Goal: Task Accomplishment & Management: Manage account settings

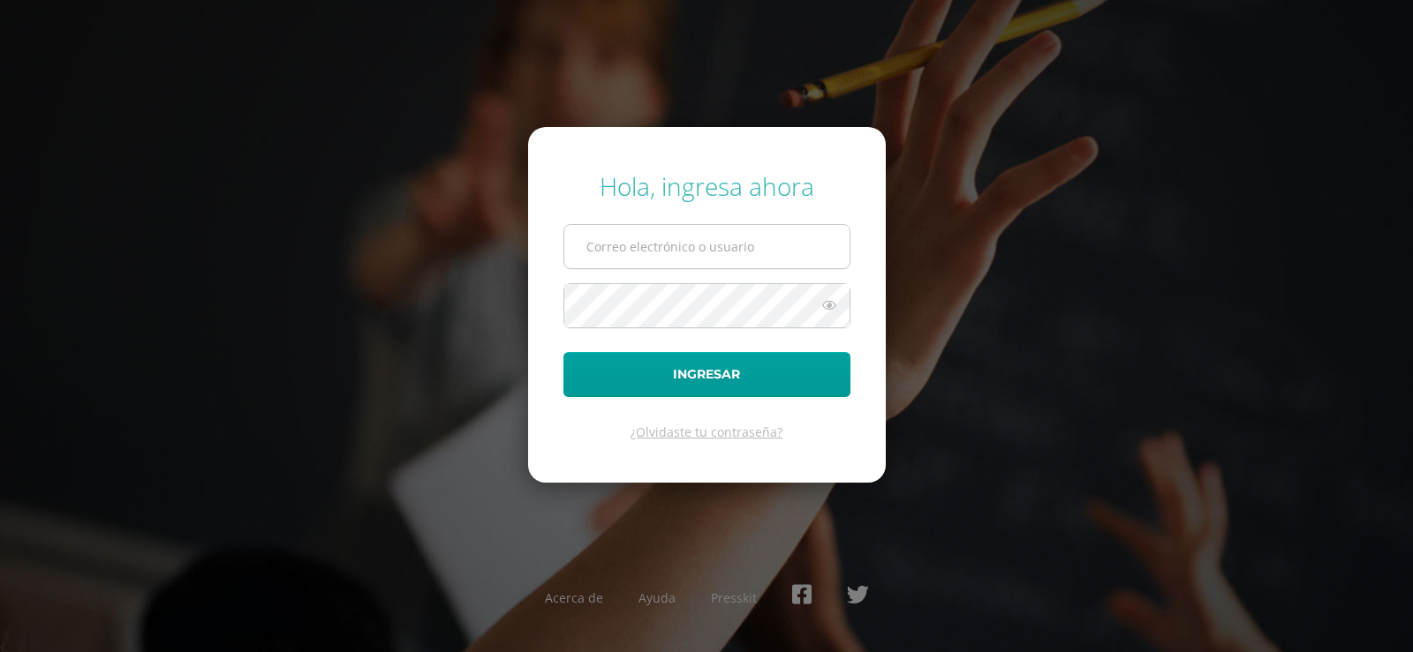
click at [682, 234] on input "text" at bounding box center [706, 246] width 285 height 43
type input "[EMAIL_ADDRESS][DOMAIN_NAME]"
click at [602, 282] on form "Hola, ingresa ahora [EMAIL_ADDRESS][DOMAIN_NAME] Ingresar ¿Olvidaste tu contras…" at bounding box center [707, 304] width 358 height 355
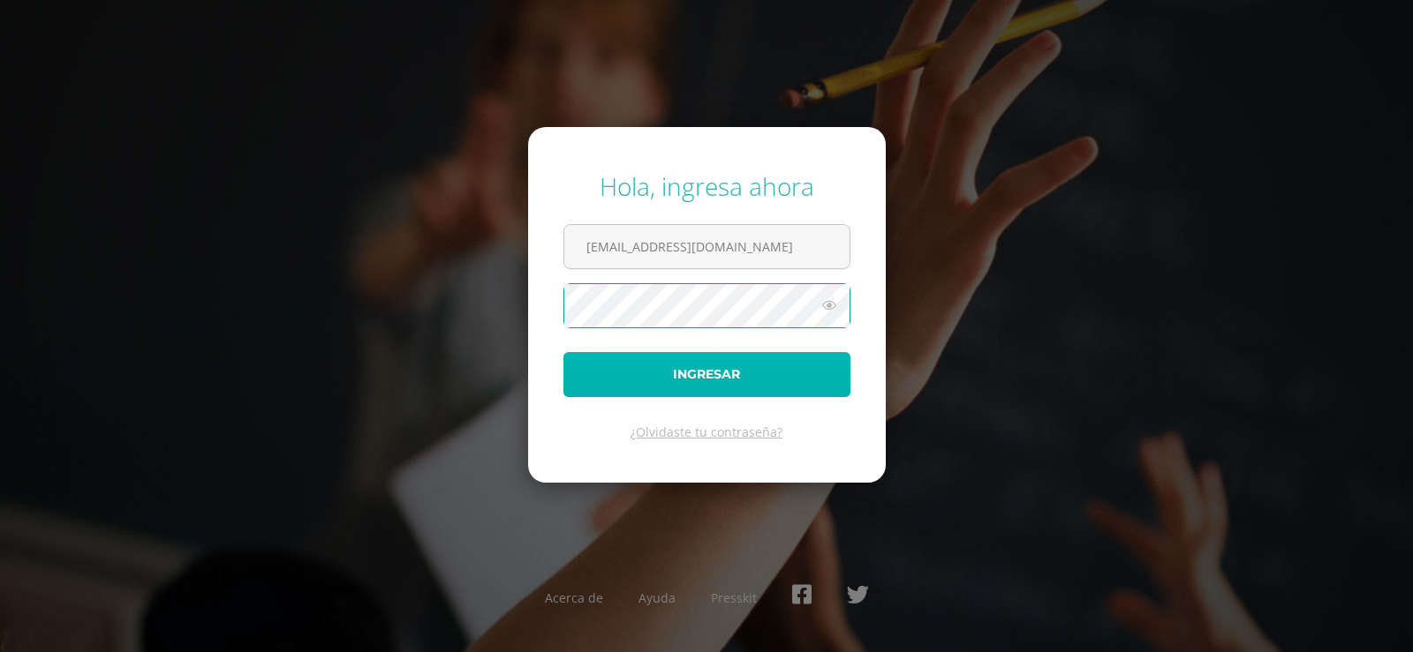
click at [720, 374] on button "Ingresar" at bounding box center [706, 374] width 287 height 45
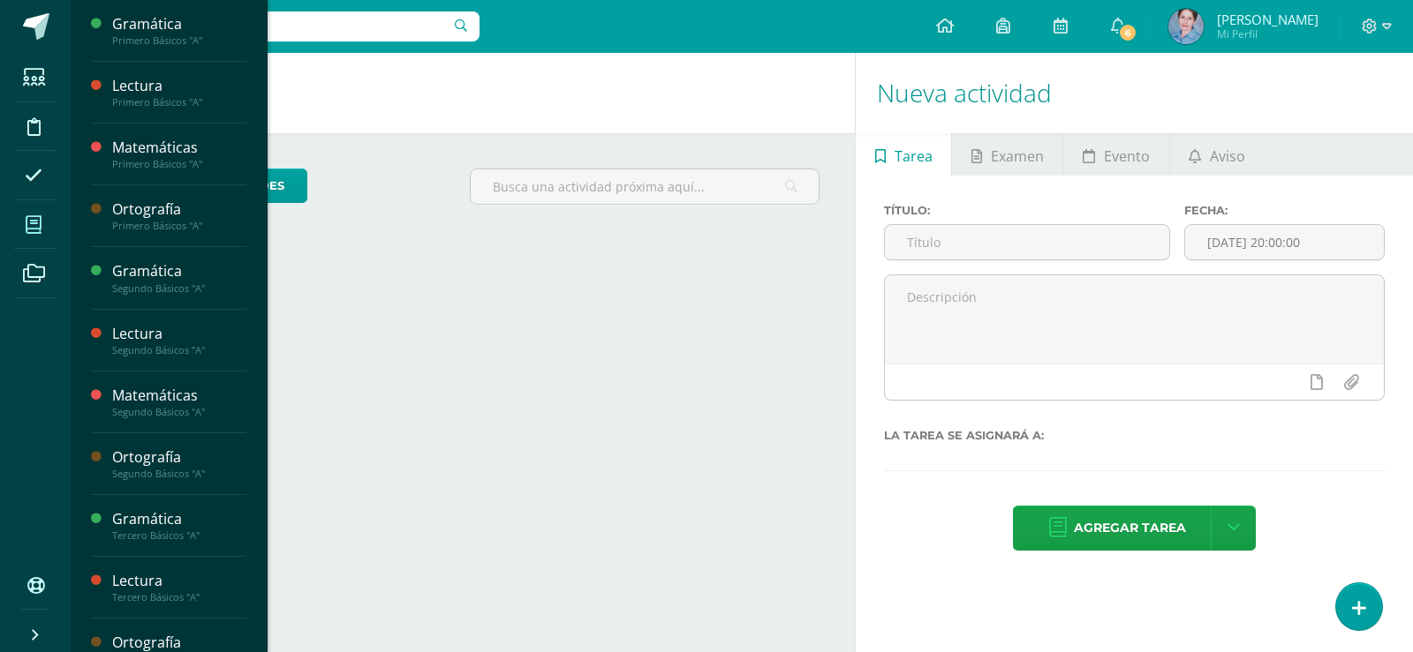
click at [34, 223] on icon at bounding box center [34, 225] width 16 height 18
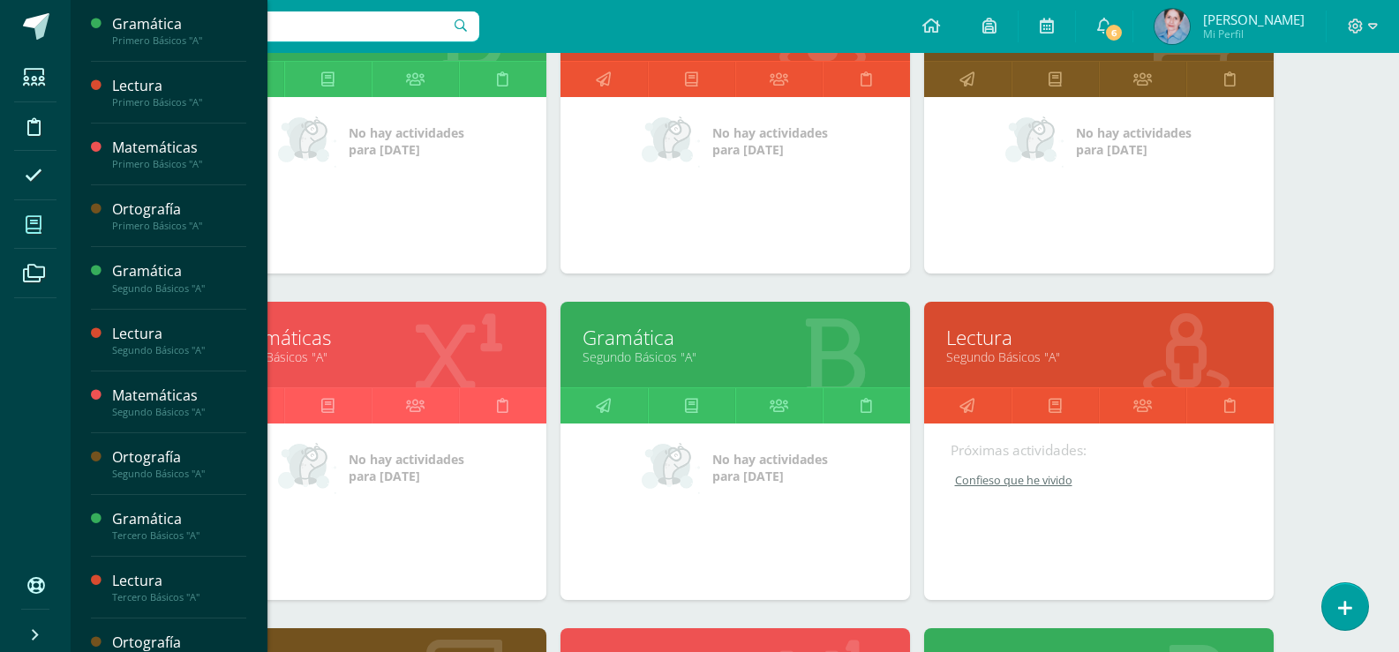
scroll to position [441, 0]
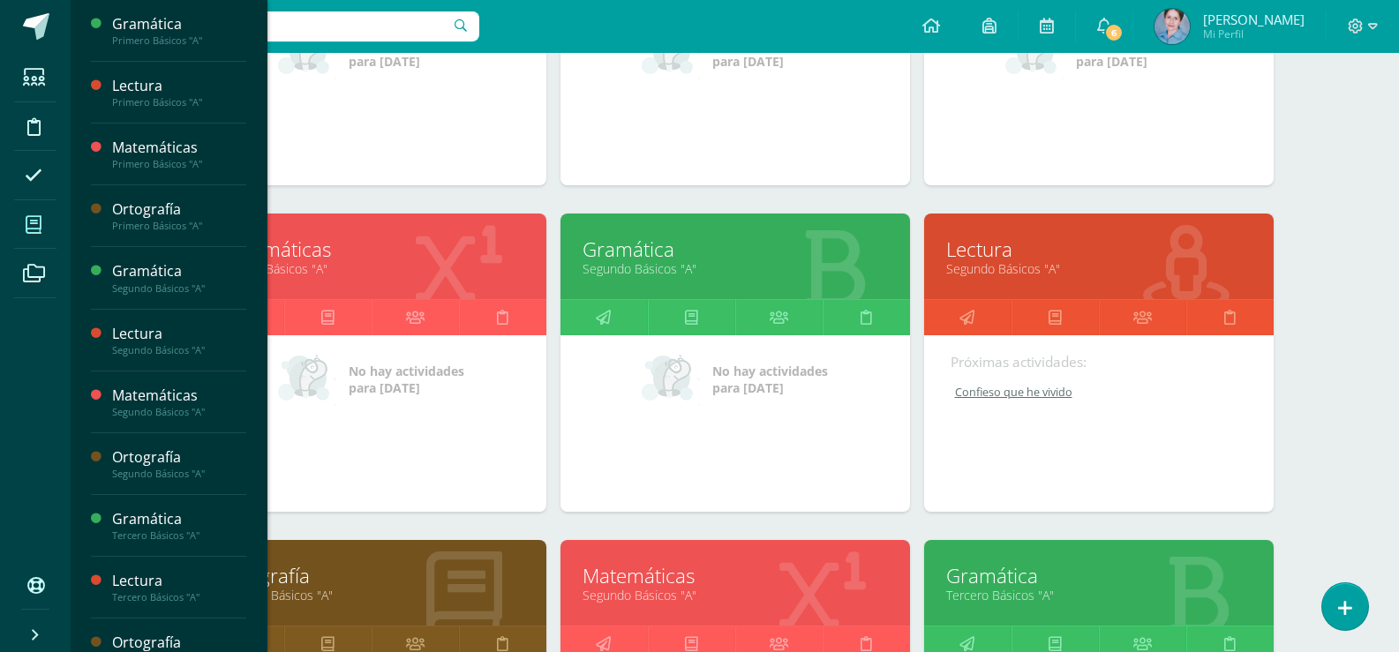
click at [294, 244] on link "Matemáticas" at bounding box center [371, 249] width 305 height 27
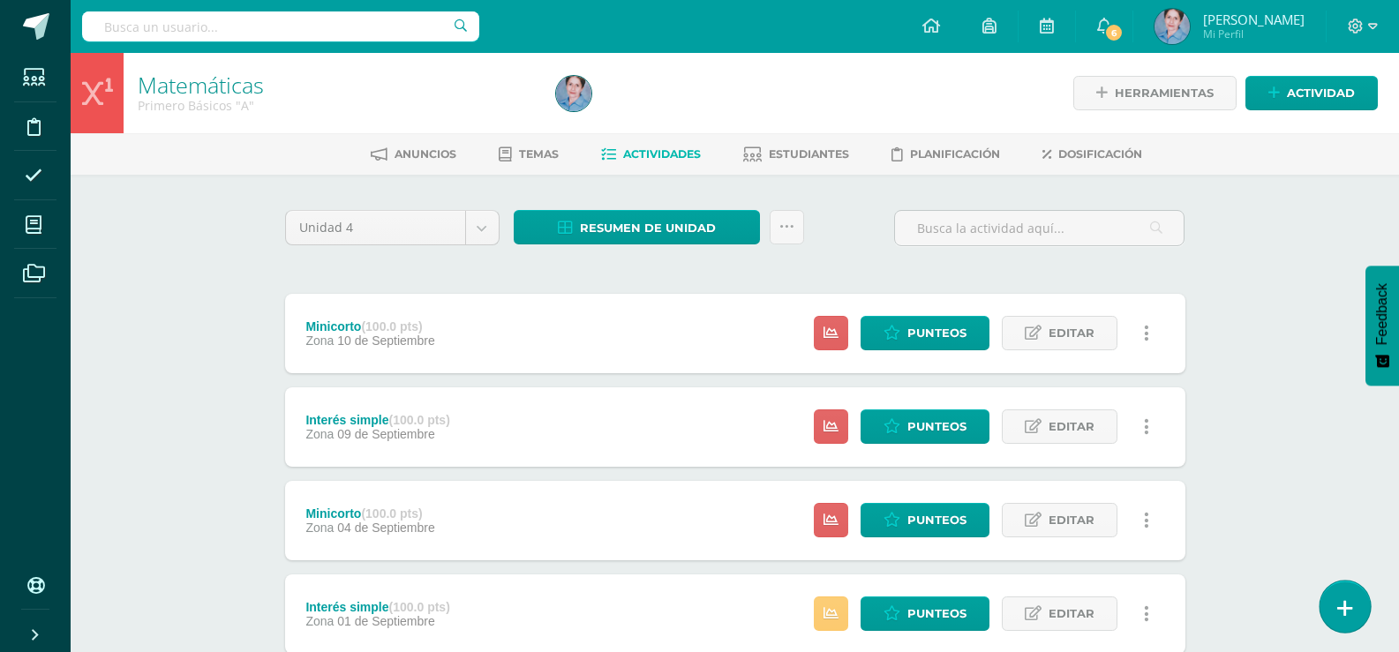
click at [1344, 607] on icon at bounding box center [1346, 609] width 16 height 20
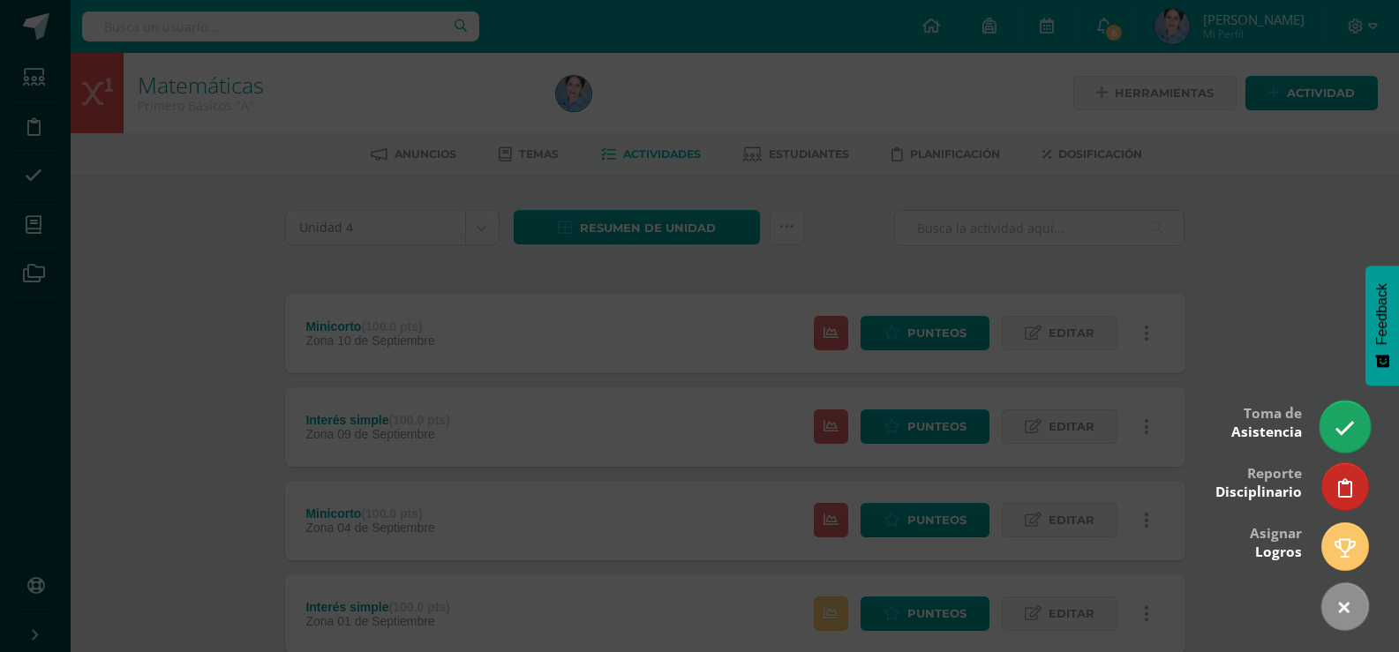
click at [1338, 423] on icon at bounding box center [1345, 428] width 20 height 20
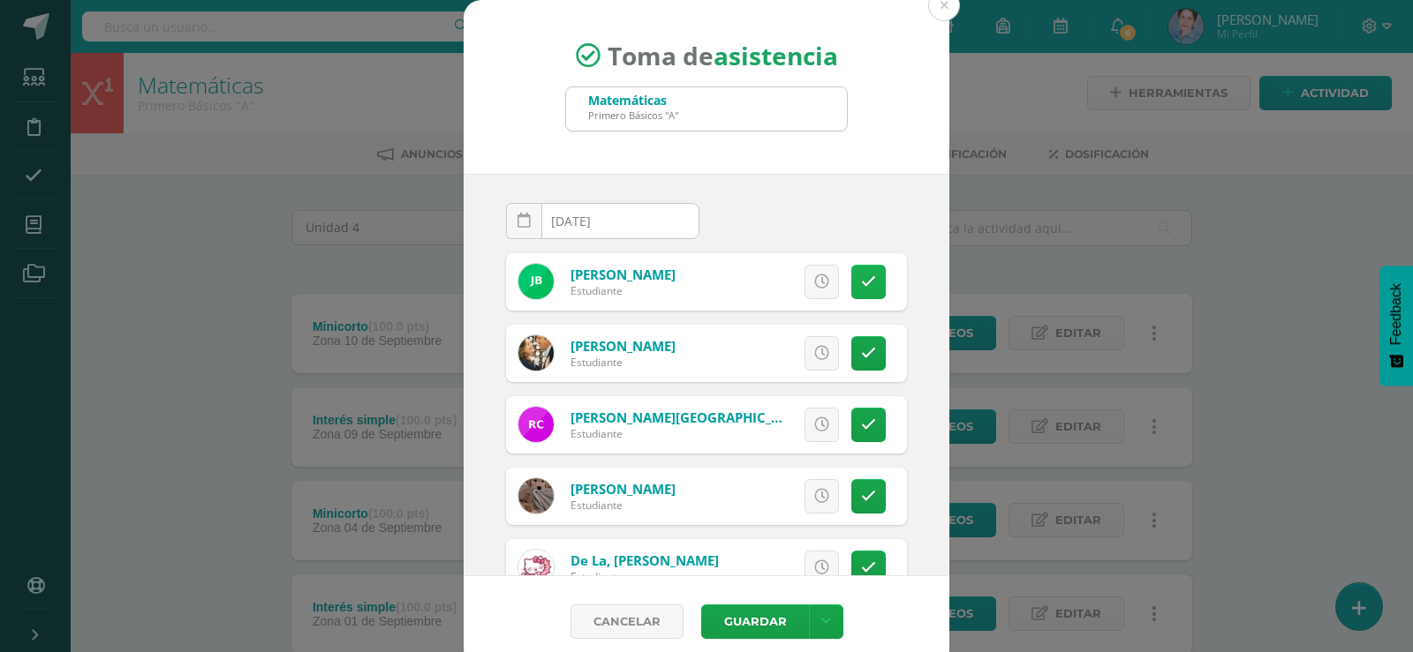
click at [861, 275] on icon at bounding box center [868, 282] width 15 height 15
click at [784, 282] on span "Excusa" at bounding box center [791, 282] width 49 height 33
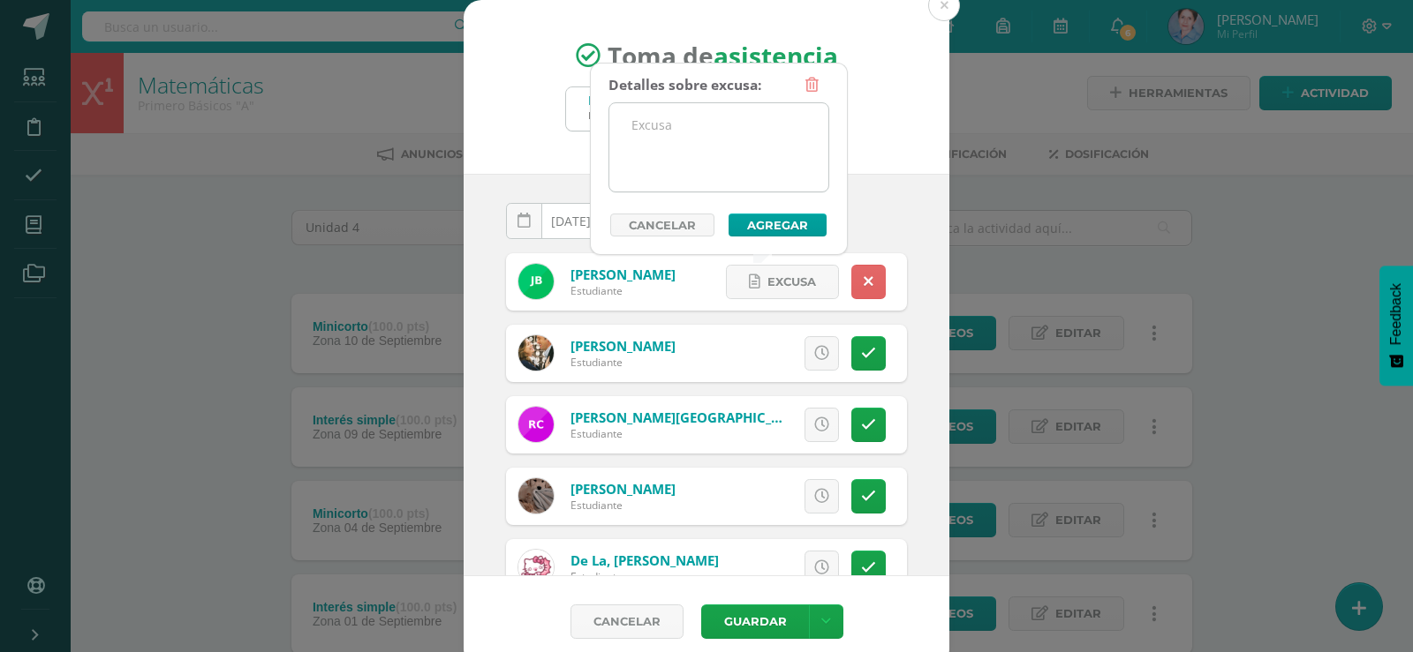
click at [636, 121] on textarea at bounding box center [718, 147] width 219 height 88
click at [656, 126] on textarea "viajo al extranjero" at bounding box center [718, 147] width 219 height 88
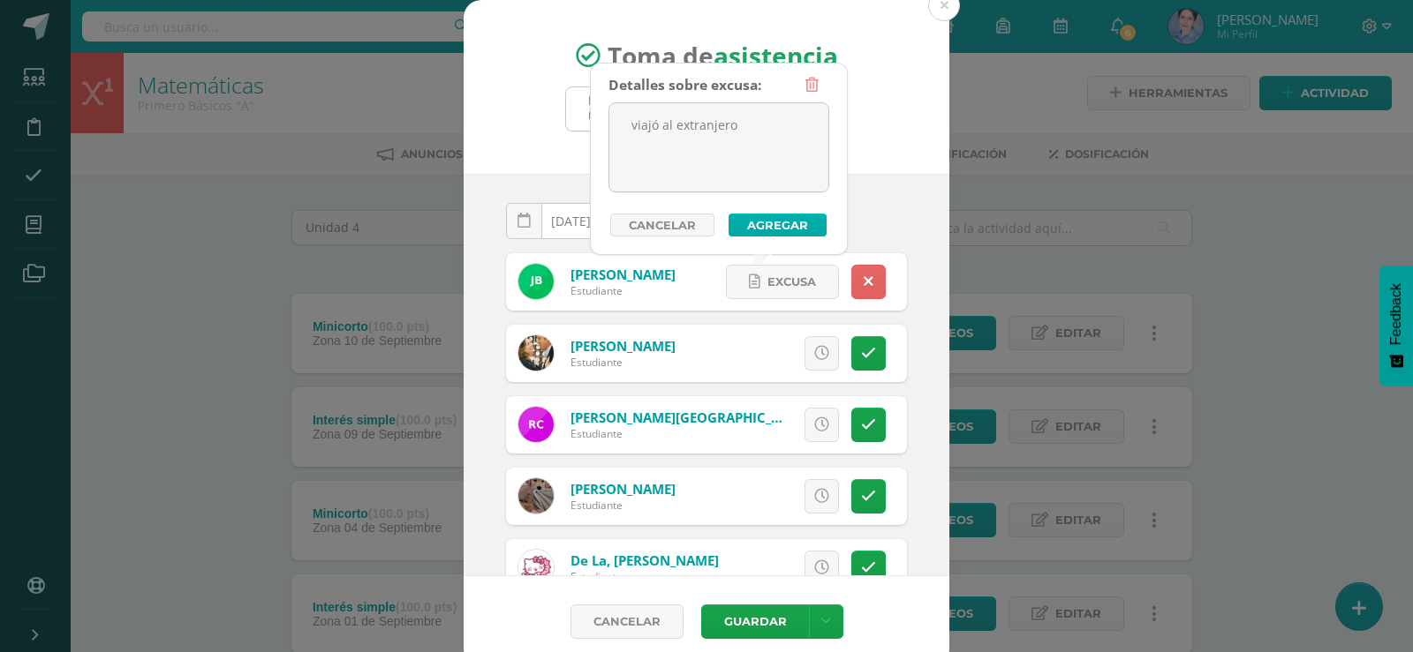
type textarea "viajó al extranjero"
click at [773, 224] on button "Agregar" at bounding box center [777, 225] width 98 height 23
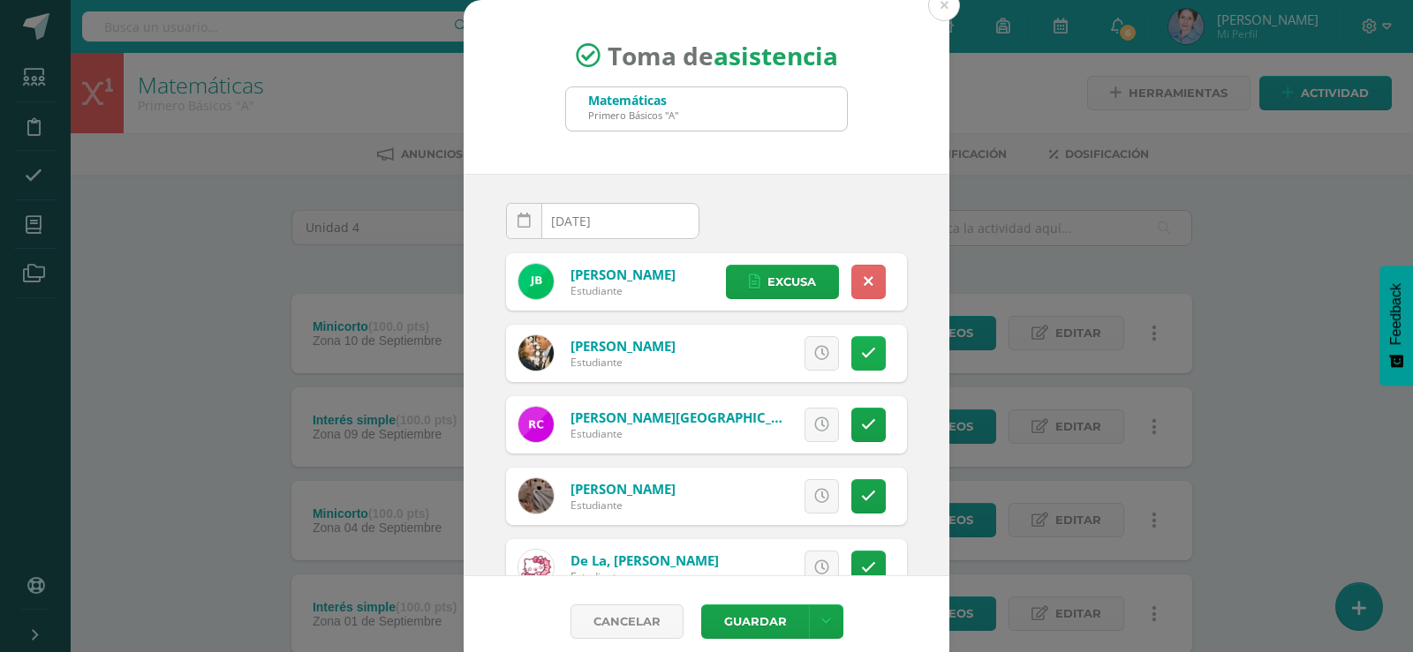
click at [861, 346] on icon at bounding box center [868, 353] width 15 height 15
click at [863, 346] on icon at bounding box center [868, 353] width 10 height 15
click at [861, 426] on icon at bounding box center [868, 425] width 15 height 15
click at [861, 491] on icon at bounding box center [868, 496] width 15 height 15
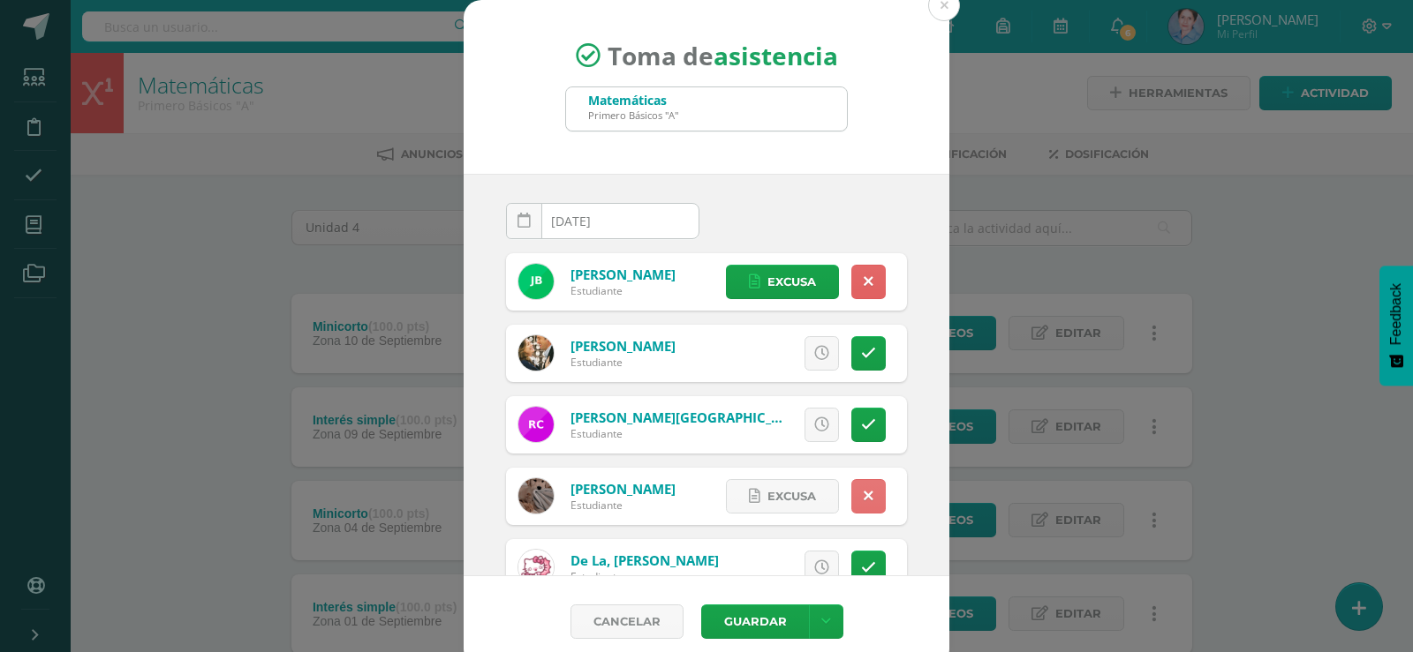
click at [853, 491] on link at bounding box center [868, 496] width 34 height 34
click at [856, 566] on link at bounding box center [868, 568] width 34 height 34
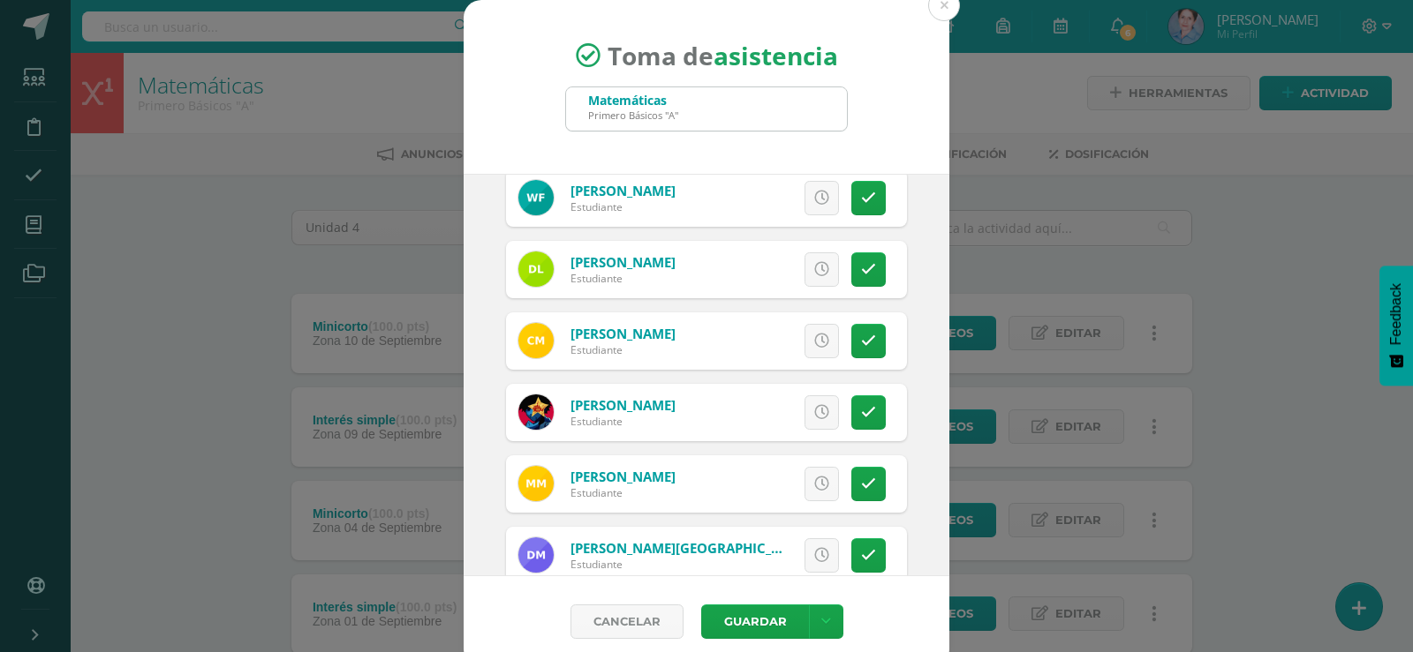
scroll to position [353, 0]
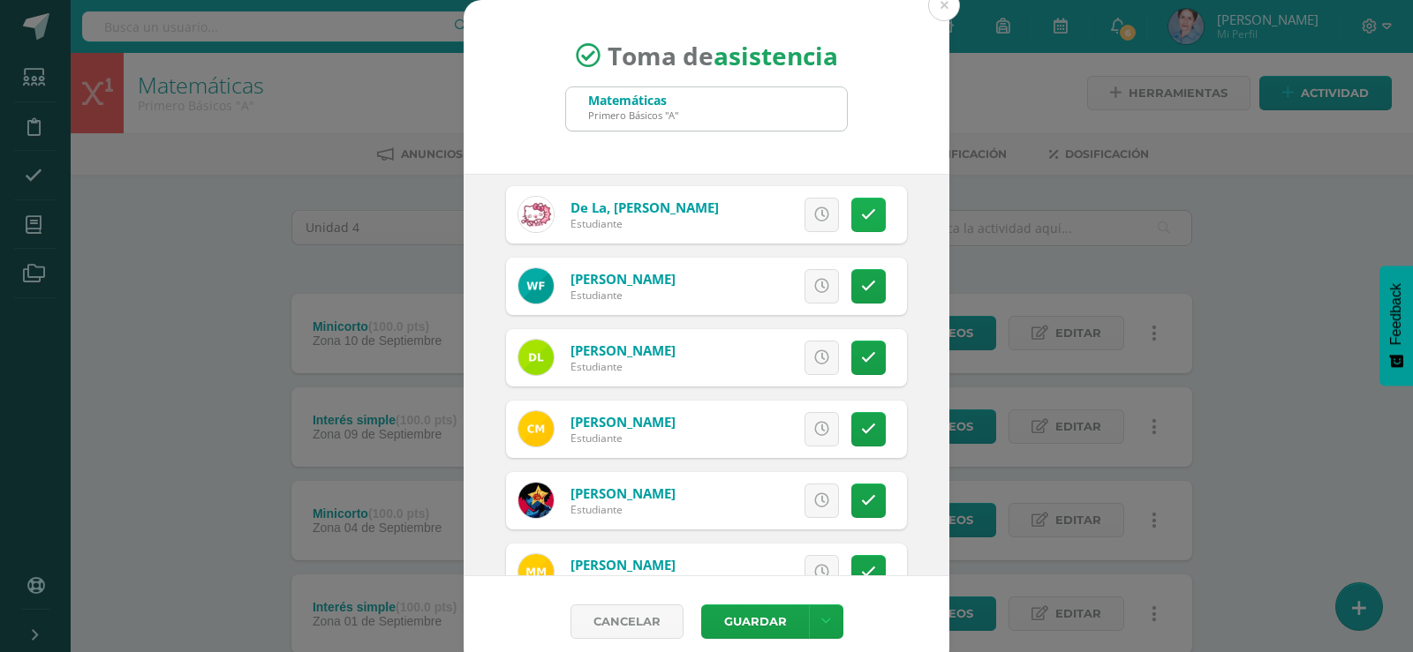
click at [861, 215] on icon at bounding box center [868, 214] width 15 height 15
click at [863, 215] on icon at bounding box center [868, 214] width 10 height 15
click at [856, 284] on link at bounding box center [868, 286] width 34 height 34
click at [856, 286] on link at bounding box center [868, 286] width 34 height 34
click at [861, 353] on icon at bounding box center [868, 358] width 15 height 15
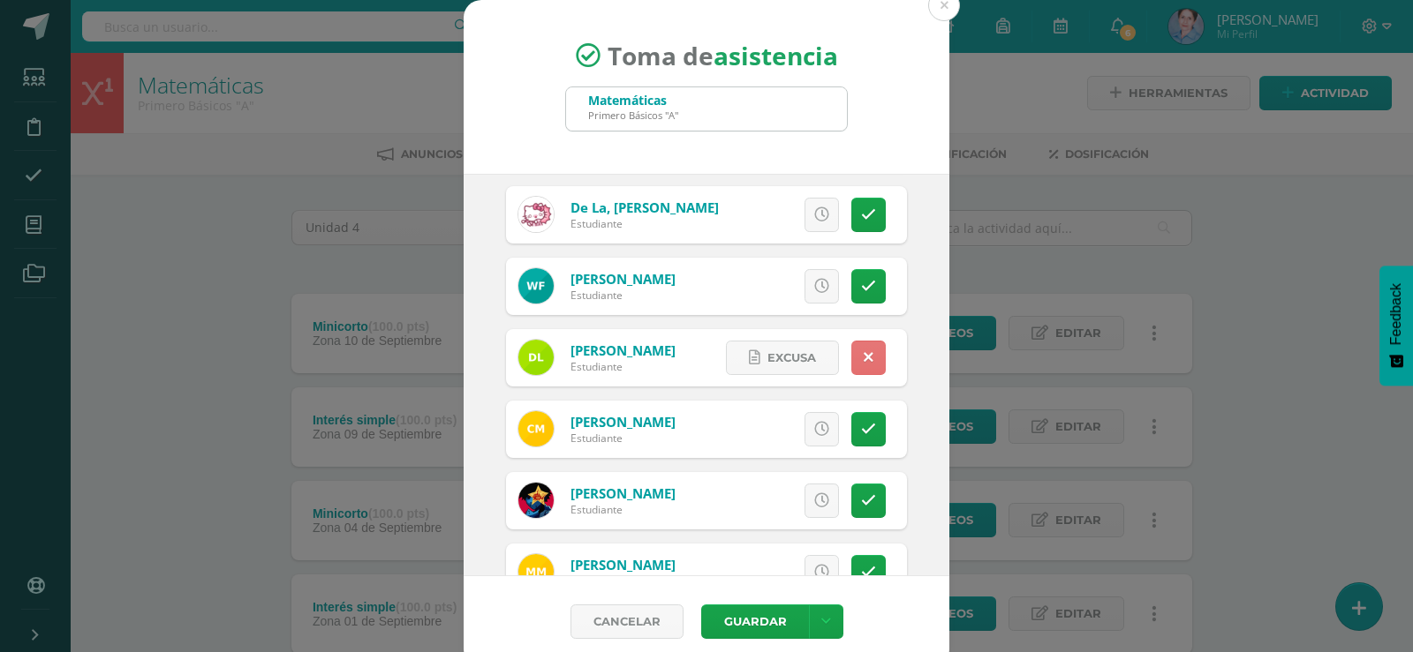
click at [863, 353] on icon at bounding box center [868, 358] width 10 height 15
click at [861, 430] on icon at bounding box center [868, 429] width 15 height 15
click at [863, 430] on icon at bounding box center [868, 429] width 10 height 15
click at [861, 495] on icon at bounding box center [868, 501] width 15 height 15
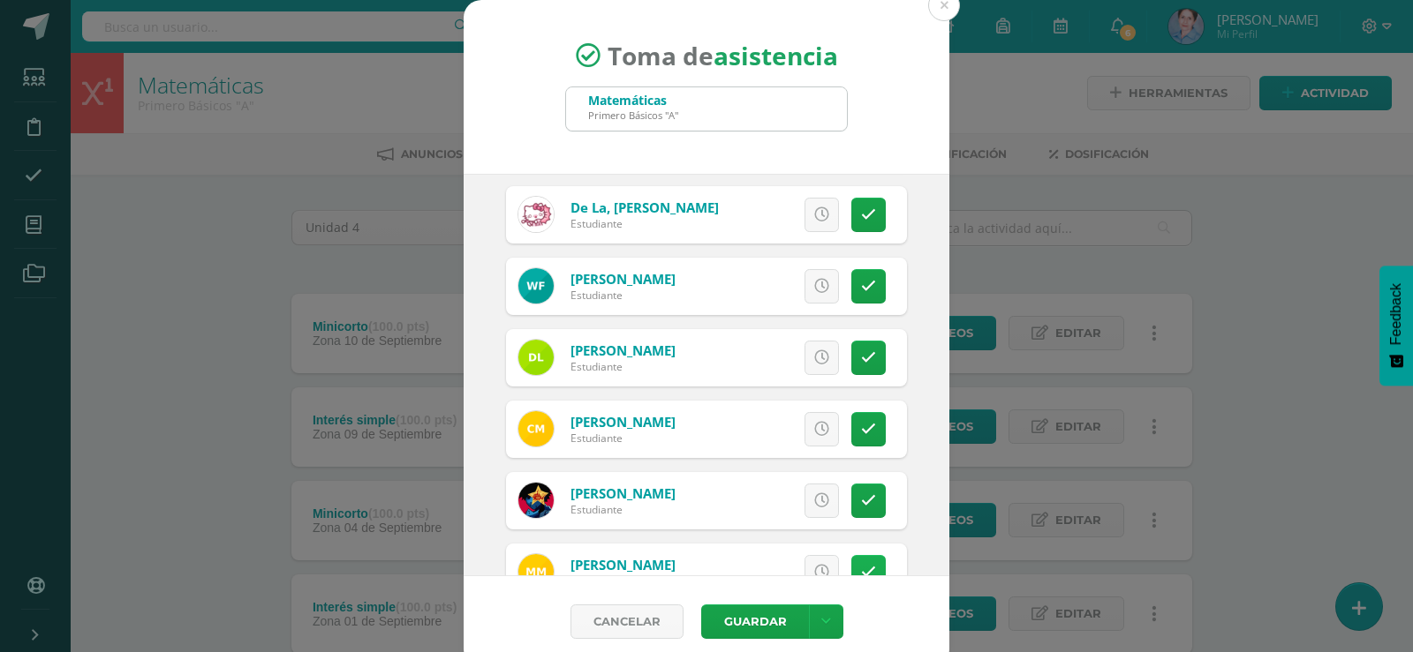
click at [851, 559] on link at bounding box center [868, 572] width 34 height 34
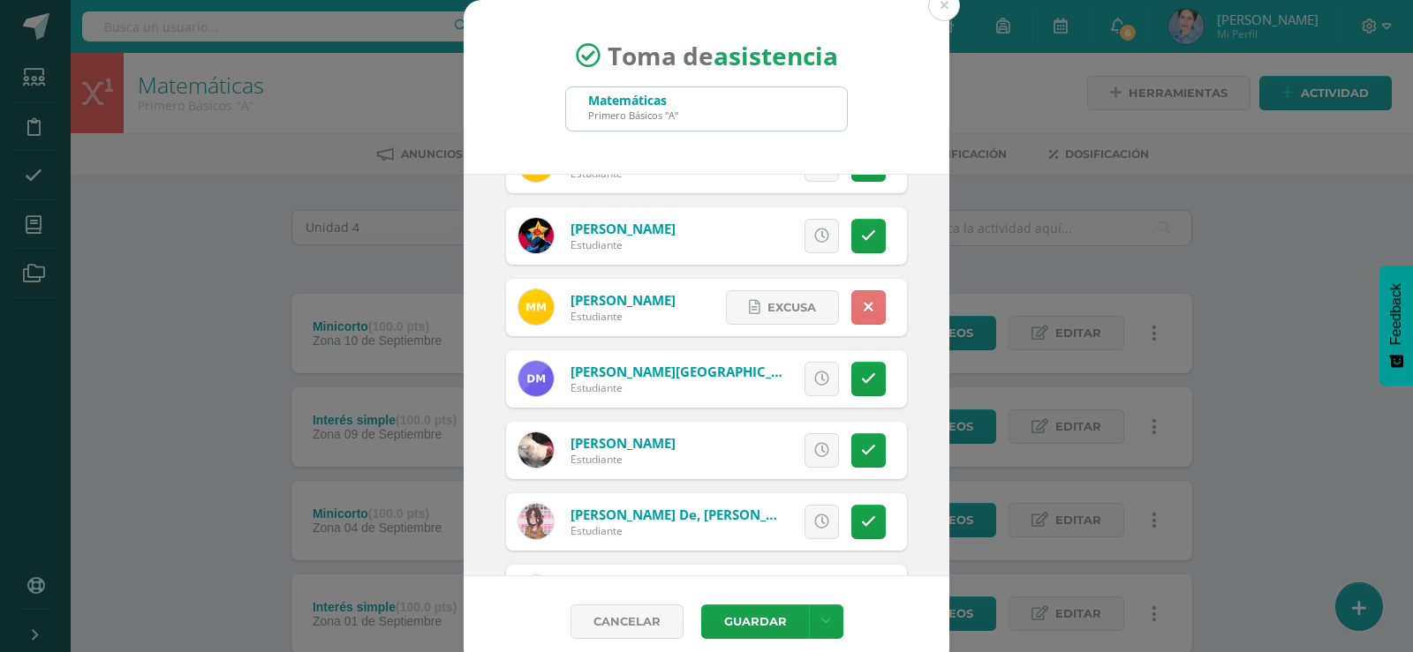
scroll to position [706, 0]
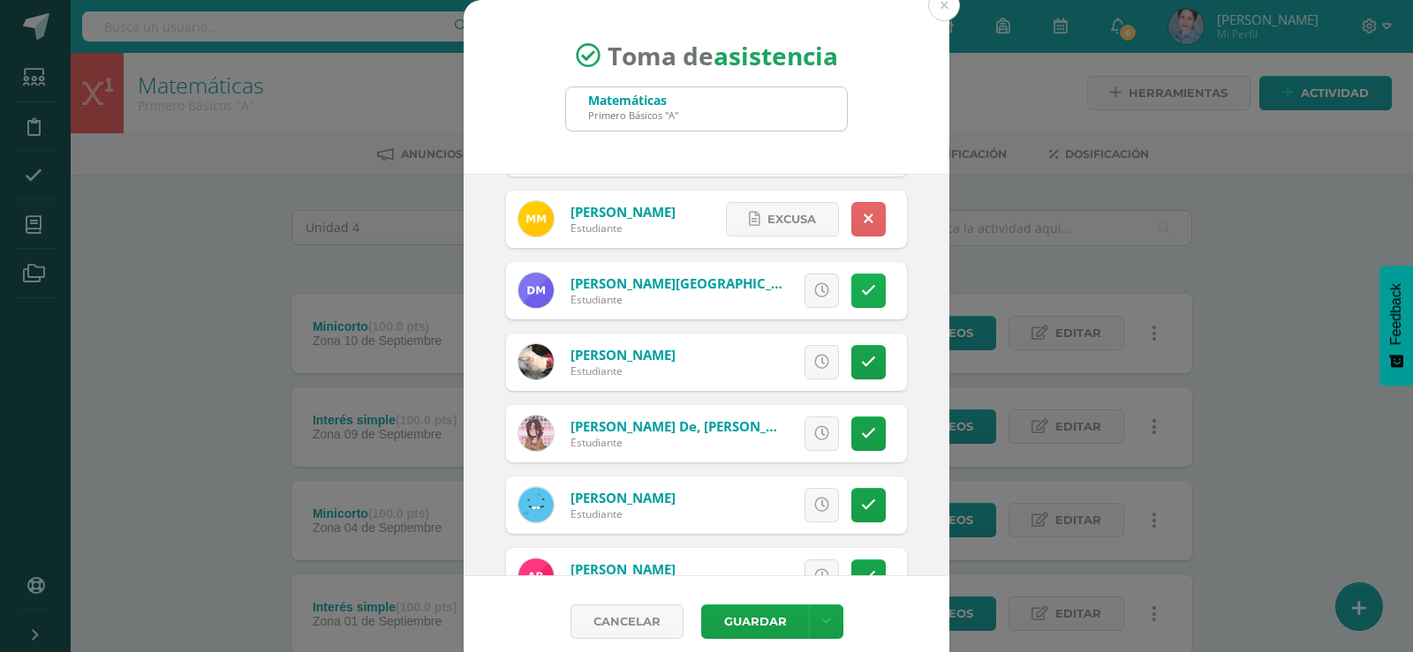
click at [861, 290] on icon at bounding box center [868, 290] width 15 height 15
click at [863, 290] on icon at bounding box center [868, 290] width 10 height 15
click at [861, 358] on icon at bounding box center [868, 362] width 15 height 15
click at [853, 358] on link at bounding box center [868, 362] width 34 height 34
click at [861, 429] on icon at bounding box center [868, 433] width 15 height 15
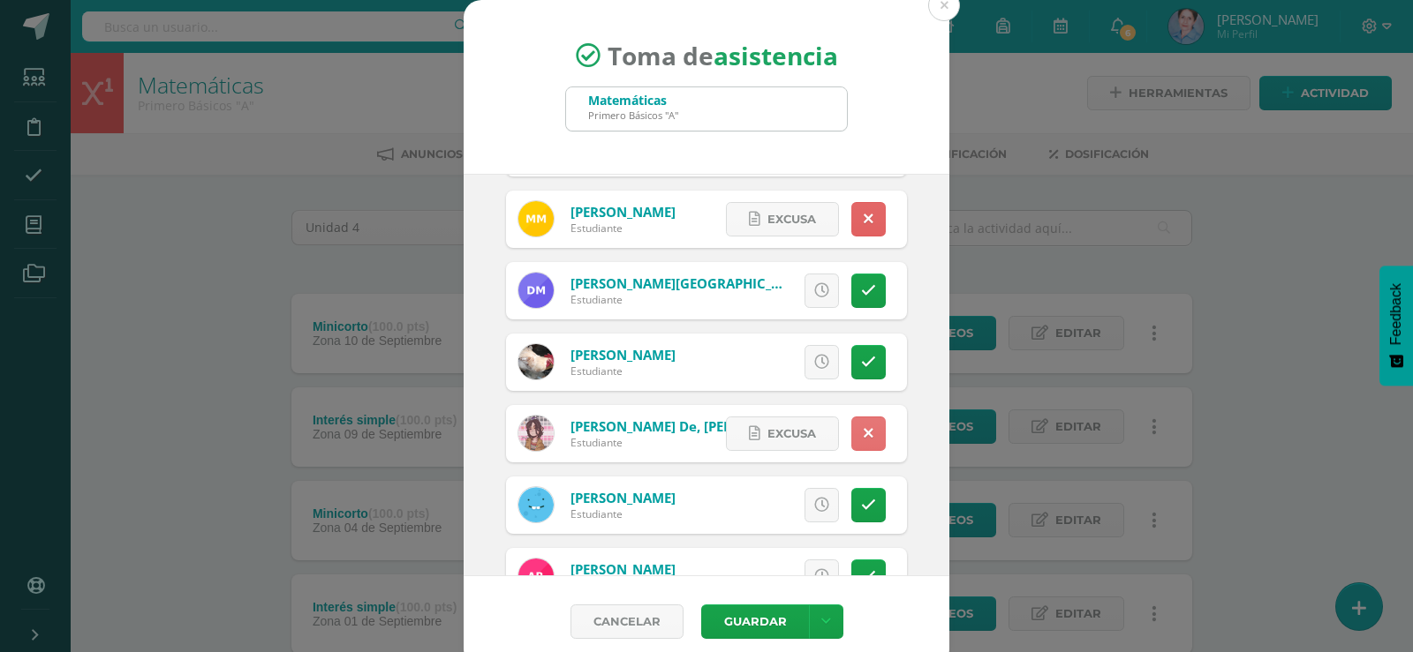
click at [863, 430] on icon at bounding box center [868, 433] width 10 height 15
click at [861, 500] on icon at bounding box center [868, 505] width 15 height 15
click at [863, 501] on icon at bounding box center [868, 505] width 10 height 15
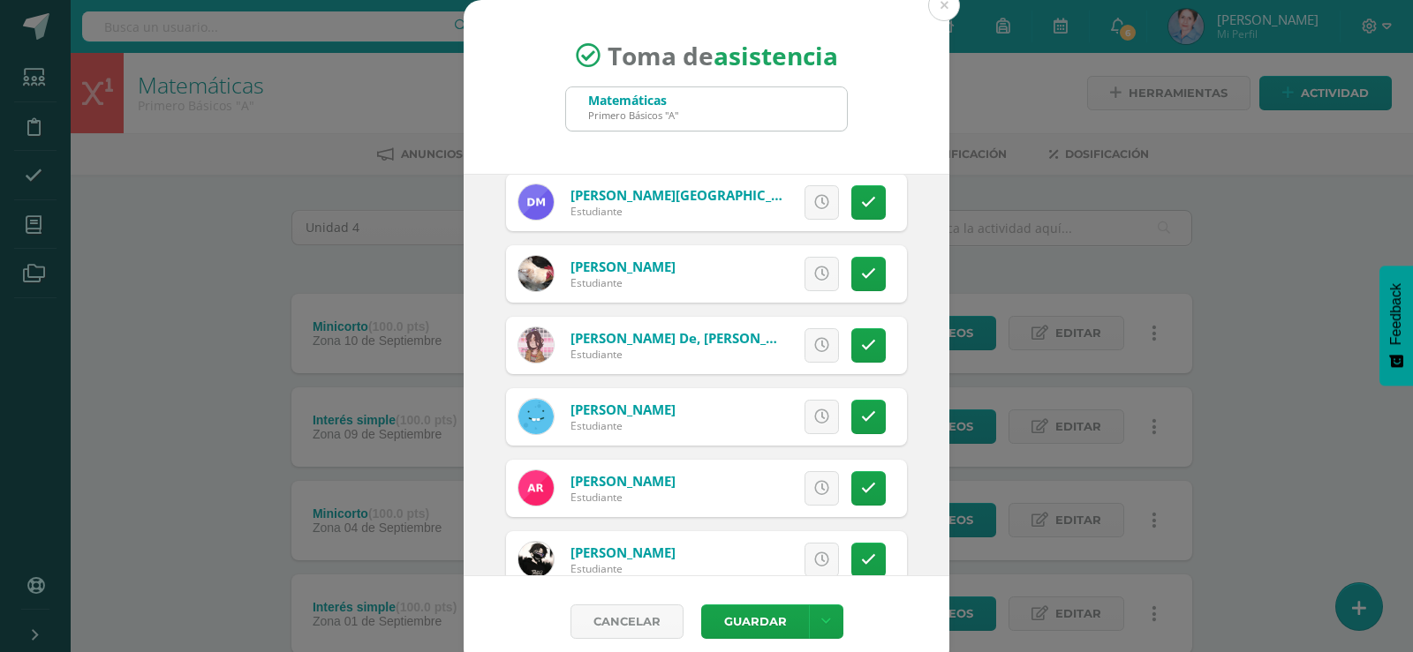
scroll to position [971, 0]
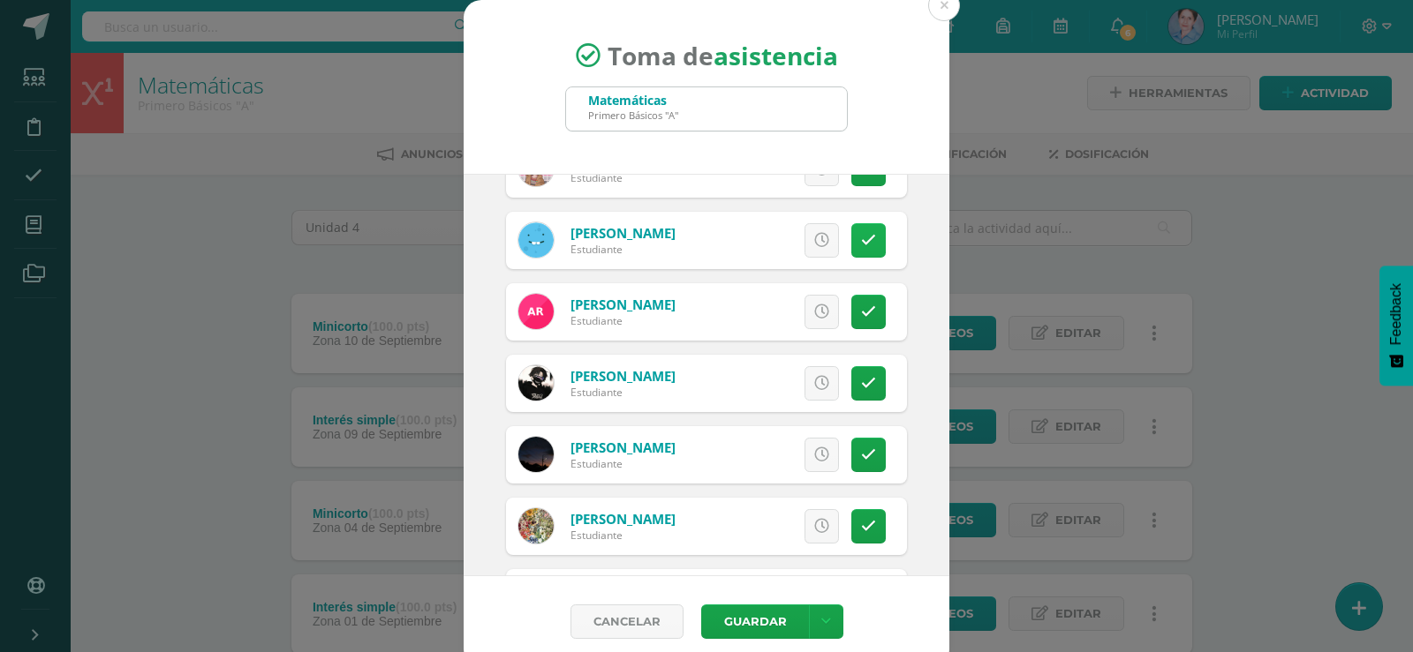
click at [856, 237] on link at bounding box center [868, 240] width 34 height 34
click at [855, 237] on link at bounding box center [868, 240] width 34 height 34
click at [861, 306] on icon at bounding box center [868, 312] width 15 height 15
click at [863, 306] on icon at bounding box center [868, 312] width 10 height 15
click at [861, 384] on icon at bounding box center [868, 383] width 15 height 15
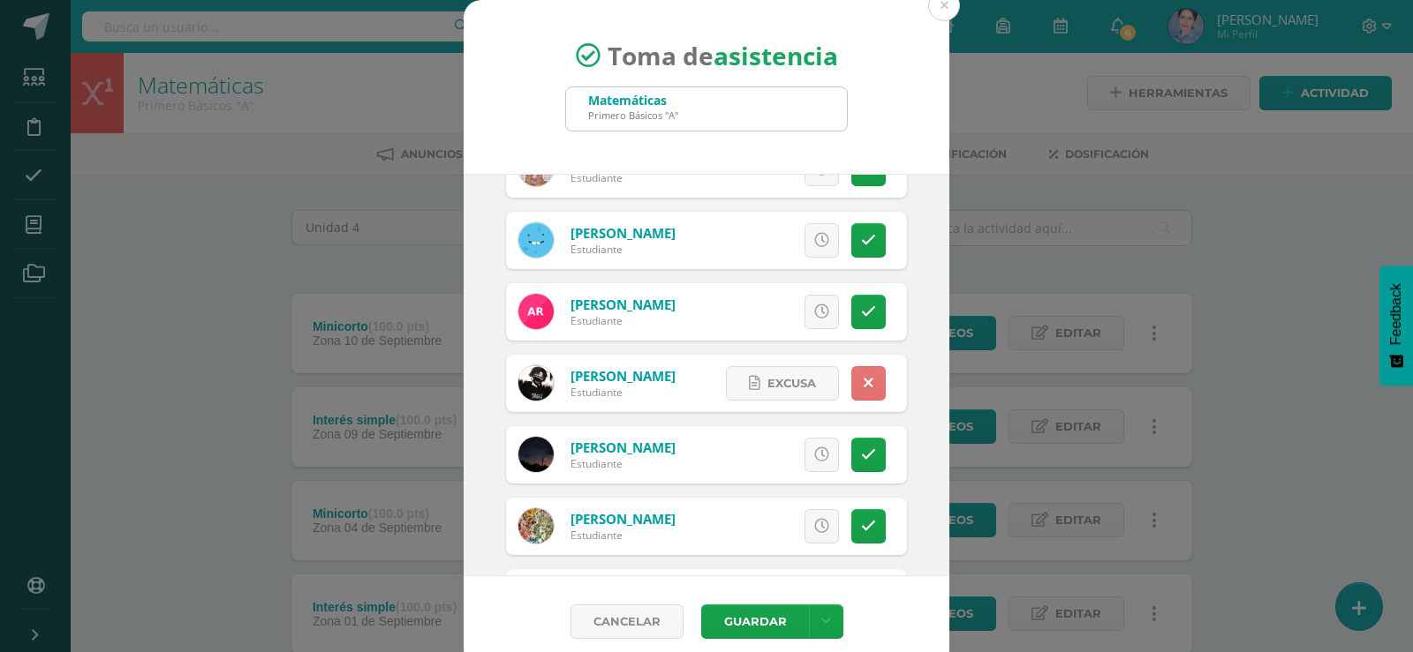
click at [863, 385] on icon at bounding box center [868, 383] width 10 height 15
click at [861, 448] on icon at bounding box center [868, 455] width 15 height 15
click at [851, 448] on link at bounding box center [868, 455] width 34 height 34
click at [861, 522] on icon at bounding box center [868, 526] width 15 height 15
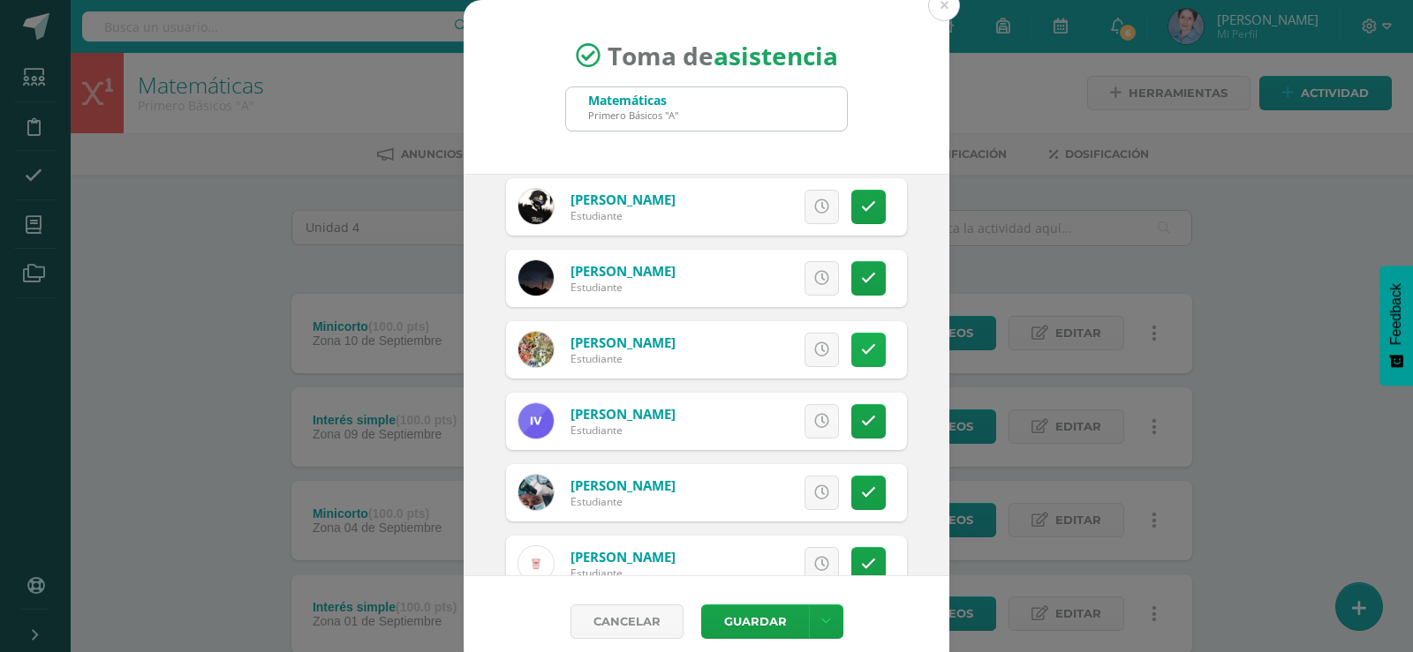
scroll to position [1236, 0]
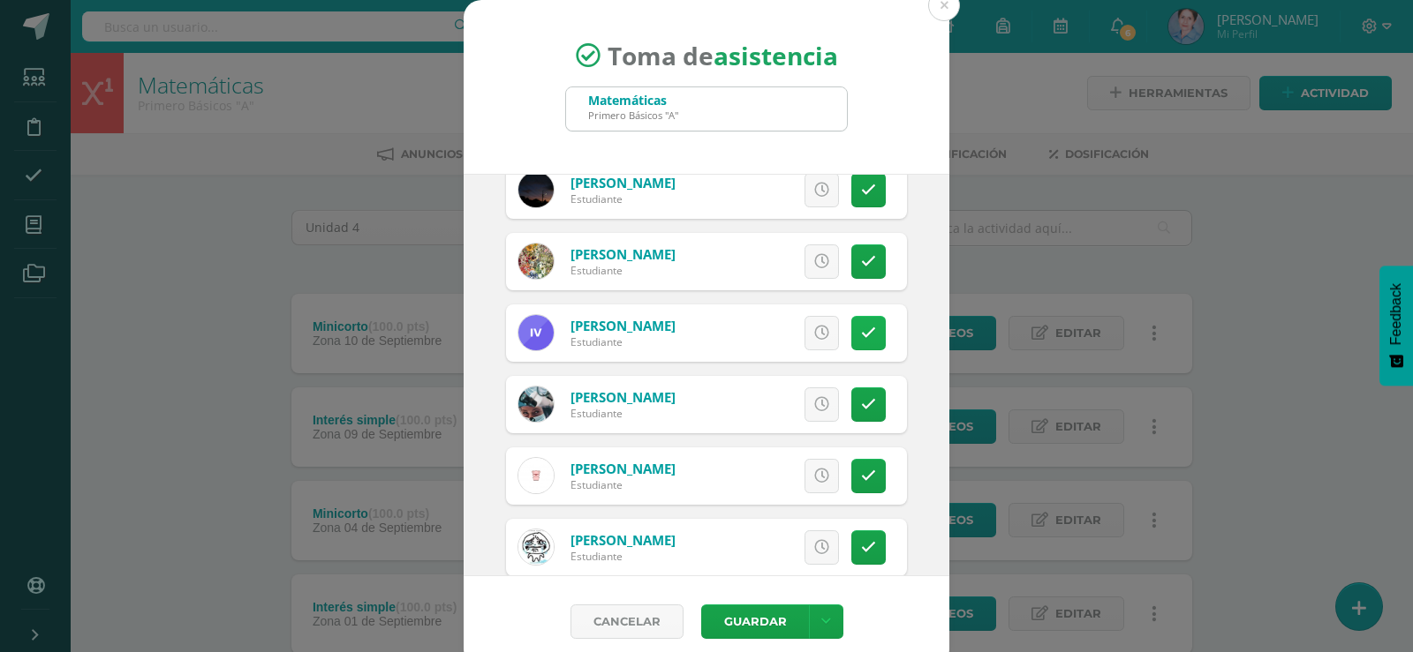
click at [861, 335] on icon at bounding box center [868, 333] width 15 height 15
click at [855, 335] on link at bounding box center [868, 333] width 34 height 34
click at [861, 397] on icon at bounding box center [868, 404] width 15 height 15
click at [863, 398] on icon at bounding box center [868, 404] width 10 height 15
click at [861, 473] on icon at bounding box center [868, 476] width 15 height 15
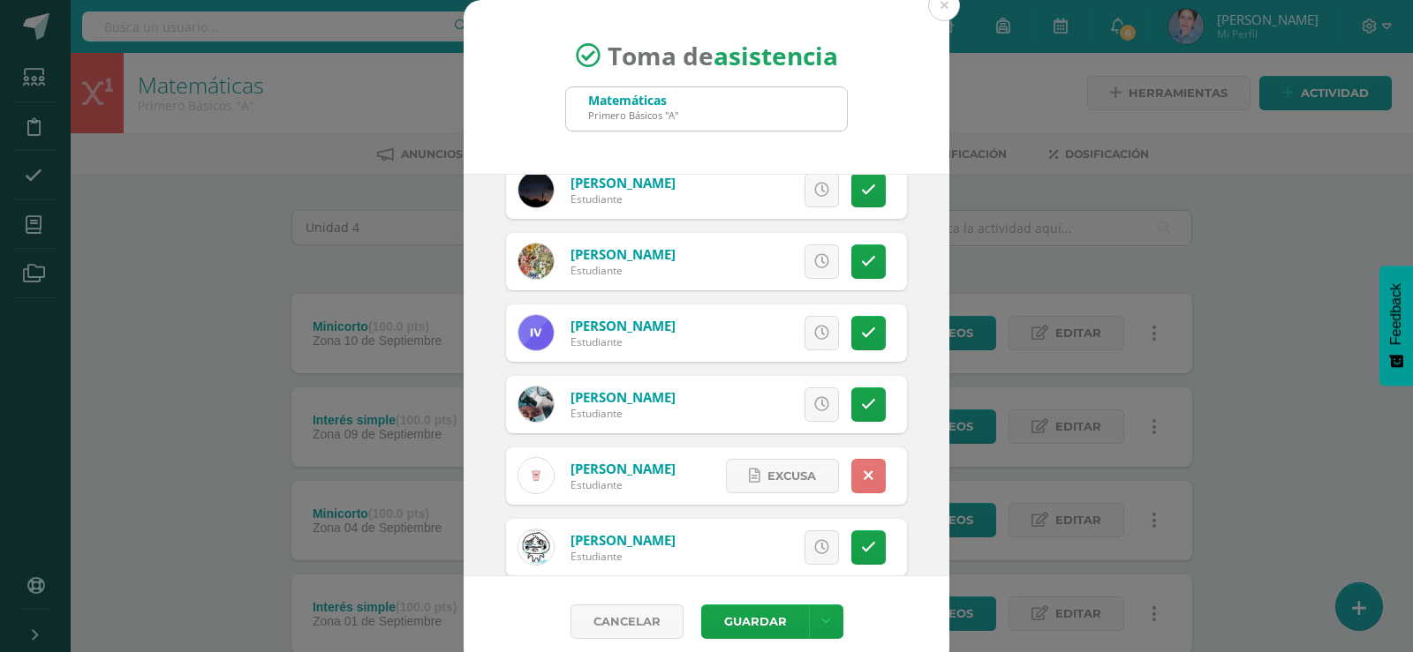
click at [863, 473] on icon at bounding box center [868, 476] width 10 height 15
click at [856, 545] on link at bounding box center [868, 548] width 34 height 34
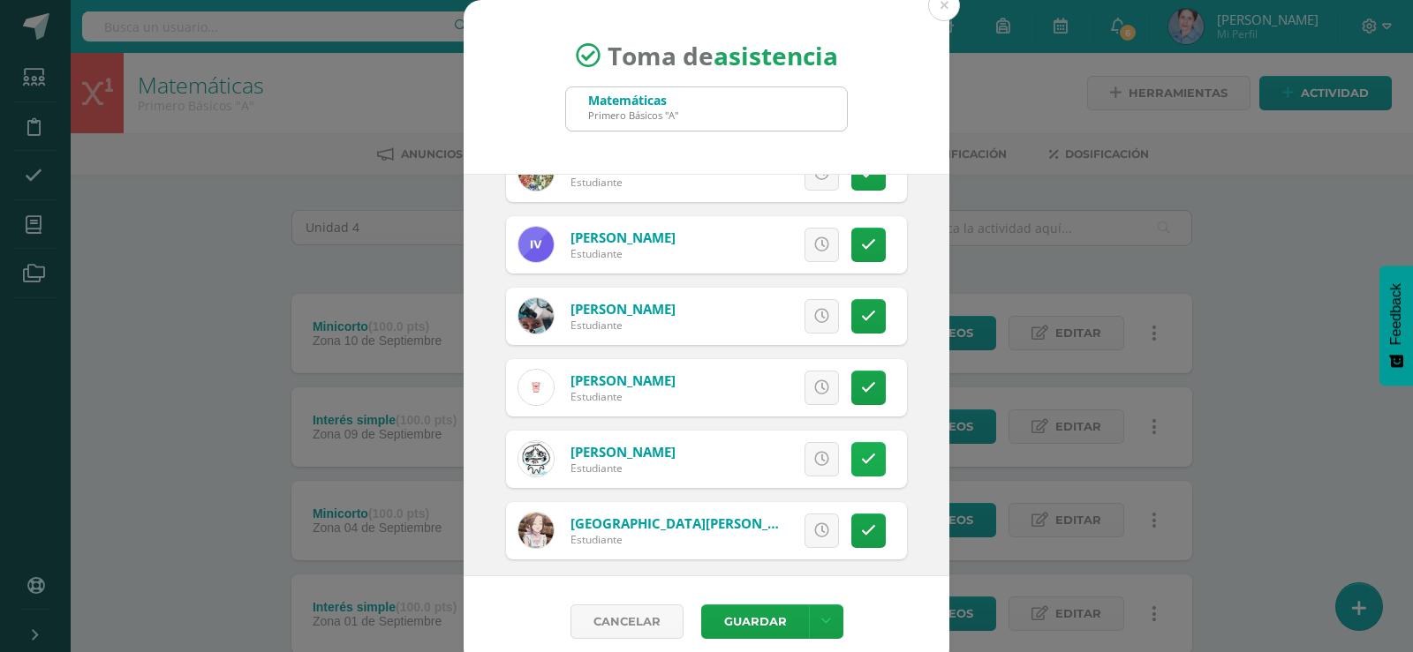
click at [861, 456] on icon at bounding box center [868, 459] width 15 height 15
click at [863, 456] on icon at bounding box center [868, 459] width 10 height 15
click at [861, 527] on icon at bounding box center [868, 531] width 15 height 15
click at [863, 527] on icon at bounding box center [868, 531] width 10 height 15
click at [743, 620] on button "Guardar" at bounding box center [755, 622] width 108 height 34
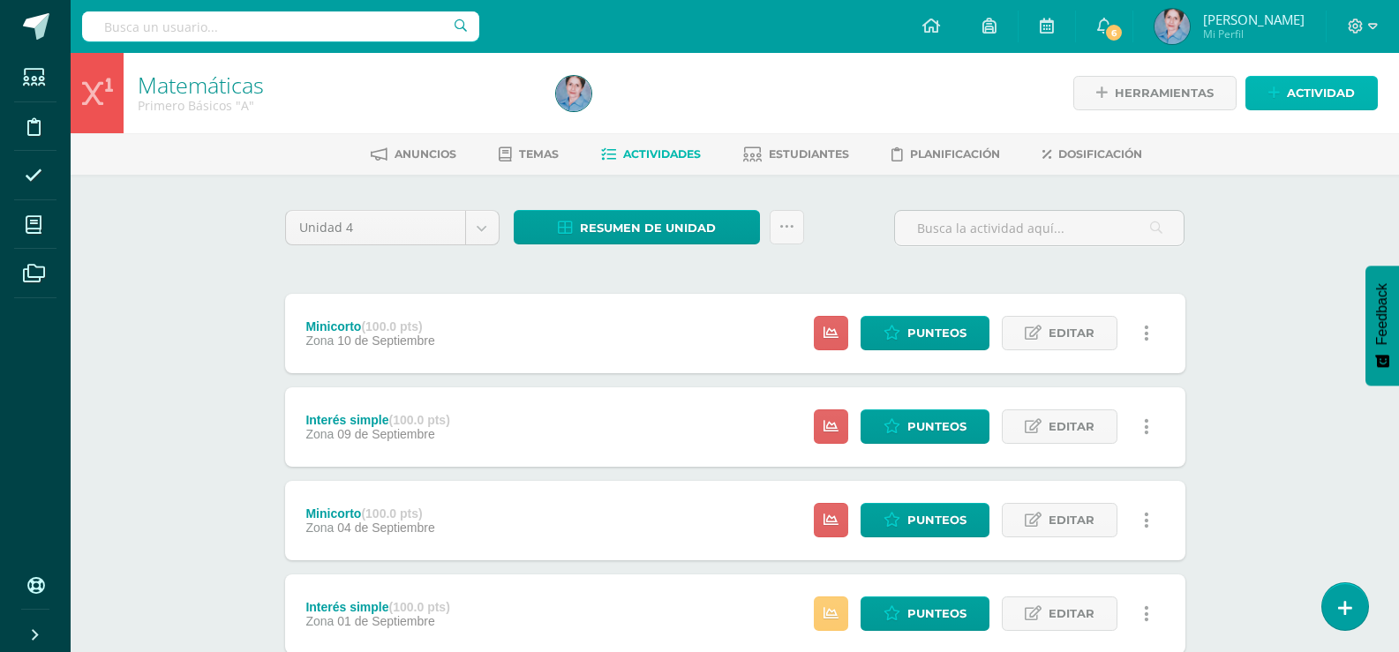
click at [1293, 82] on span "Actividad" at bounding box center [1321, 93] width 68 height 33
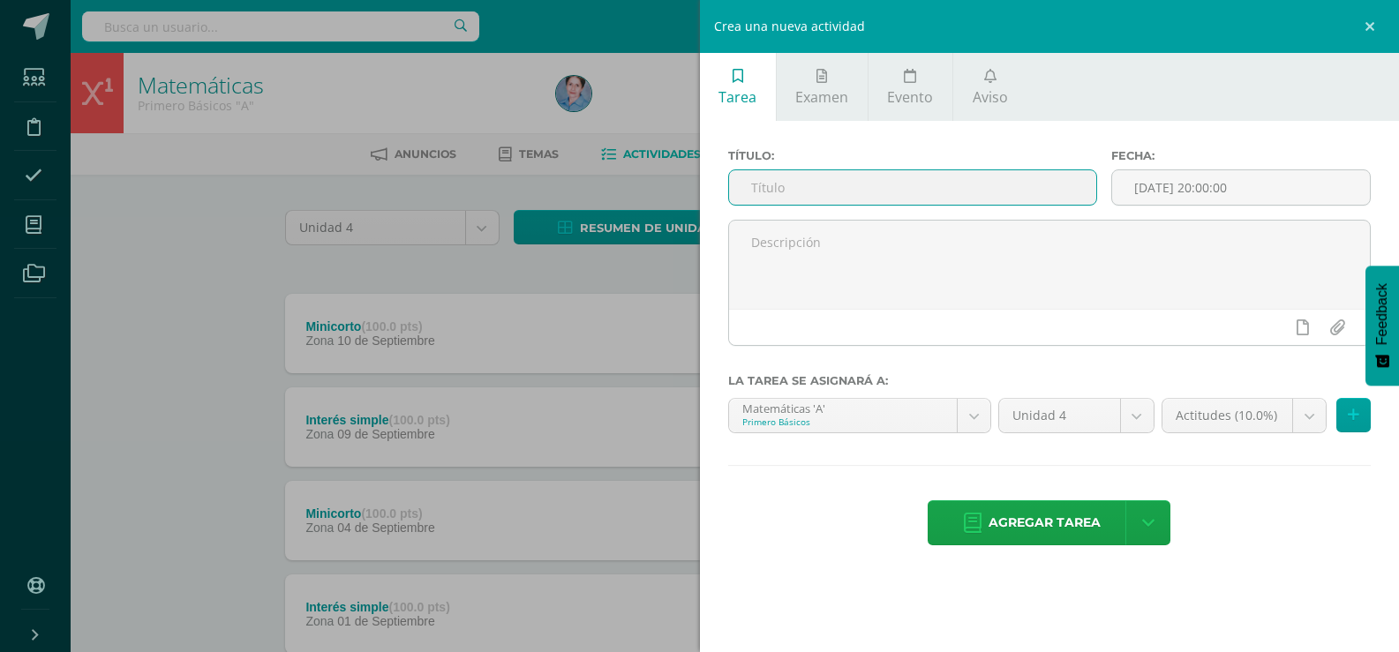
click at [768, 185] on input "text" at bounding box center [912, 187] width 367 height 34
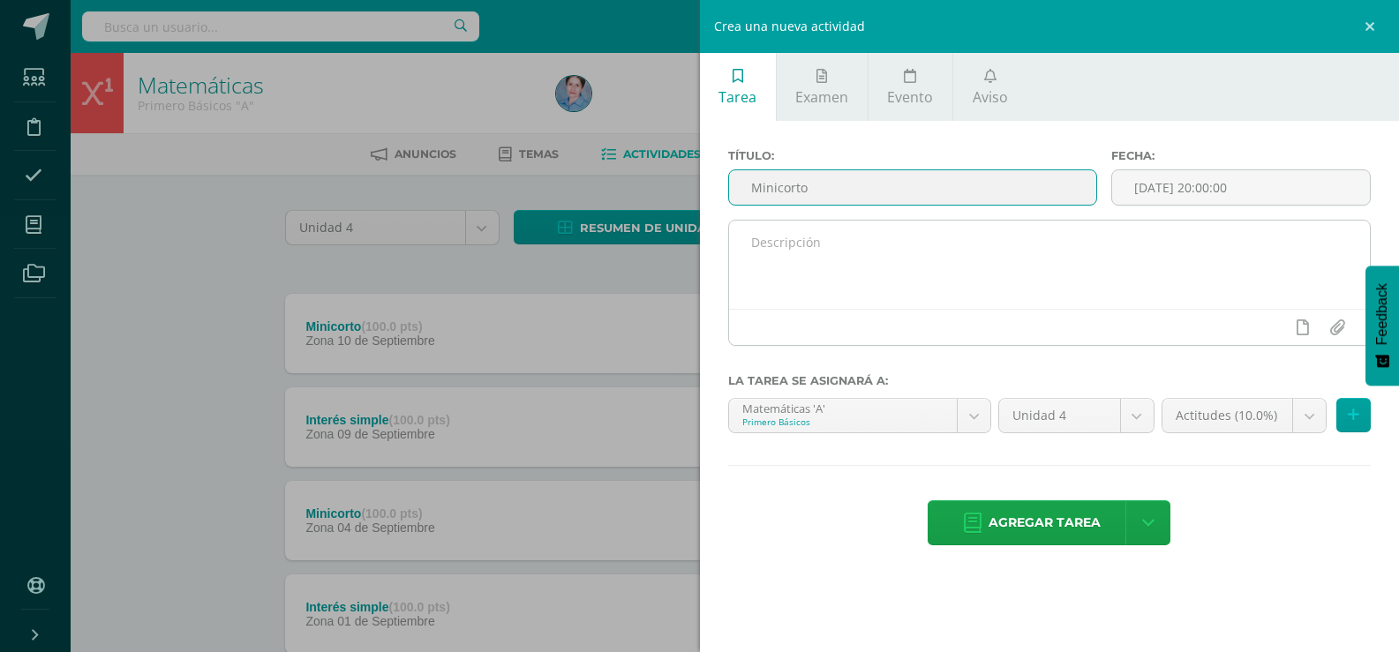
type input "Minicorto"
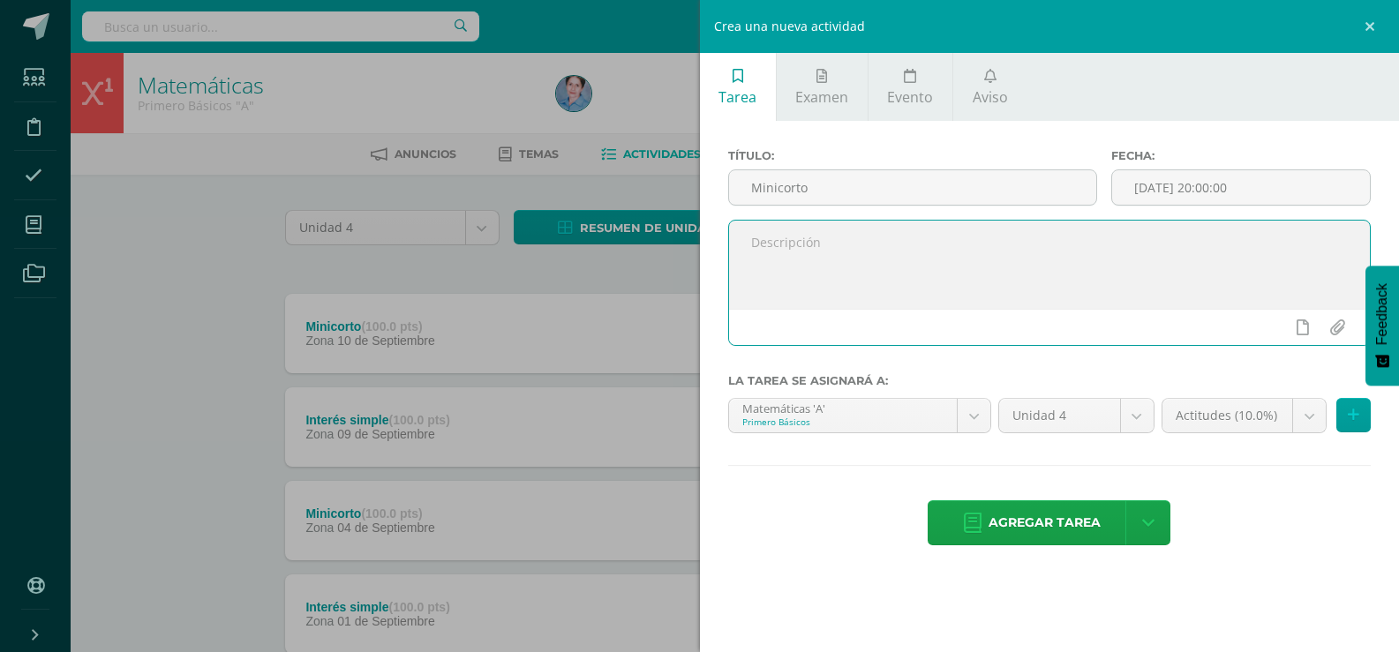
click at [765, 243] on textarea at bounding box center [1050, 265] width 642 height 88
click at [902, 244] on textarea "Se evalúa regola de tres" at bounding box center [1050, 265] width 642 height 88
click at [1150, 241] on textarea "Se evalúa regola de tres directa e inversa, porcentaje, interés simple" at bounding box center [1050, 265] width 642 height 88
type textarea "Se evalúa regola de tres directa e inversa, porcentaje, interés simple, se real…"
click at [1202, 182] on input "[DATE] 20:00:00" at bounding box center [1241, 187] width 258 height 34
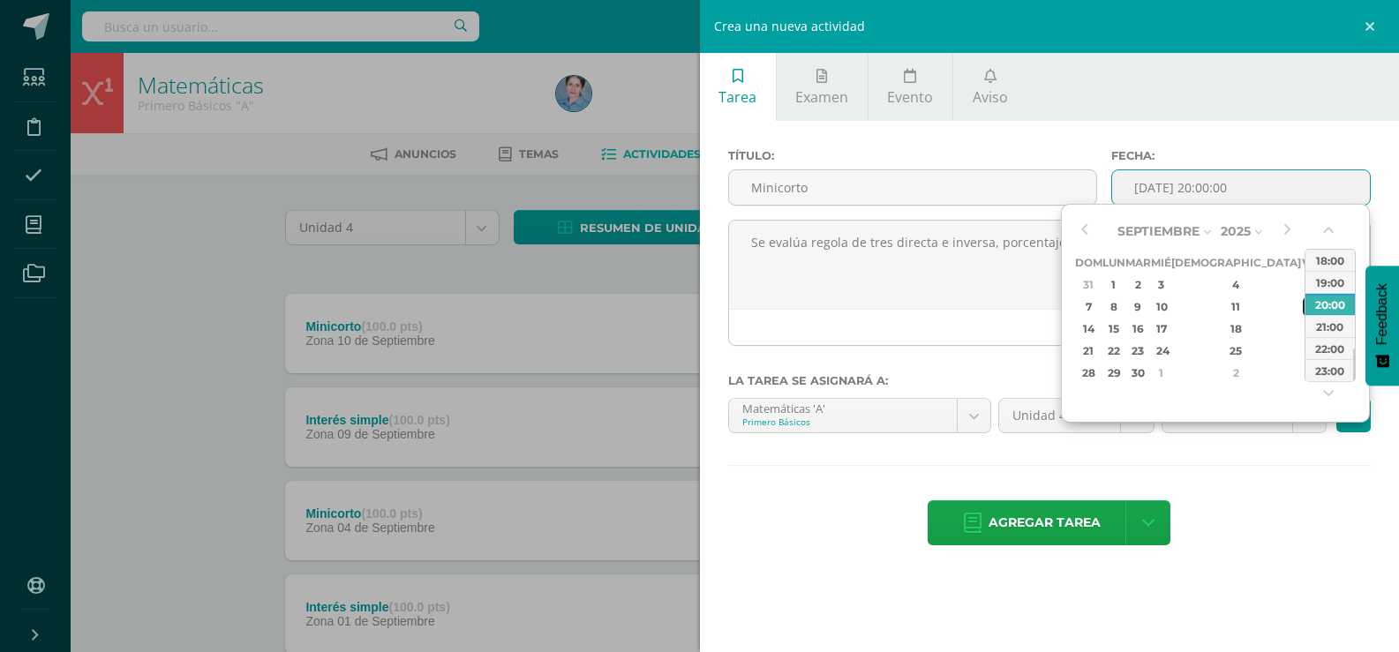
click at [1303, 305] on div "12" at bounding box center [1311, 307] width 16 height 20
type input "2025-09-12 20:00"
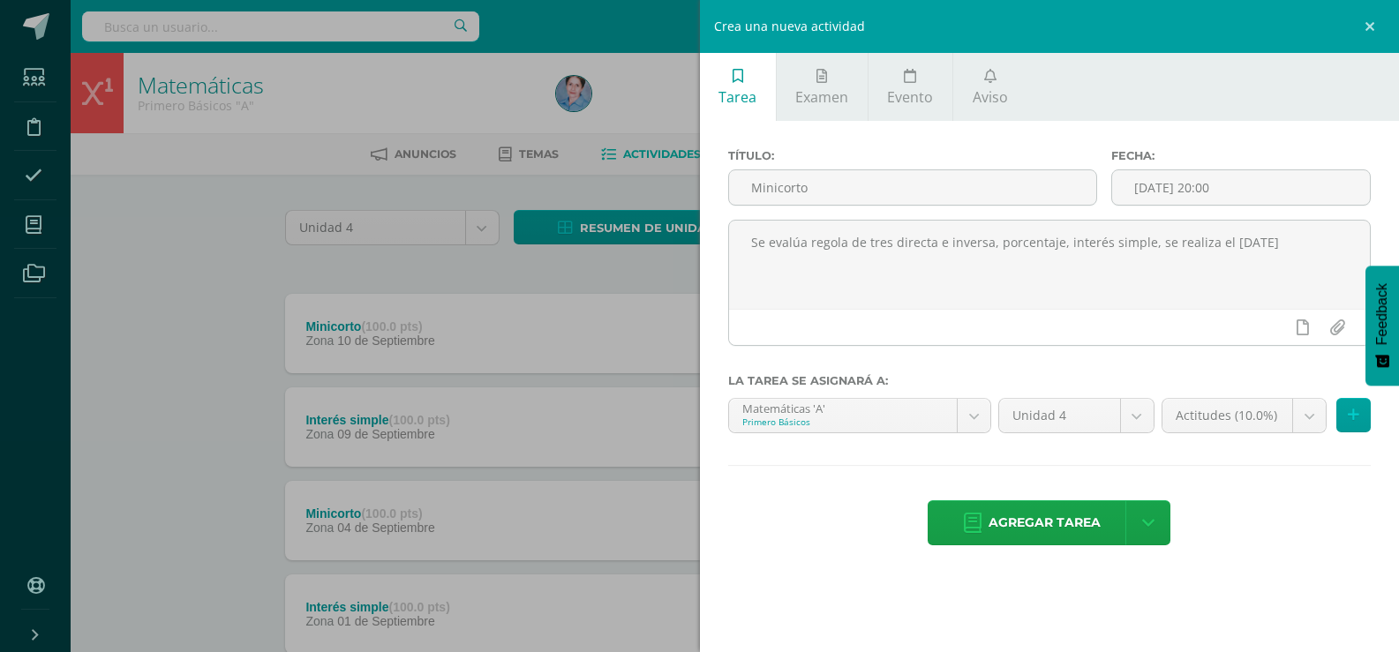
click at [1246, 451] on div "Título: Minicorto Fecha: 2025-09-12 20:00 Se evalúa regola de tres directa e in…" at bounding box center [1050, 349] width 700 height 456
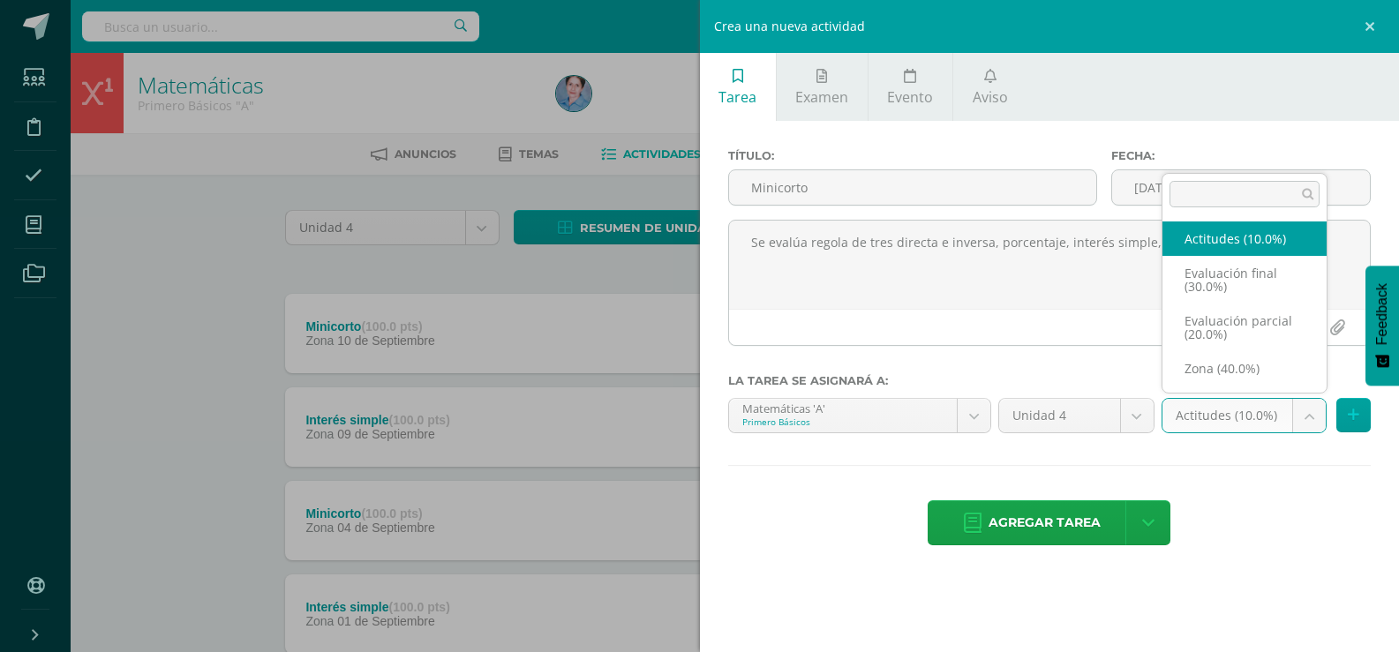
click at [1308, 416] on body "Asistencia almacenada con éxito Estudiantes Disciplina Asistencia Mis cursos Ar…" at bounding box center [699, 663] width 1399 height 1327
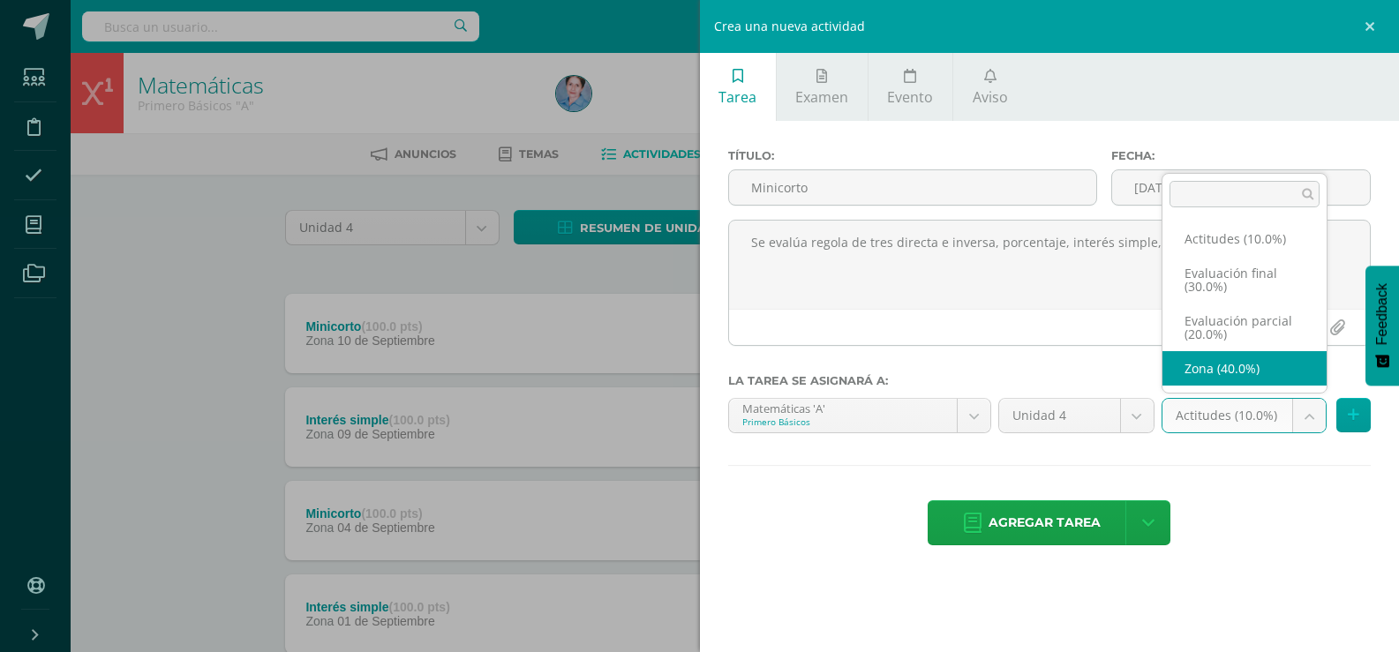
select select "169114"
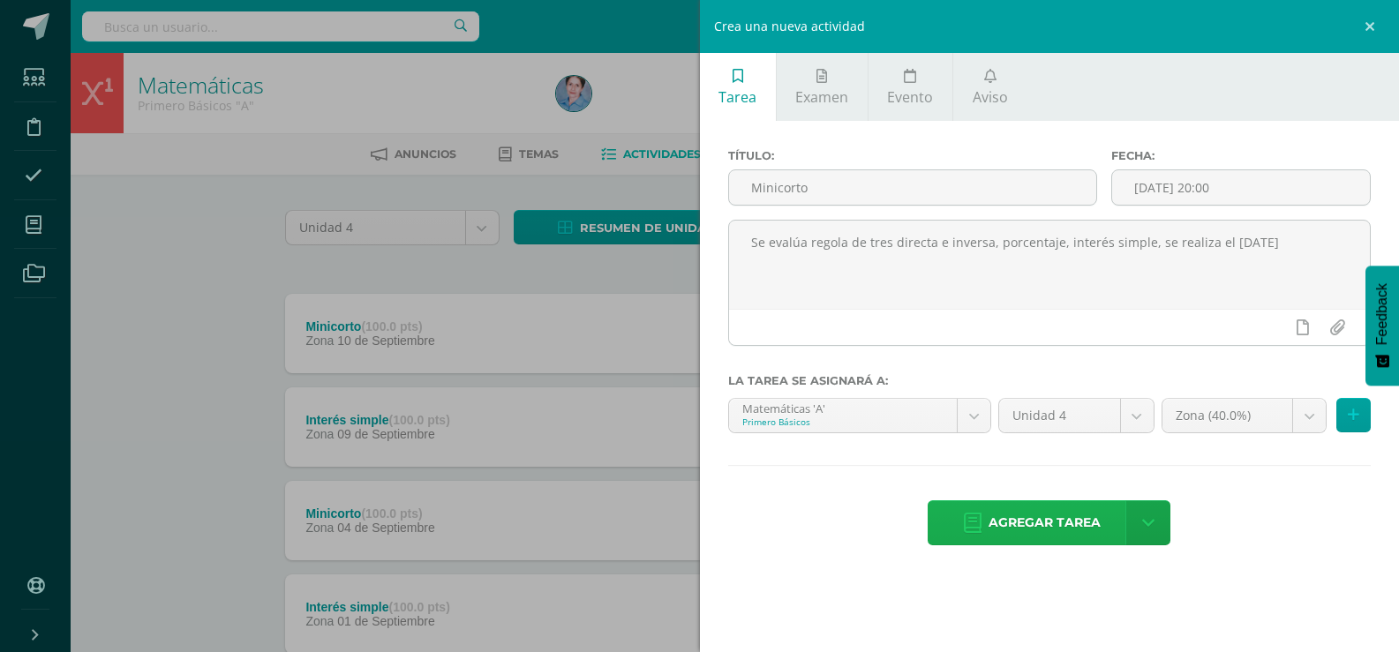
click at [978, 524] on icon at bounding box center [973, 523] width 18 height 19
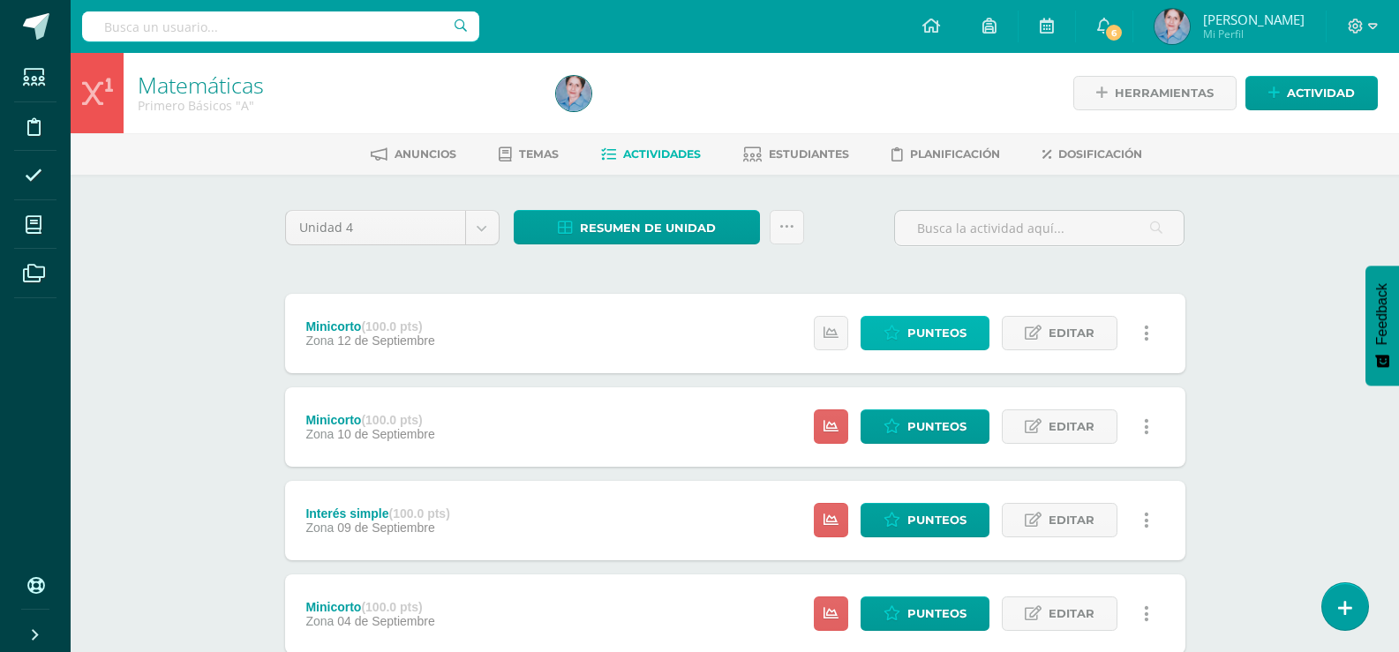
click at [944, 331] on span "Punteos" at bounding box center [937, 333] width 59 height 33
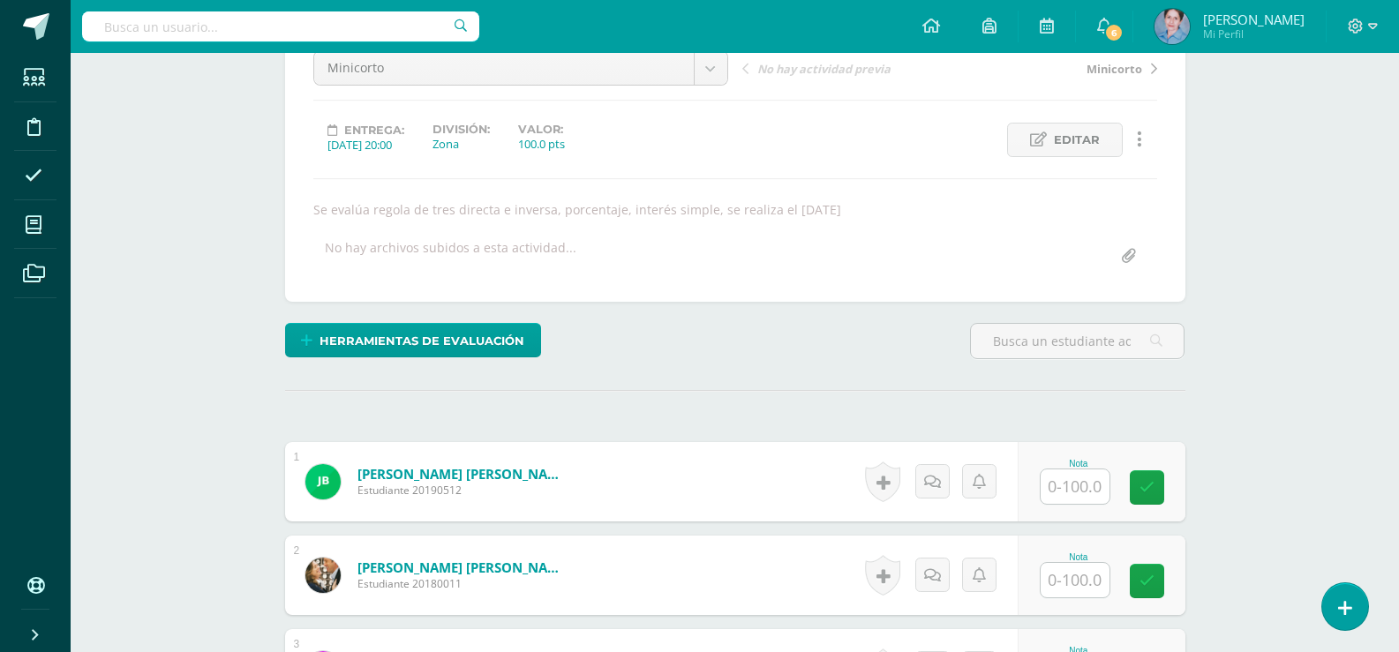
scroll to position [541, 0]
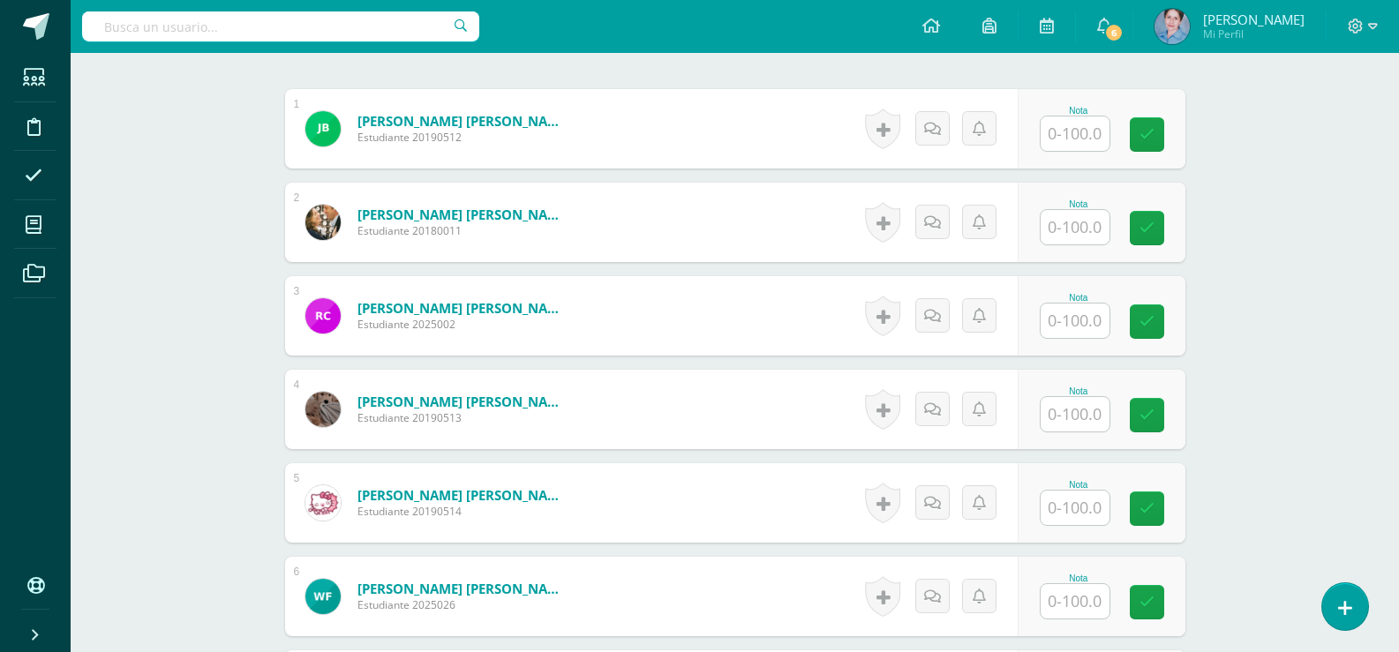
click at [1079, 137] on input "text" at bounding box center [1075, 134] width 69 height 34
drag, startPoint x: 1167, startPoint y: 132, endPoint x: 1080, endPoint y: 185, distance: 102.2
click at [1166, 132] on link at bounding box center [1159, 134] width 35 height 35
type input "0"
click at [1070, 222] on input "text" at bounding box center [1085, 227] width 71 height 35
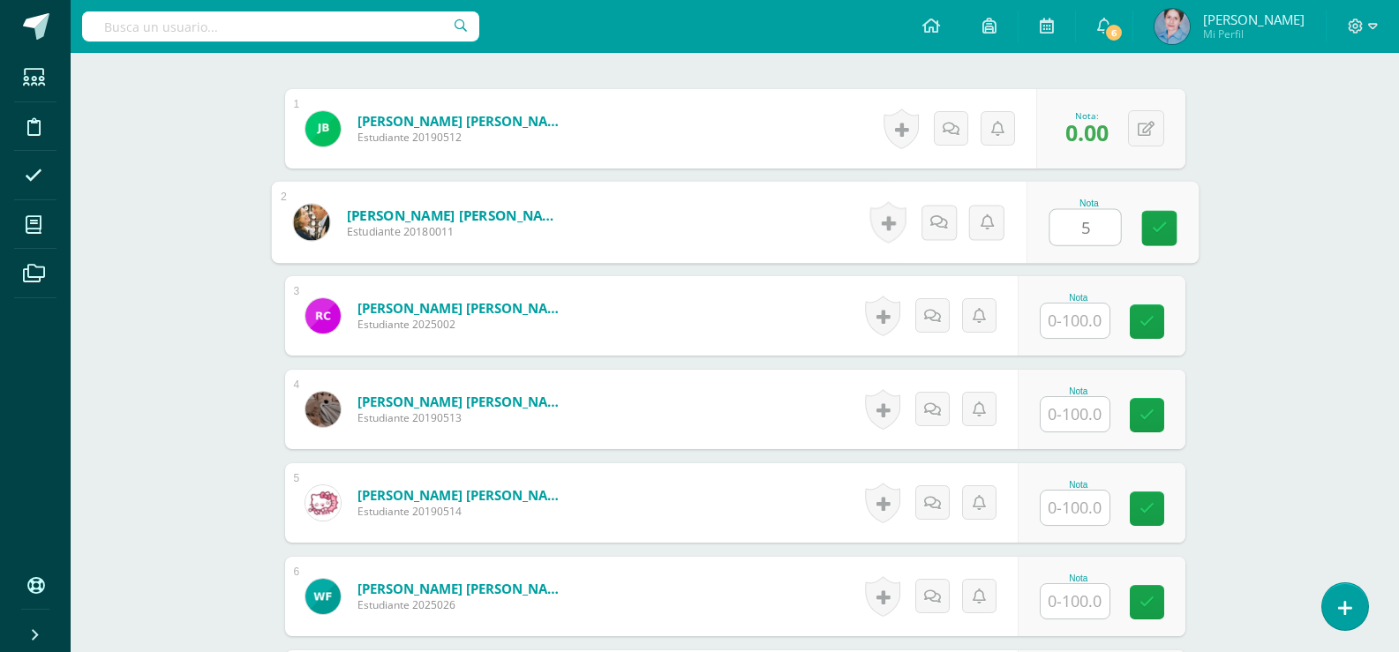
type input "50"
drag, startPoint x: 1159, startPoint y: 219, endPoint x: 1099, endPoint y: 304, distance: 103.9
click at [1156, 230] on icon at bounding box center [1159, 228] width 16 height 15
click at [1091, 320] on input "text" at bounding box center [1075, 321] width 69 height 34
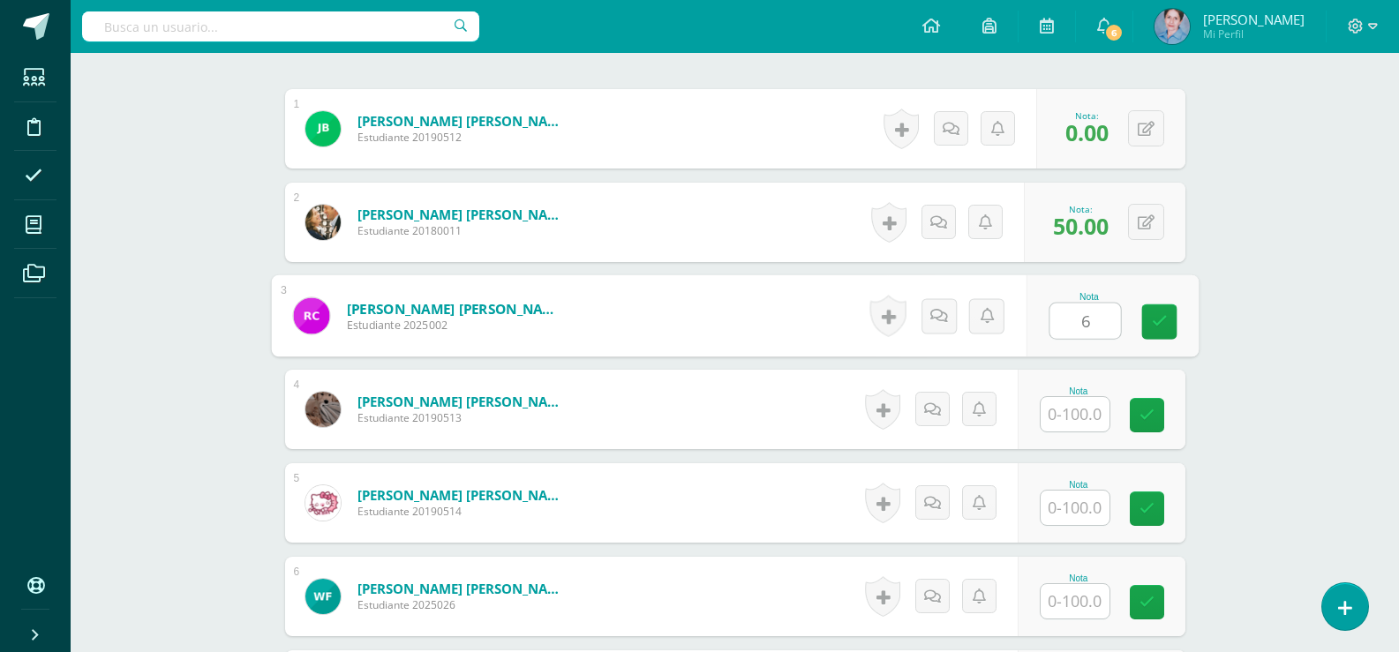
type input "63"
click at [1166, 318] on link at bounding box center [1159, 322] width 35 height 35
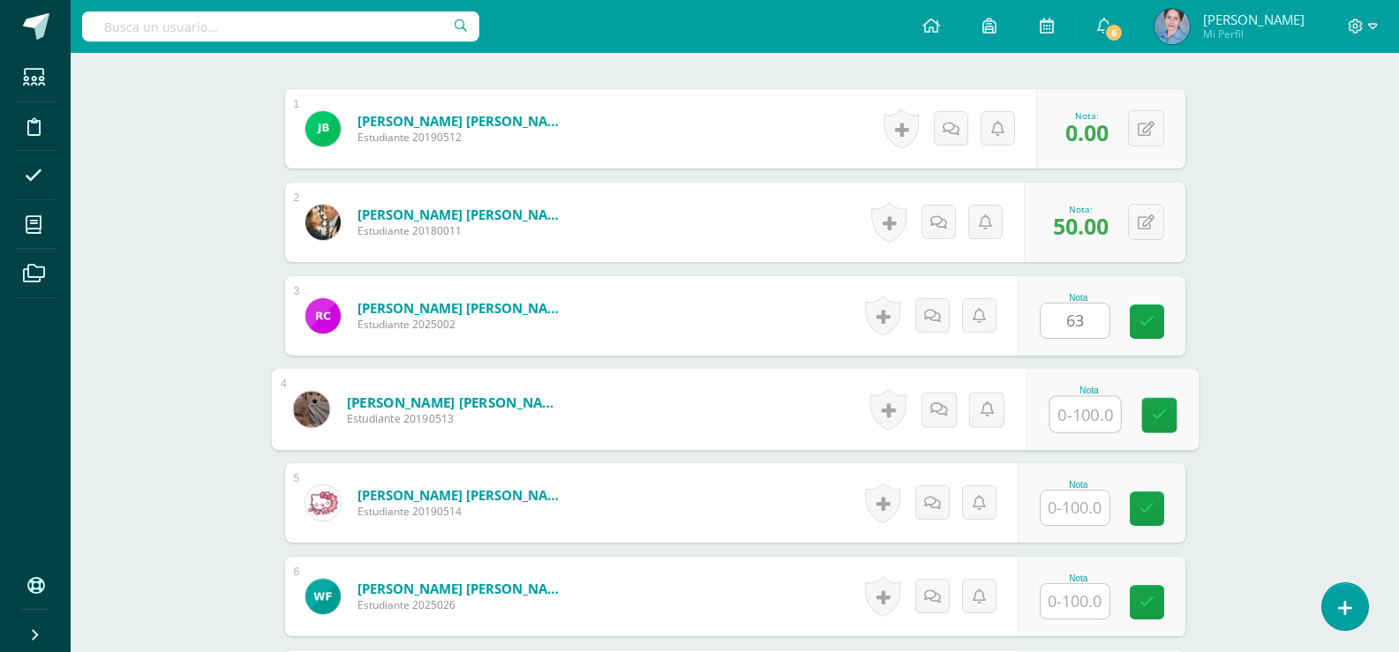
click at [1080, 417] on input "text" at bounding box center [1085, 414] width 71 height 35
type input "50"
drag, startPoint x: 1160, startPoint y: 404, endPoint x: 1040, endPoint y: 506, distance: 157.2
click at [1150, 411] on link at bounding box center [1159, 415] width 35 height 35
click at [1074, 509] on input "text" at bounding box center [1075, 508] width 69 height 34
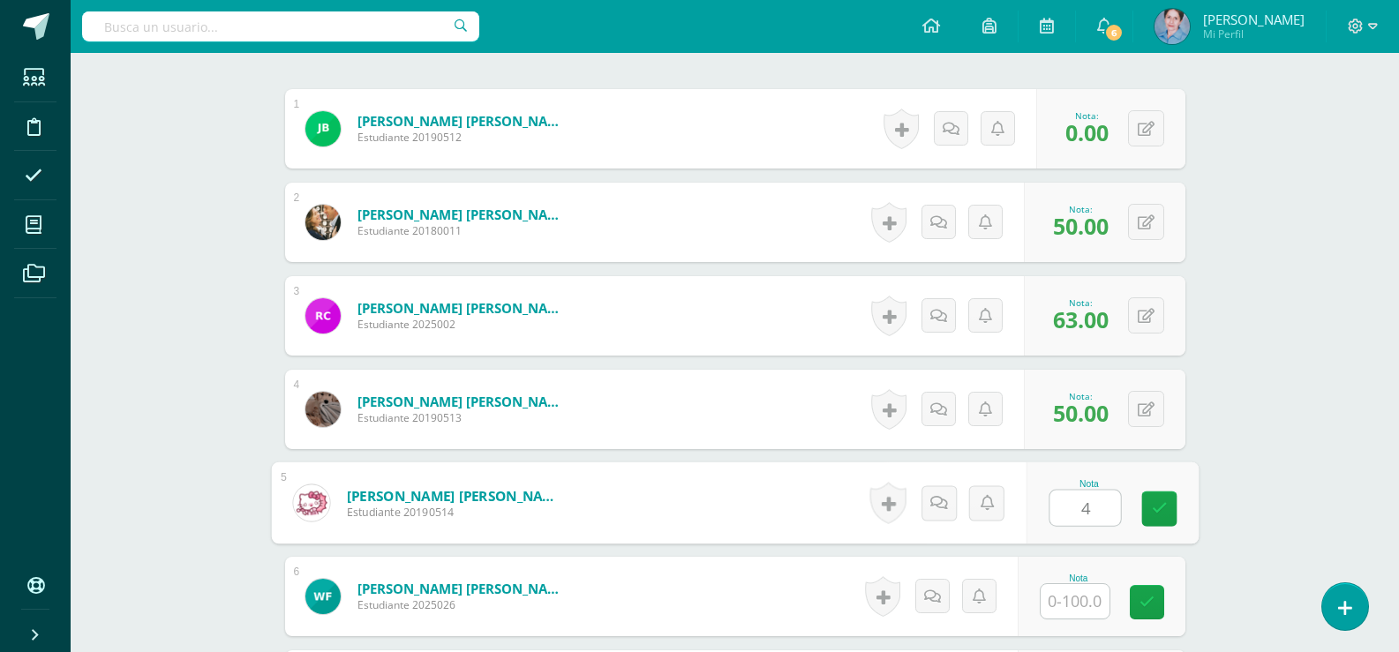
type input "48"
click at [1160, 504] on icon at bounding box center [1159, 508] width 16 height 15
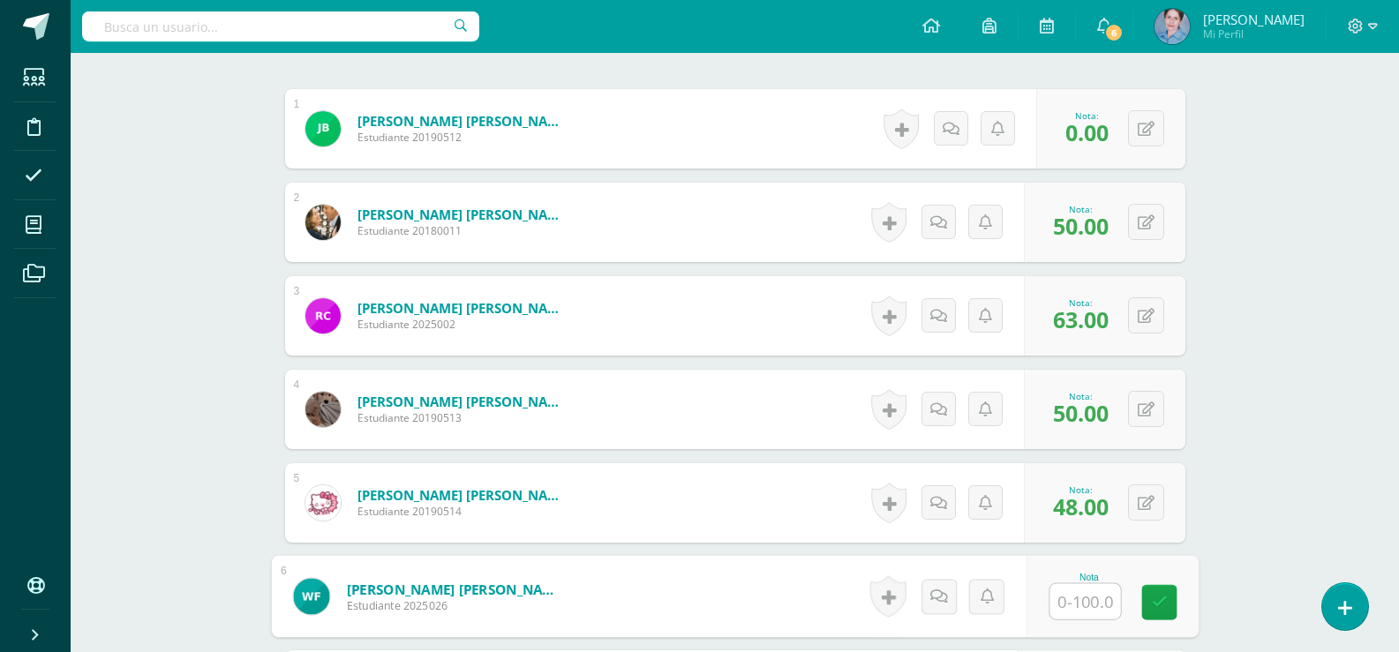
click at [1089, 608] on input "text" at bounding box center [1085, 601] width 71 height 35
type input "62"
click at [1171, 599] on link at bounding box center [1159, 602] width 35 height 35
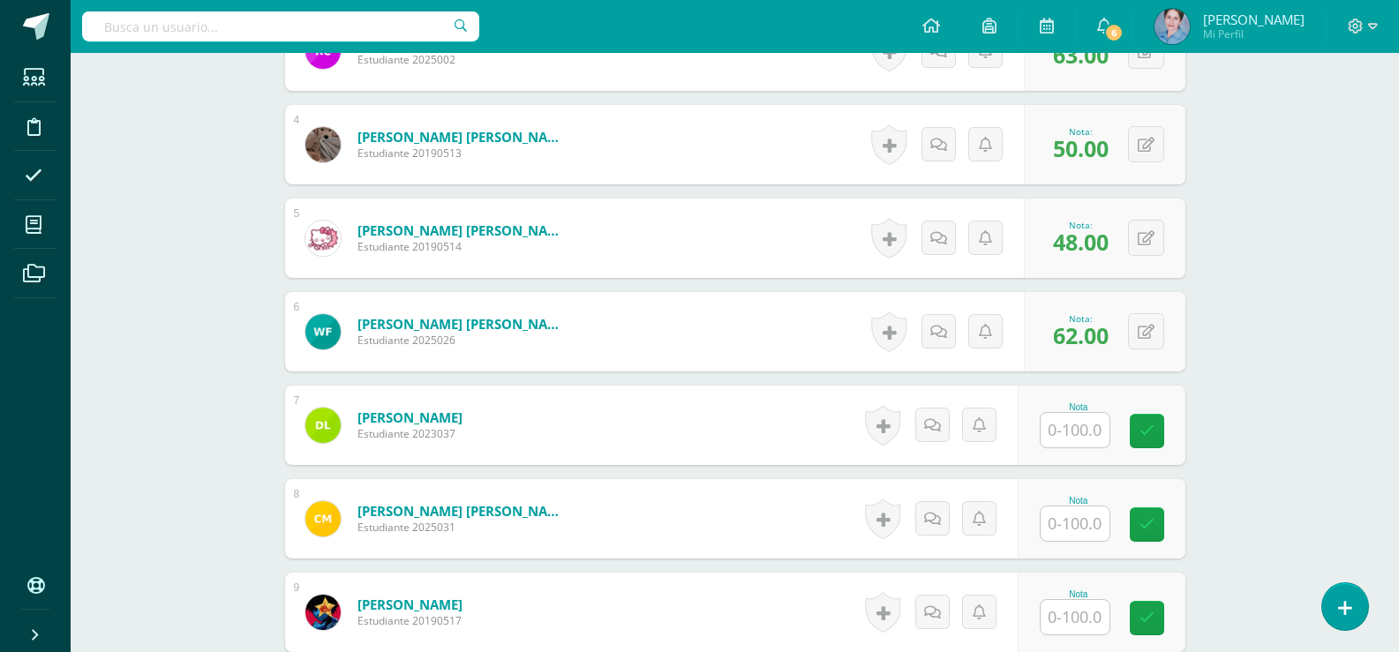
click at [1074, 431] on input "text" at bounding box center [1075, 430] width 69 height 34
type input "45"
click at [1165, 424] on icon at bounding box center [1159, 431] width 16 height 15
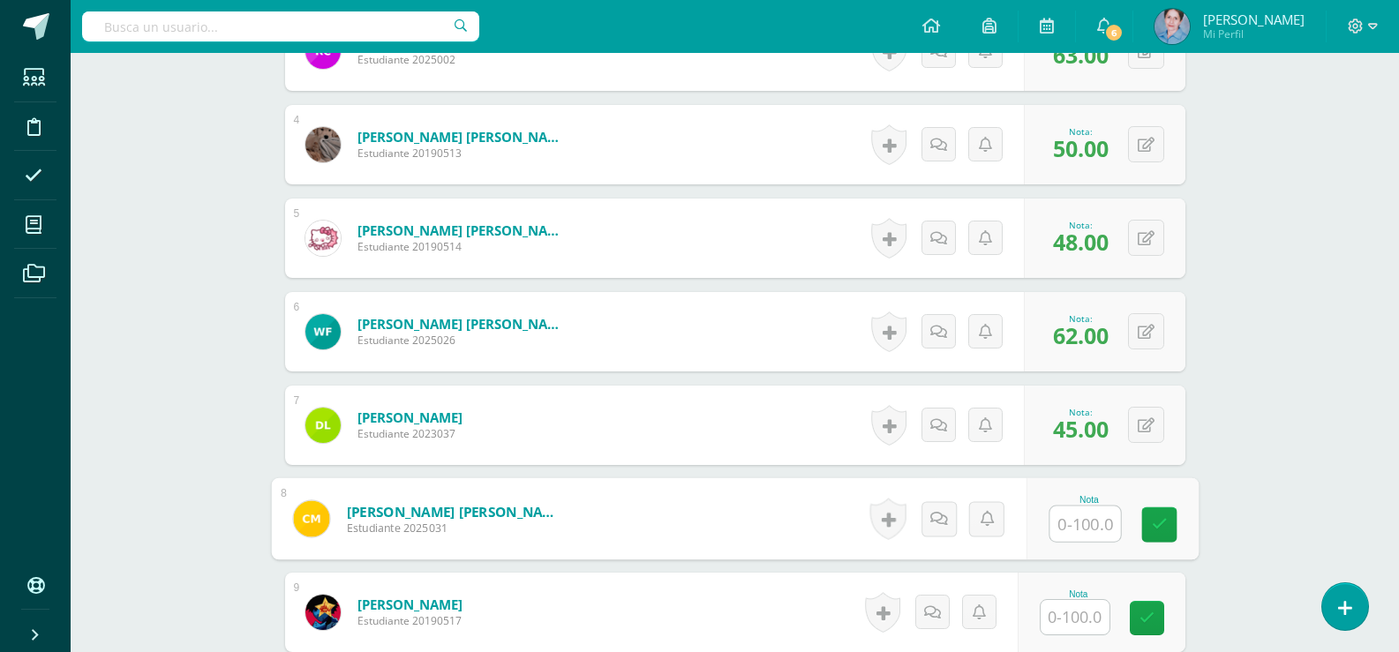
click at [1087, 524] on input "text" at bounding box center [1085, 524] width 71 height 35
type input "13"
click at [1160, 517] on icon at bounding box center [1159, 524] width 16 height 15
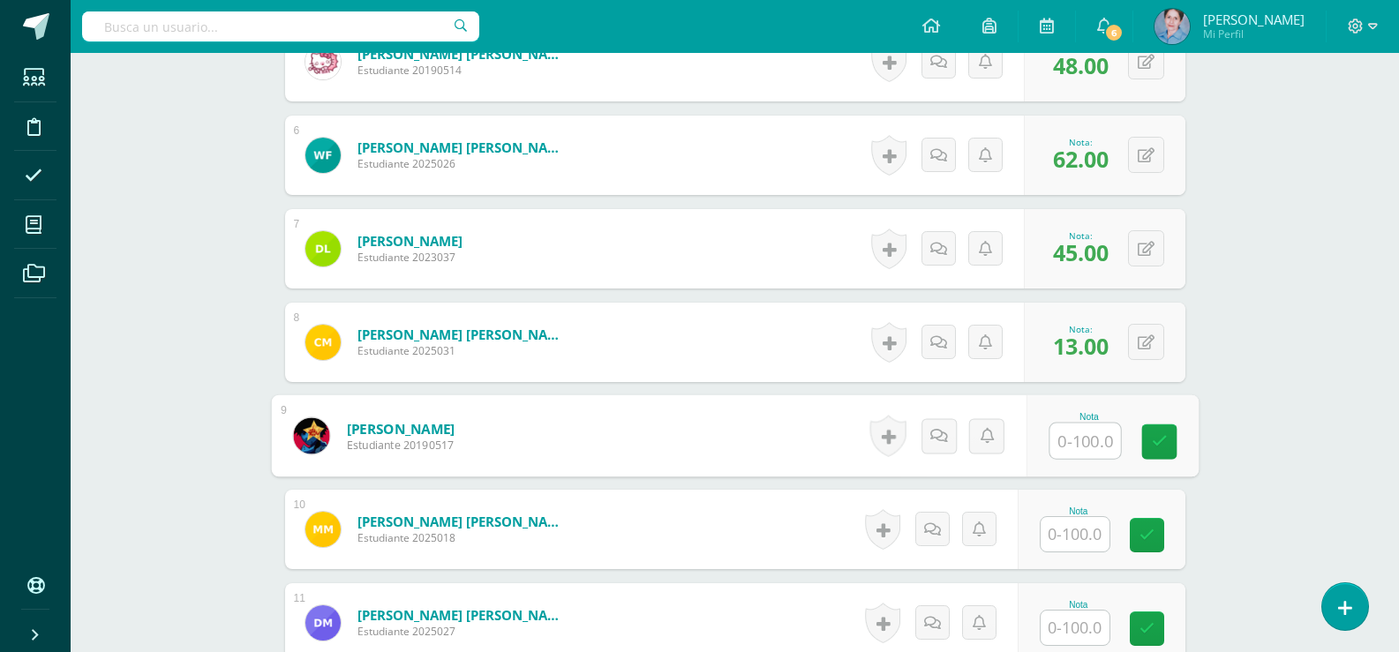
click at [1090, 442] on input "text" at bounding box center [1085, 441] width 71 height 35
drag, startPoint x: 1164, startPoint y: 436, endPoint x: 1077, endPoint y: 525, distance: 124.2
click at [1142, 463] on div "Nota 60" at bounding box center [1112, 437] width 172 height 82
type input "60"
click at [1080, 531] on input "text" at bounding box center [1075, 534] width 69 height 34
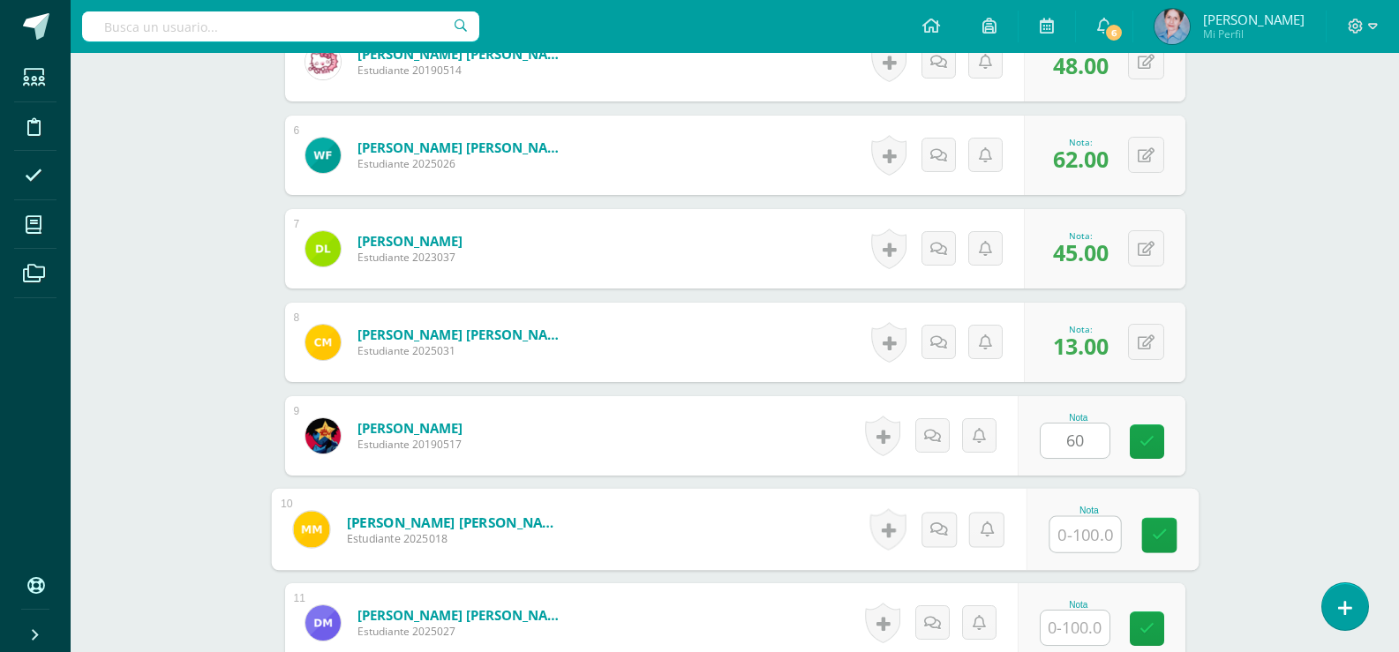
type input "0"
click at [1163, 535] on icon at bounding box center [1159, 535] width 16 height 15
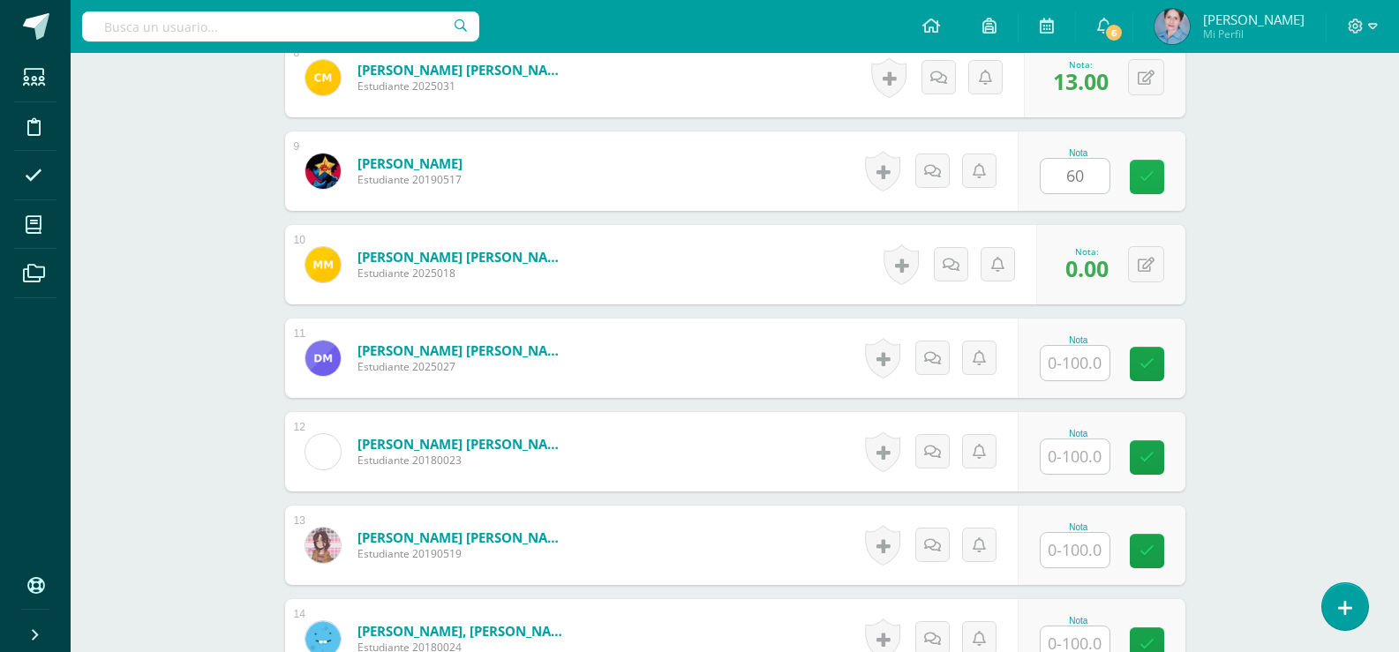
click at [1160, 178] on link at bounding box center [1147, 177] width 34 height 34
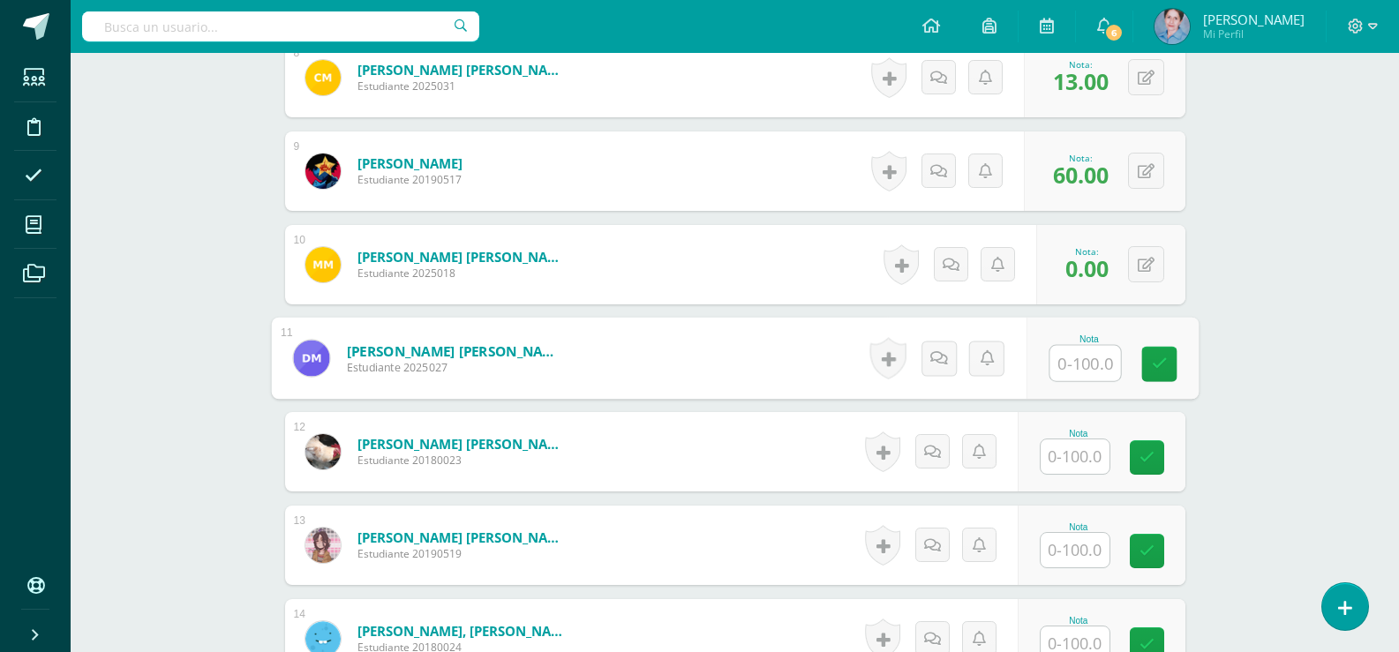
click at [1087, 358] on input "text" at bounding box center [1085, 363] width 71 height 35
click at [1088, 446] on input "text" at bounding box center [1075, 457] width 69 height 34
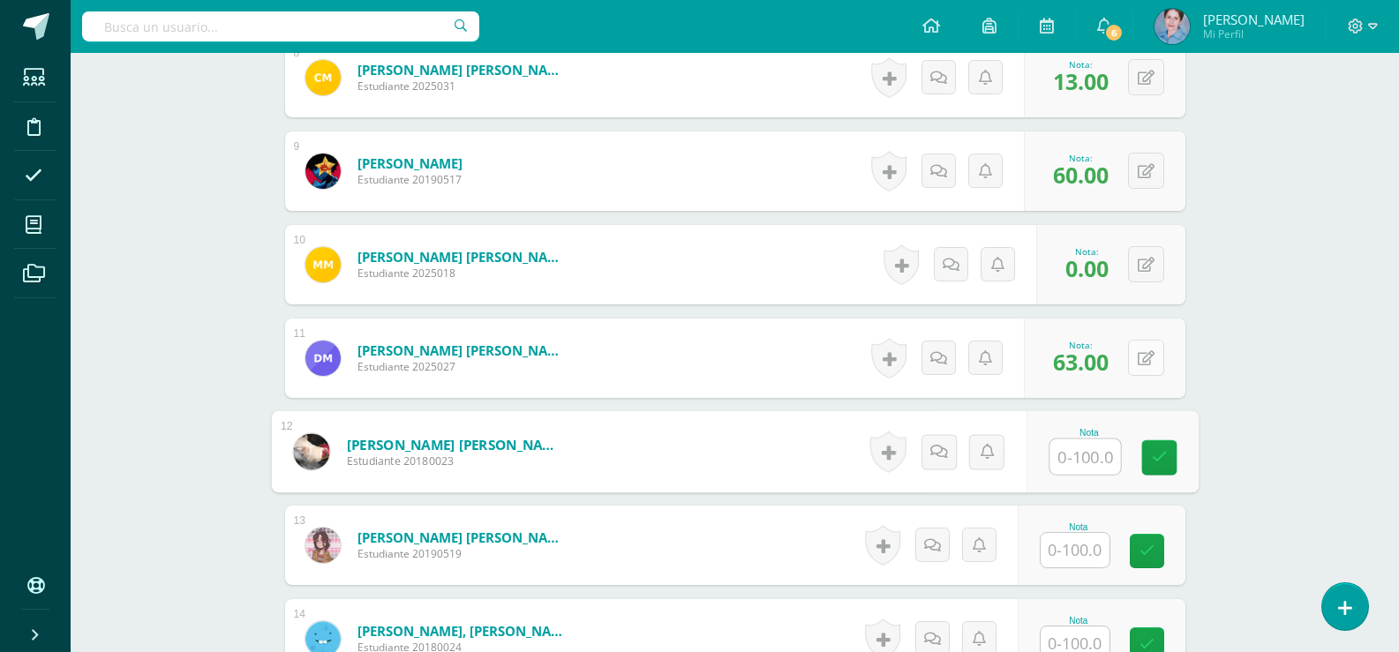
click at [1152, 354] on icon at bounding box center [1146, 358] width 17 height 15
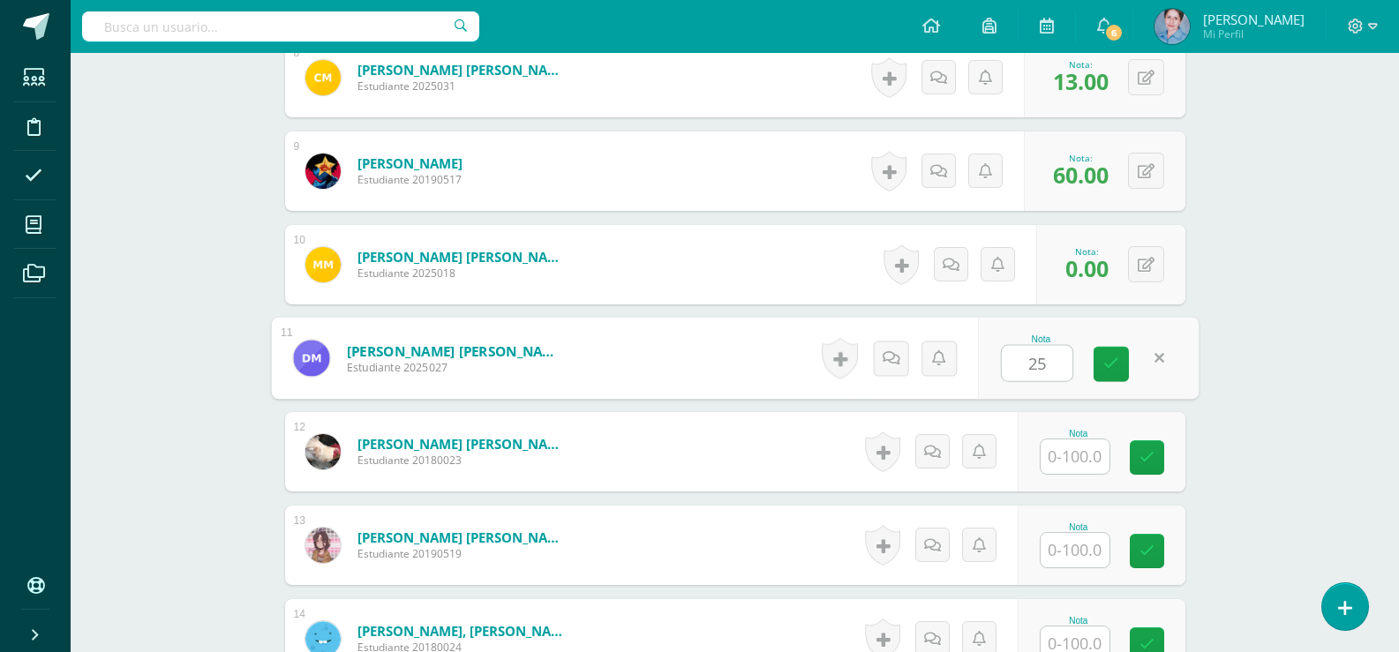
drag, startPoint x: 1115, startPoint y: 360, endPoint x: 1067, endPoint y: 419, distance: 76.5
click at [1102, 372] on link at bounding box center [1111, 364] width 35 height 35
type input "25"
click at [1067, 458] on input "text" at bounding box center [1075, 457] width 69 height 34
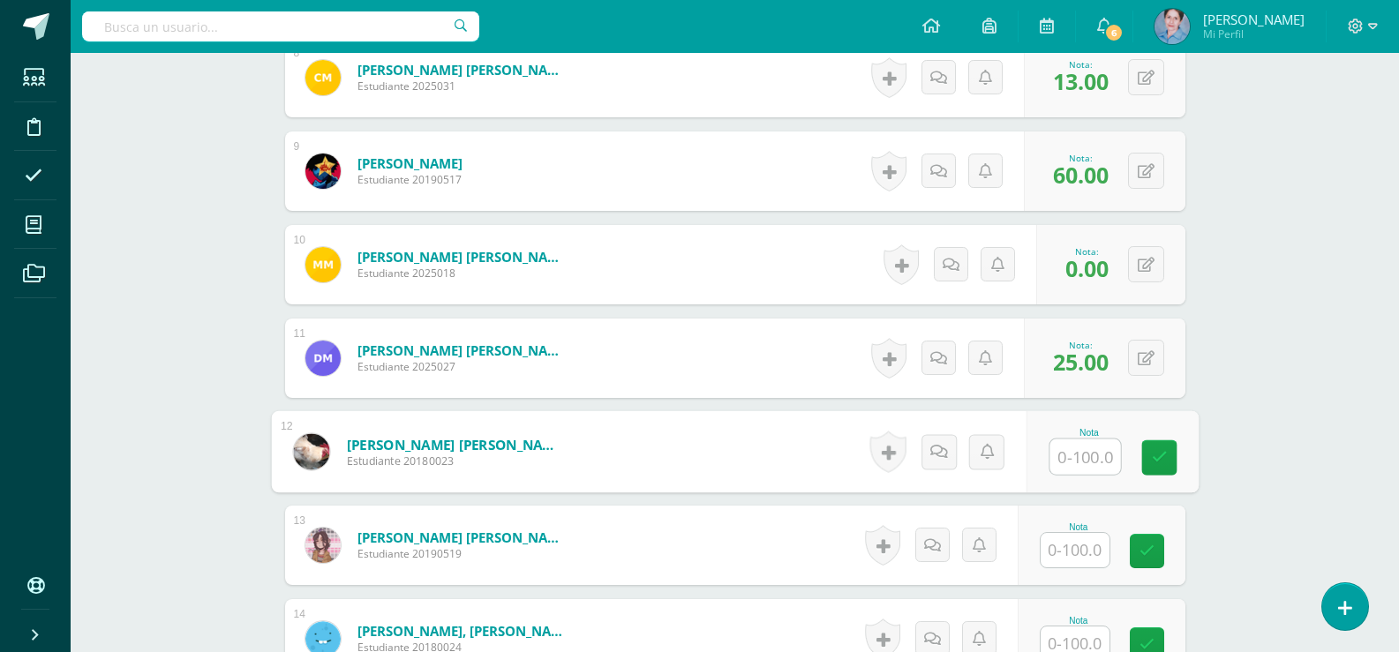
click at [1079, 444] on input "text" at bounding box center [1085, 457] width 71 height 35
drag, startPoint x: 1164, startPoint y: 449, endPoint x: 1081, endPoint y: 535, distance: 119.9
click at [1162, 456] on icon at bounding box center [1159, 457] width 16 height 15
type input "63"
click at [1076, 555] on input "text" at bounding box center [1075, 550] width 69 height 34
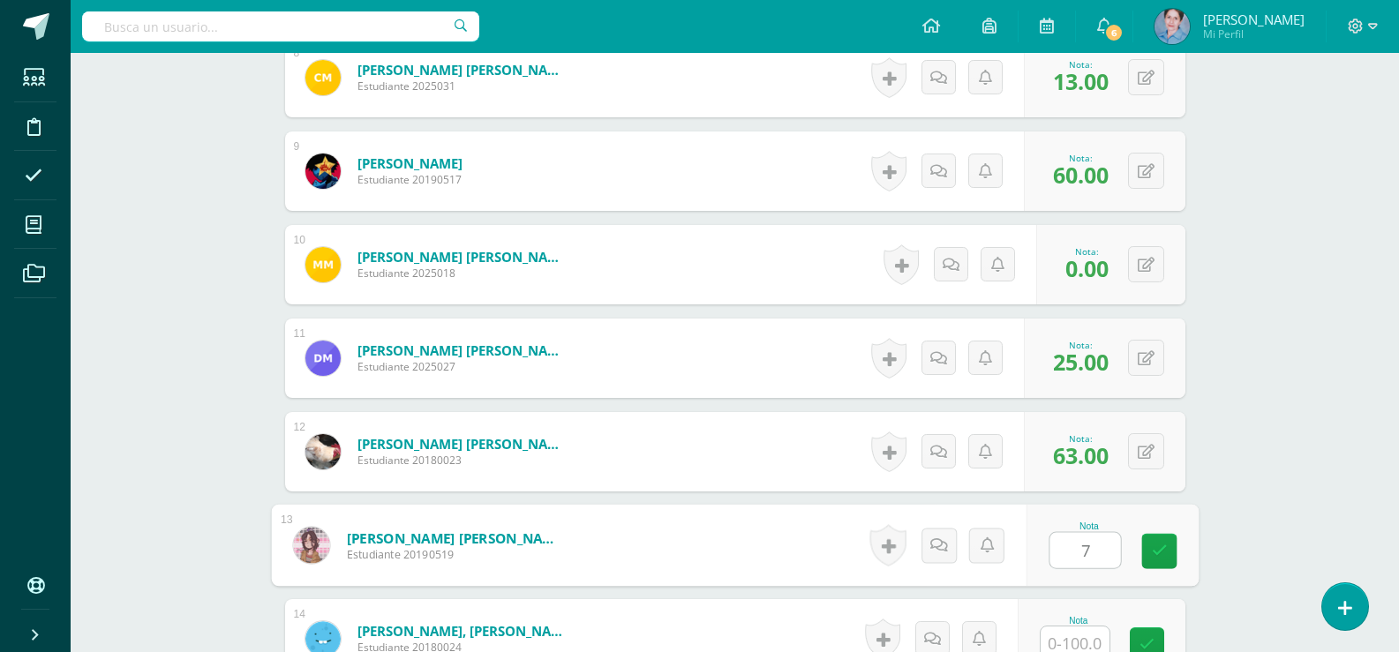
type input "75"
click at [1157, 549] on icon at bounding box center [1159, 551] width 16 height 15
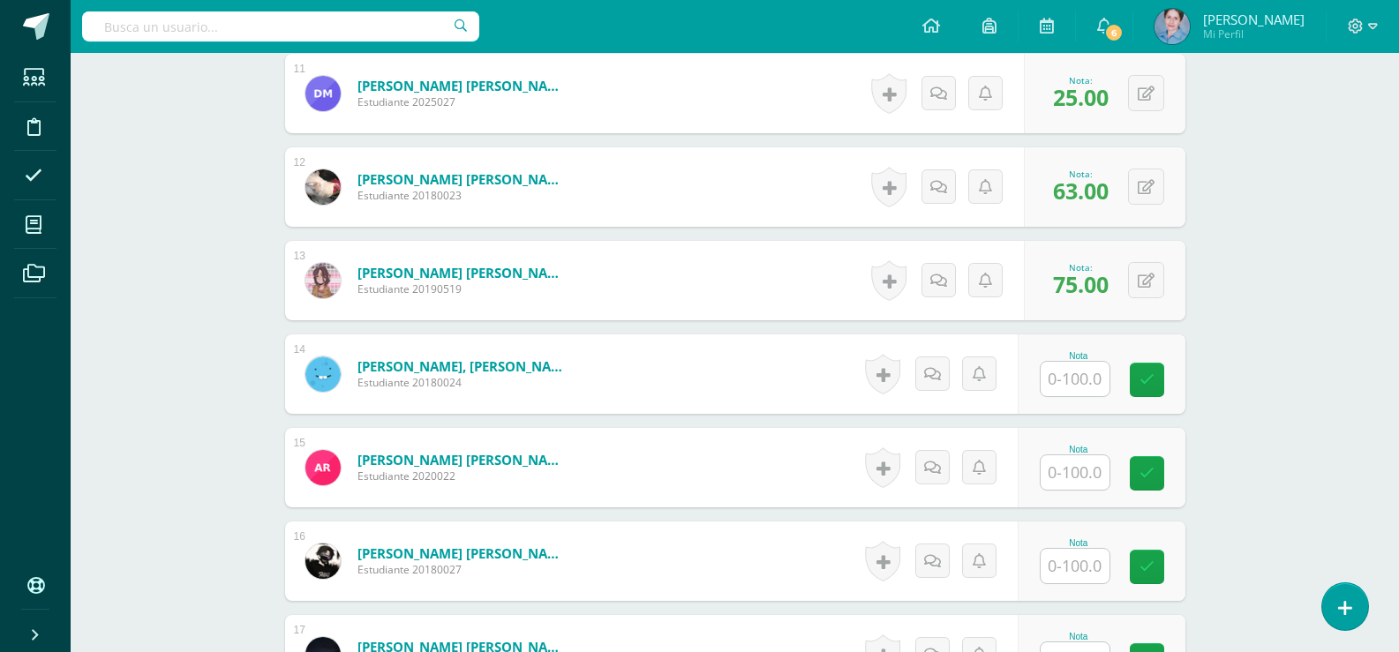
click at [1089, 373] on input "text" at bounding box center [1075, 379] width 69 height 34
type input "63"
click at [1167, 372] on link at bounding box center [1159, 380] width 35 height 35
click at [1074, 466] on input "text" at bounding box center [1075, 473] width 69 height 34
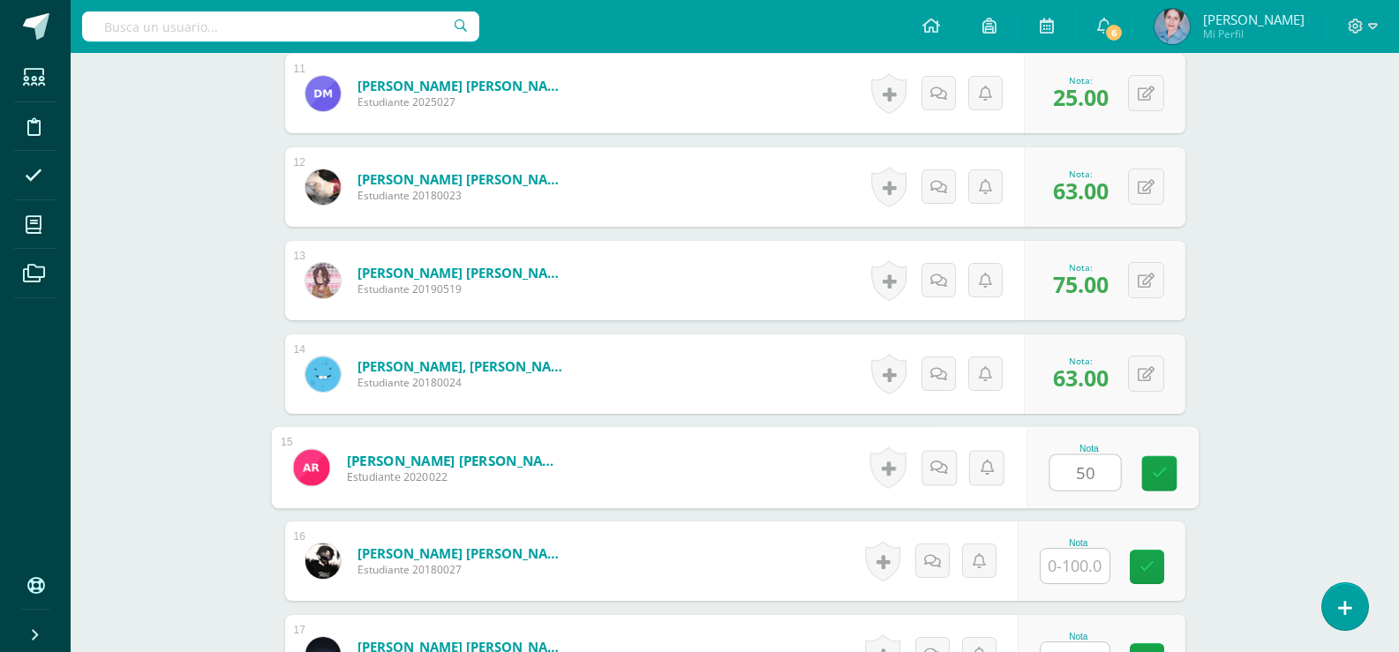
drag, startPoint x: 1174, startPoint y: 470, endPoint x: 1125, endPoint y: 509, distance: 63.4
click at [1172, 470] on link at bounding box center [1159, 473] width 35 height 35
type input "50"
click at [1090, 572] on input "text" at bounding box center [1075, 566] width 69 height 34
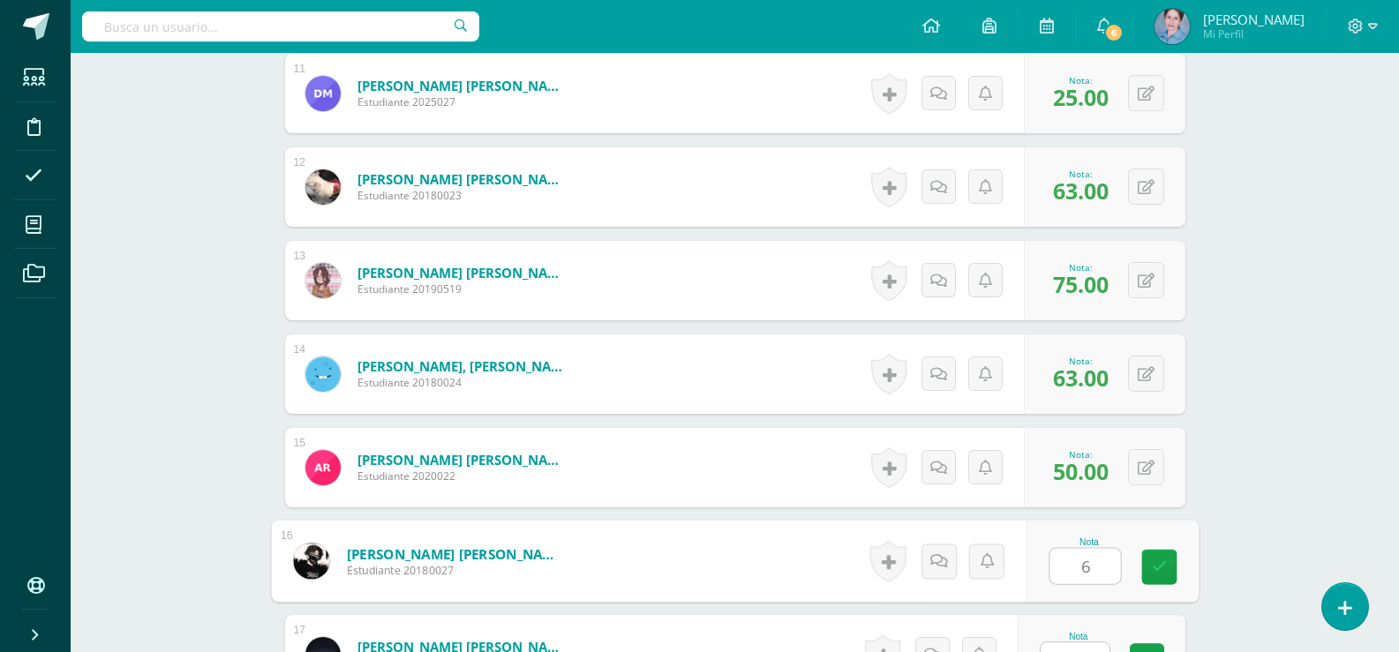
type input "69"
click at [1164, 562] on icon at bounding box center [1159, 567] width 16 height 15
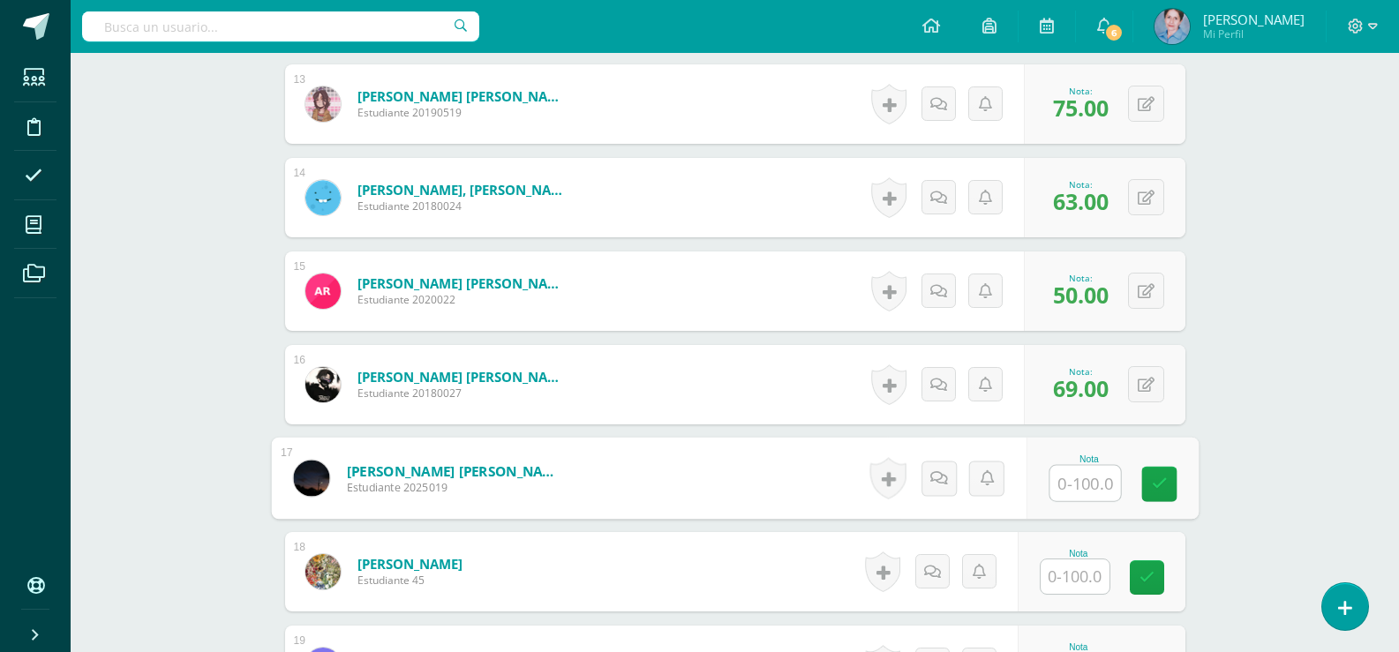
click at [1077, 488] on input "text" at bounding box center [1085, 483] width 71 height 35
type input "96"
click at [1162, 481] on icon at bounding box center [1159, 484] width 16 height 15
click at [1067, 573] on input "text" at bounding box center [1075, 577] width 69 height 34
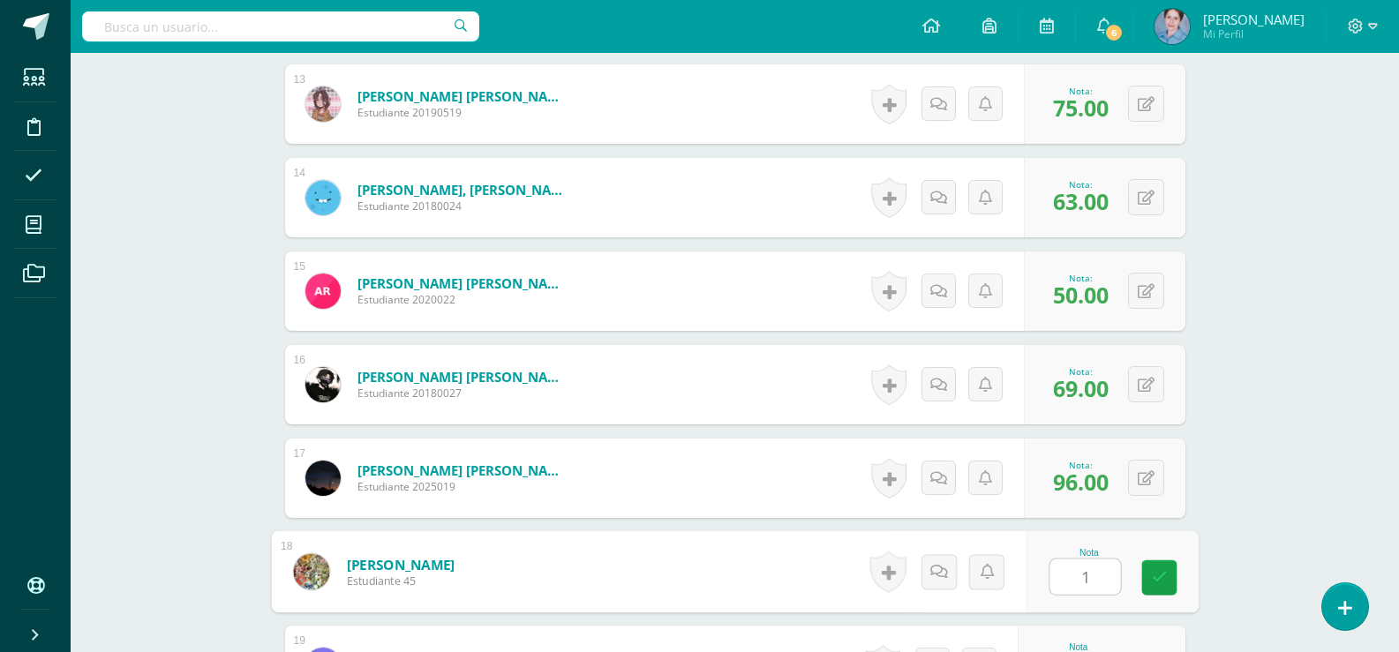
type input "13"
click at [1164, 570] on icon at bounding box center [1159, 577] width 16 height 15
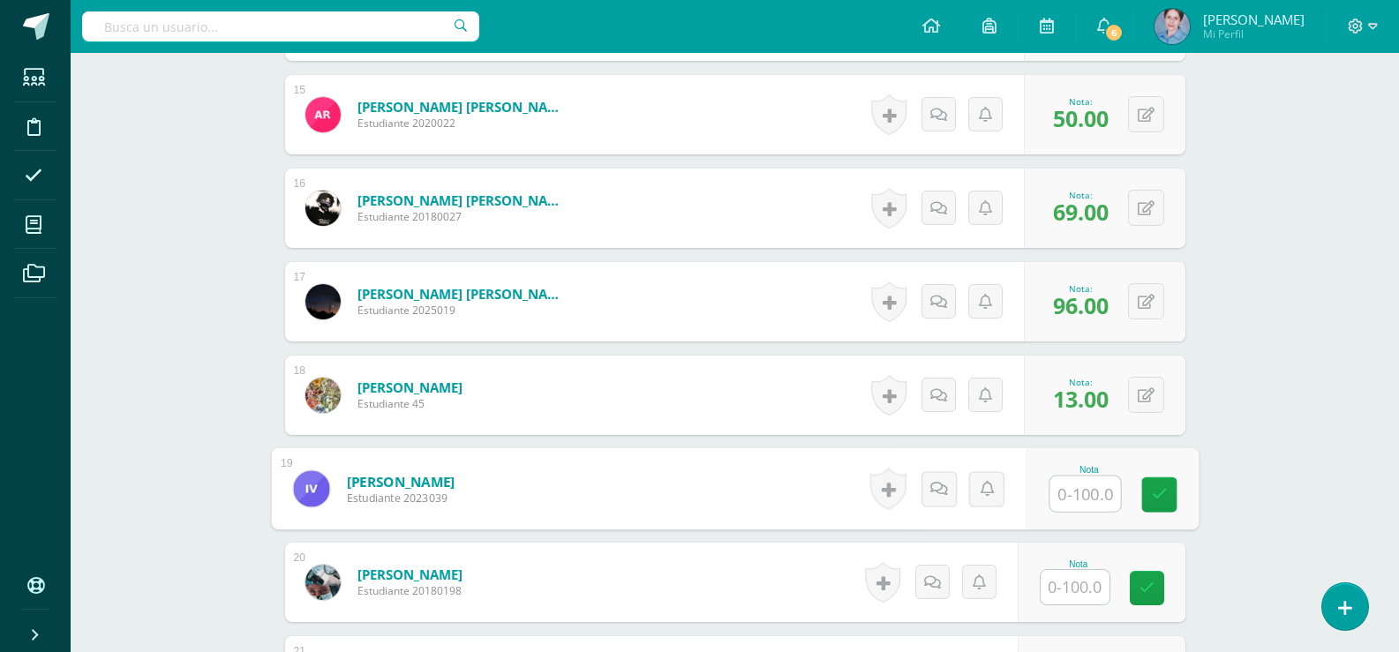
click at [1089, 496] on input "text" at bounding box center [1085, 494] width 71 height 35
type input "1"
drag, startPoint x: 1155, startPoint y: 486, endPoint x: 1069, endPoint y: 577, distance: 124.9
click at [1149, 494] on link at bounding box center [1159, 495] width 35 height 35
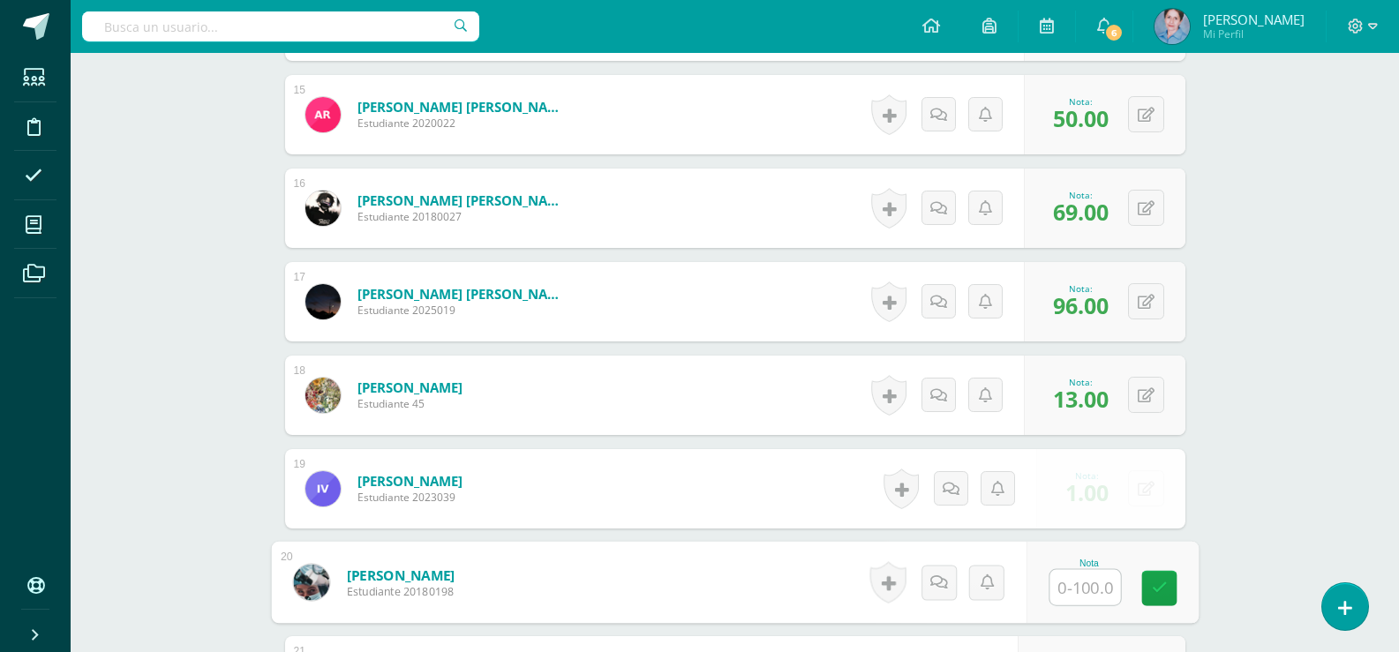
click at [1066, 592] on input "text" at bounding box center [1085, 587] width 71 height 35
type input "50"
click at [1165, 582] on icon at bounding box center [1159, 588] width 16 height 15
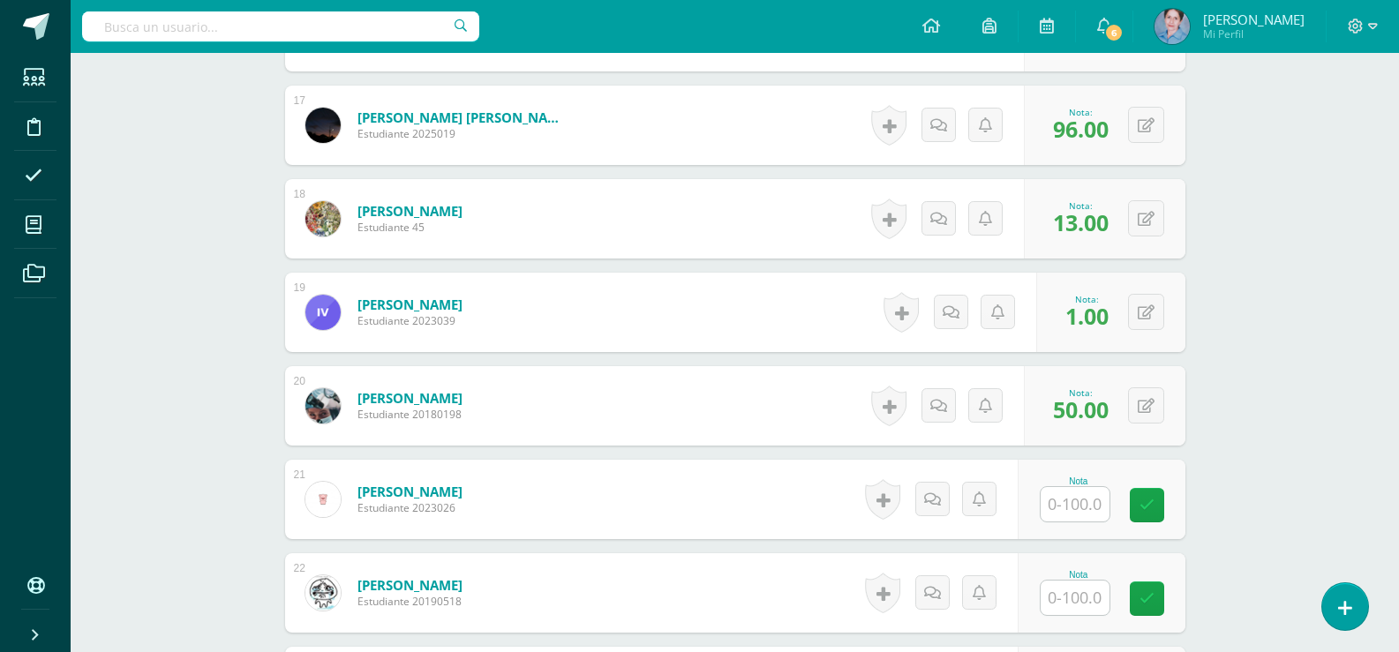
click at [1079, 508] on input "text" at bounding box center [1075, 504] width 69 height 34
click at [1160, 494] on link at bounding box center [1159, 505] width 35 height 35
type input "87"
click at [1087, 604] on input "text" at bounding box center [1075, 598] width 69 height 34
type input "63"
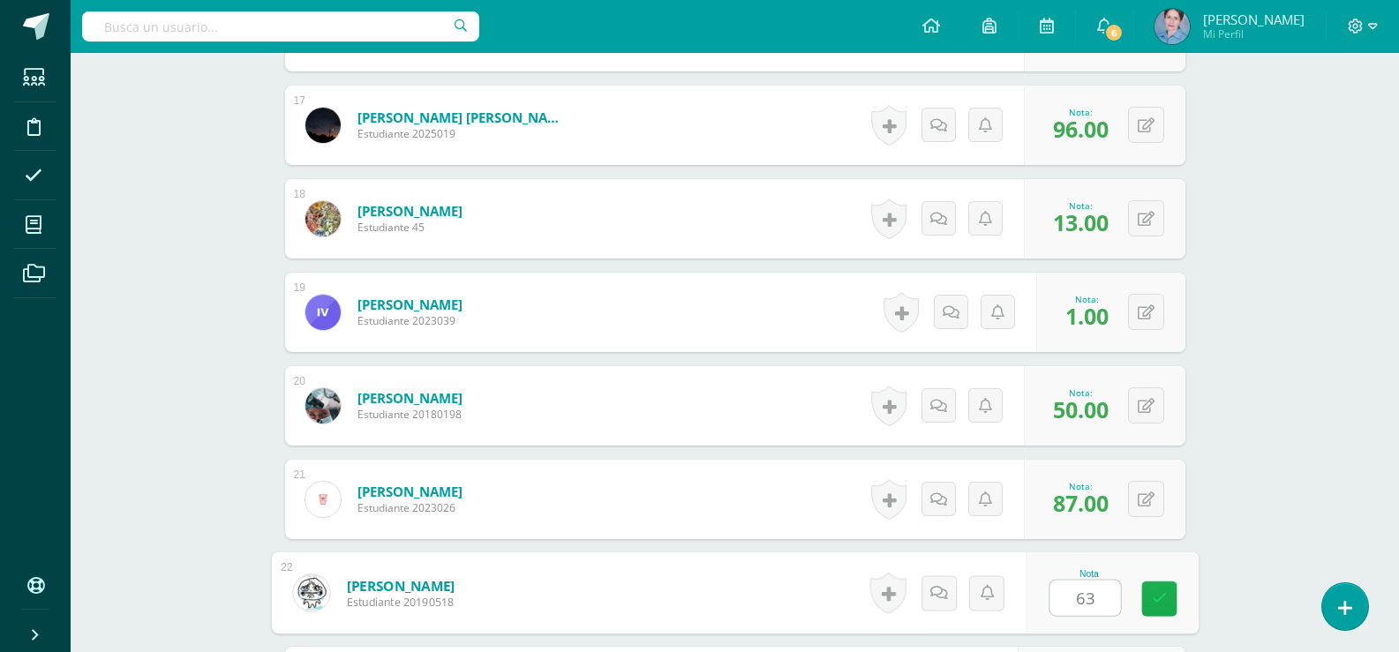
click at [1157, 592] on icon at bounding box center [1159, 599] width 16 height 15
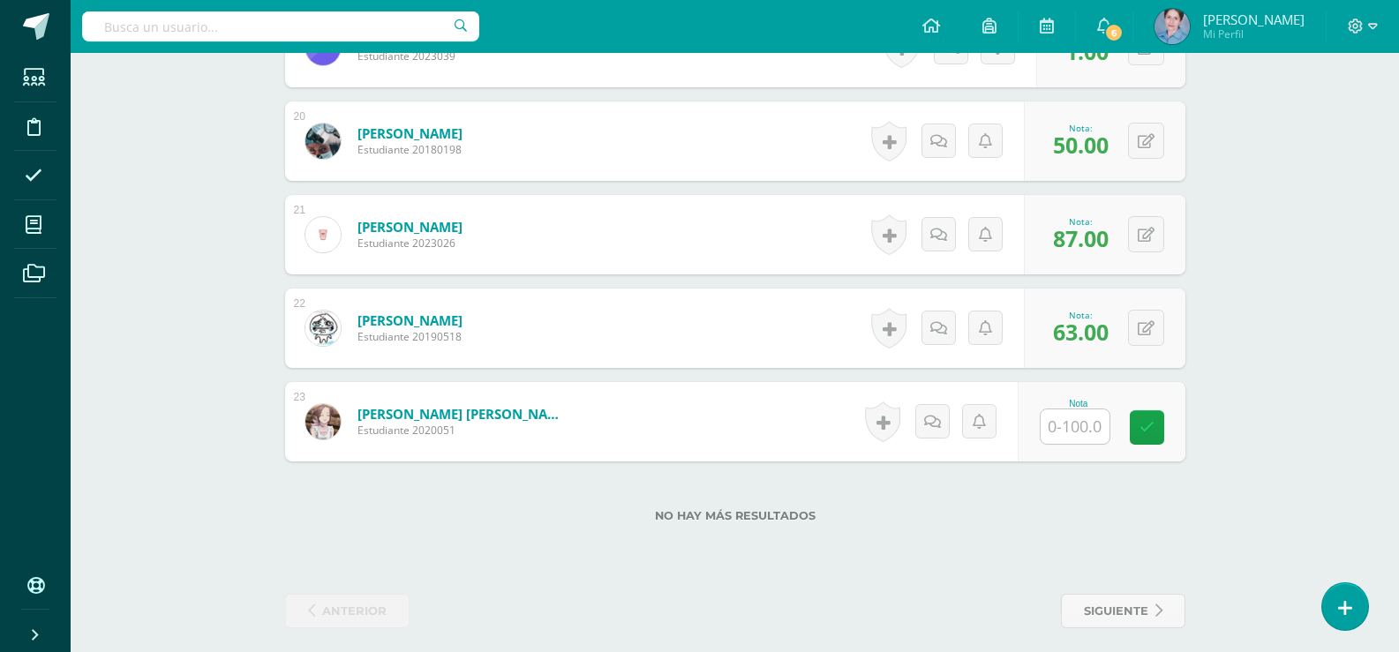
click at [1076, 426] on input "text" at bounding box center [1075, 427] width 69 height 34
type input "13"
click at [1162, 420] on icon at bounding box center [1159, 427] width 16 height 15
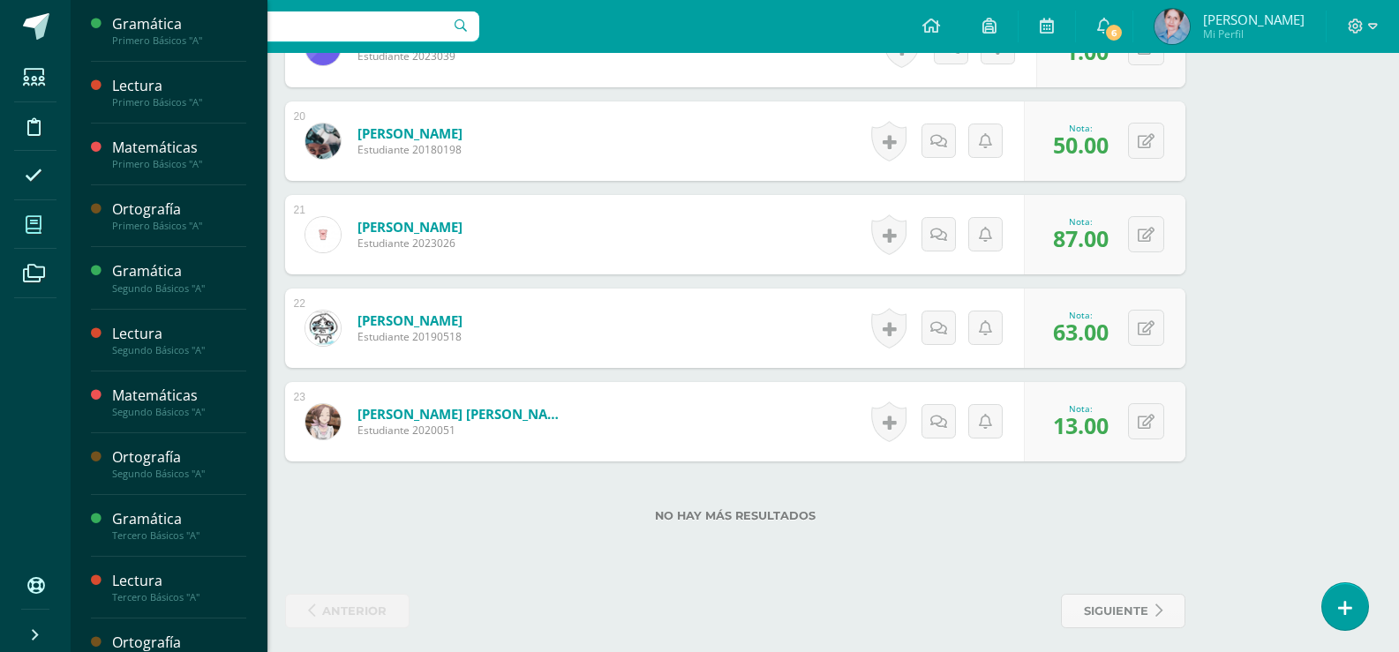
click at [33, 226] on icon at bounding box center [34, 225] width 16 height 18
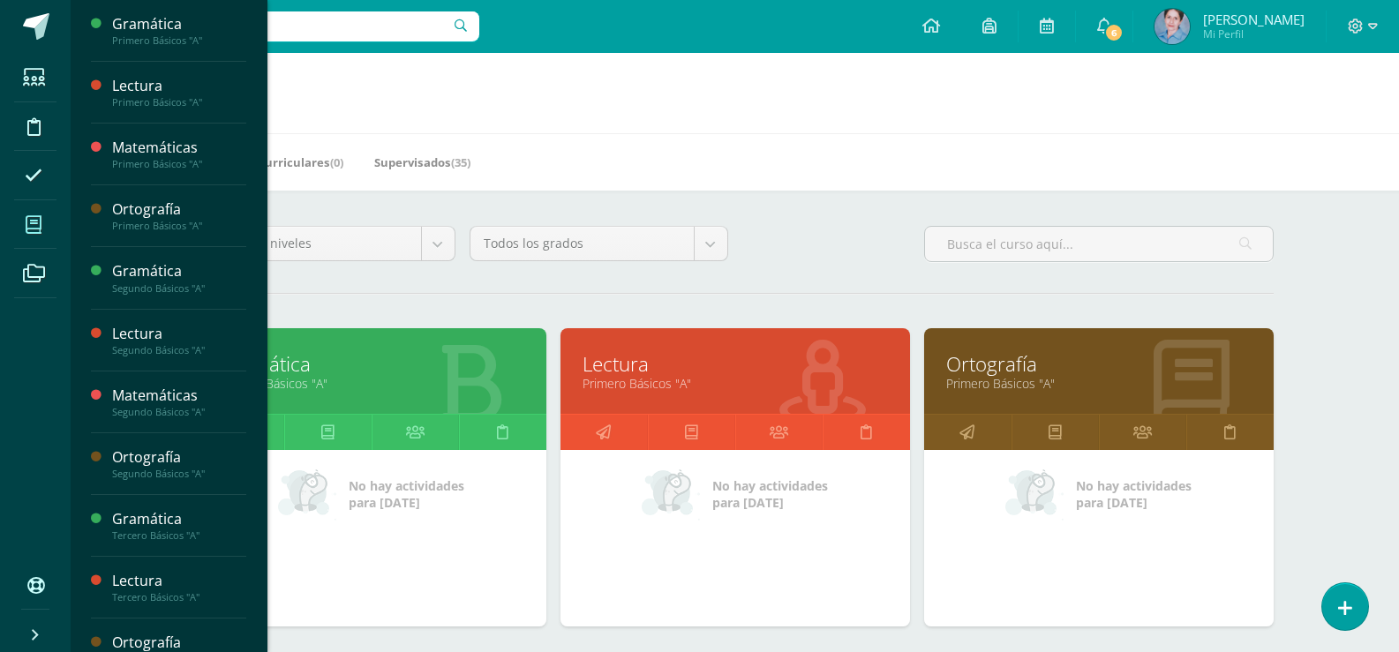
click at [298, 357] on link "Gramática" at bounding box center [371, 364] width 305 height 27
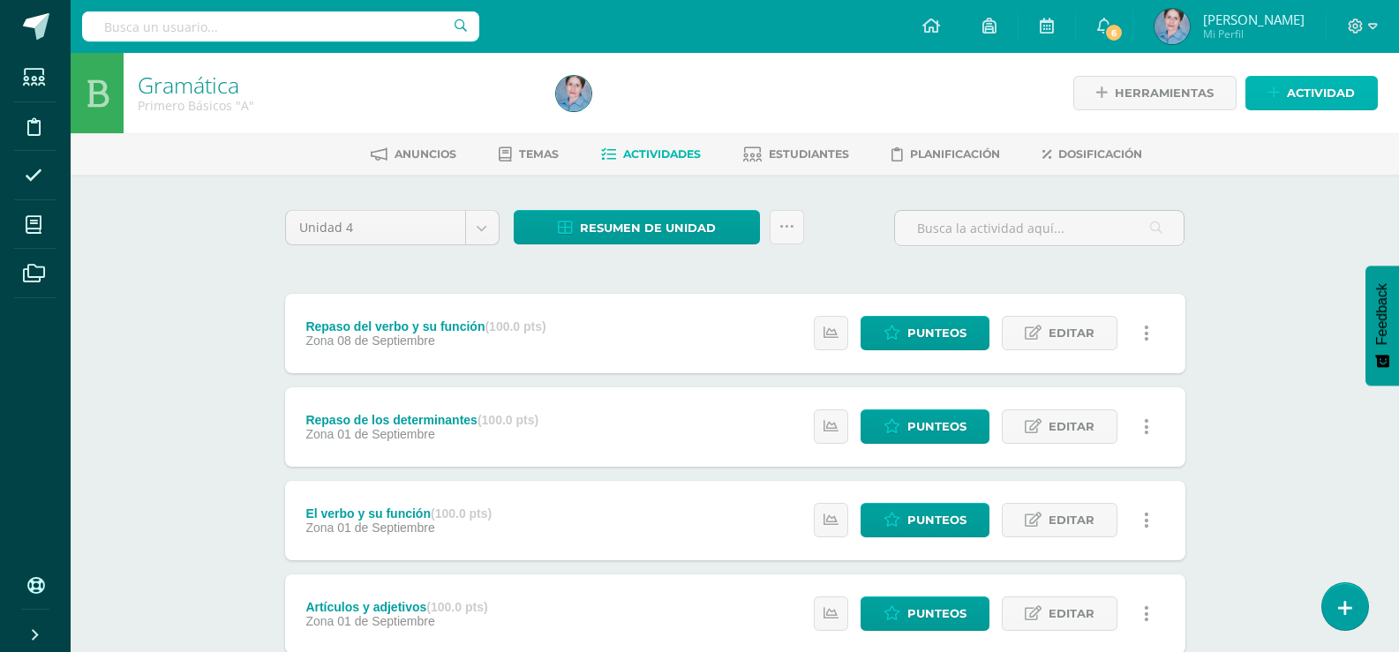
click at [1300, 85] on span "Actividad" at bounding box center [1321, 93] width 68 height 33
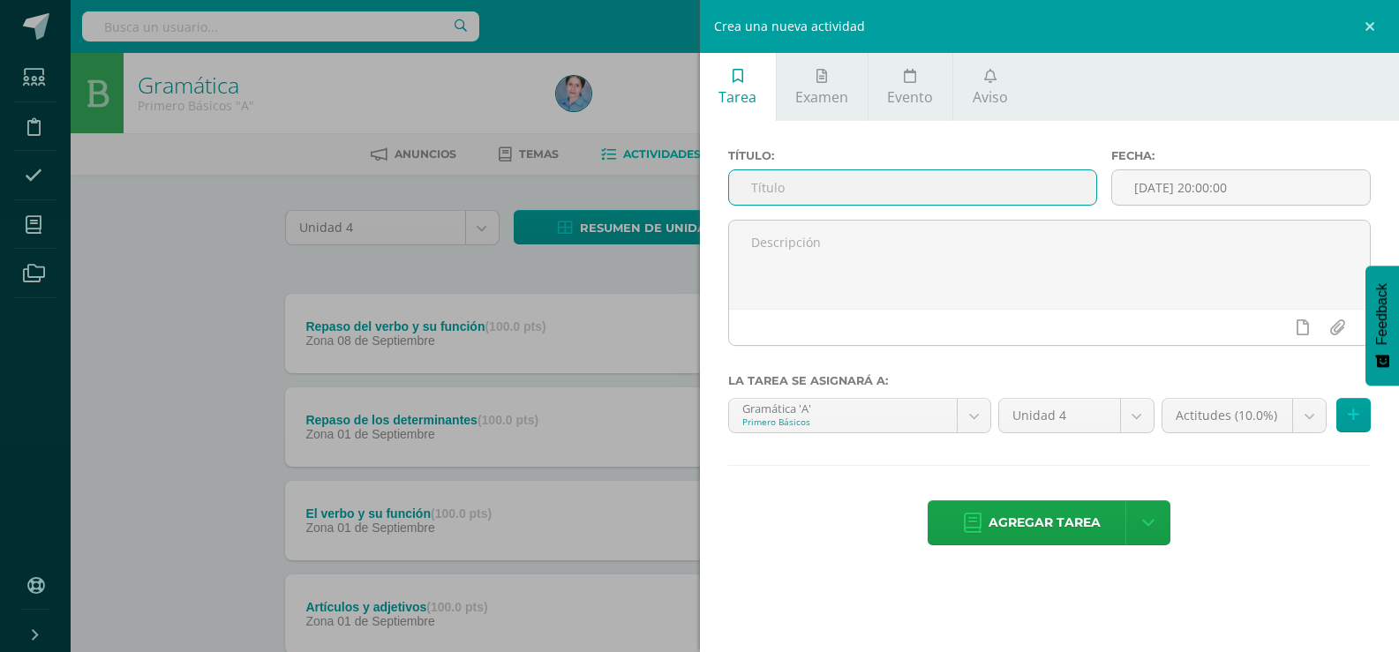
click at [773, 187] on input "text" at bounding box center [912, 187] width 367 height 34
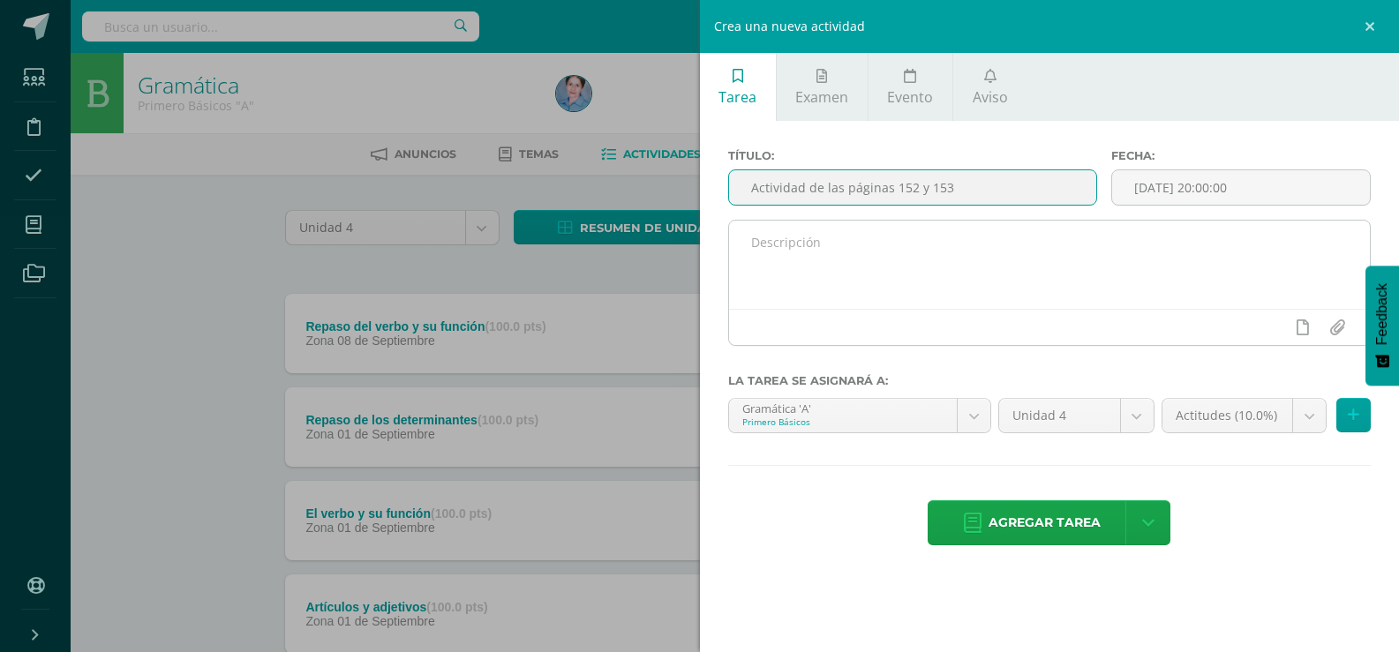
type input "Actividad de las páginas 152 y 153"
click at [752, 237] on textarea at bounding box center [1050, 265] width 642 height 88
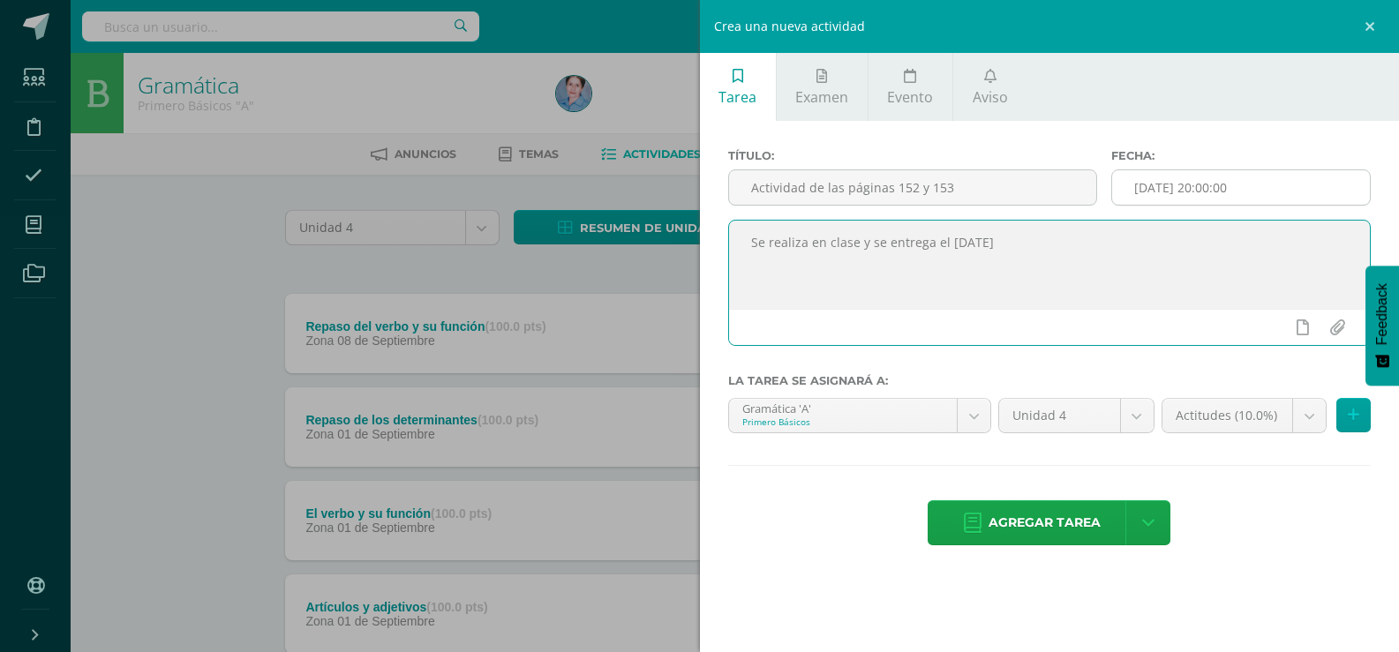
type textarea "Se realiza en clase y se entrega el [DATE]"
click at [1174, 185] on input "[DATE] 20:00:00" at bounding box center [1241, 187] width 258 height 34
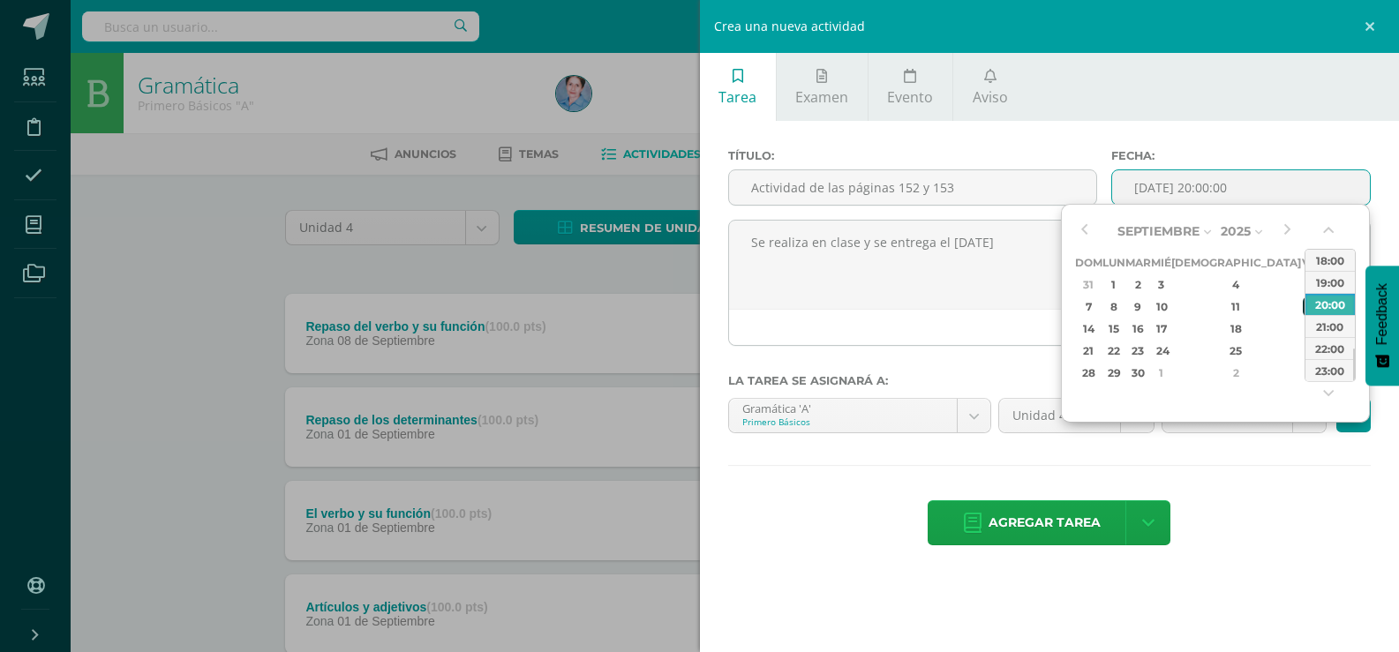
click at [1303, 311] on div "12" at bounding box center [1311, 307] width 16 height 20
type input "2025-09-12 20:00"
click at [1217, 466] on hr at bounding box center [1050, 466] width 644 height 2
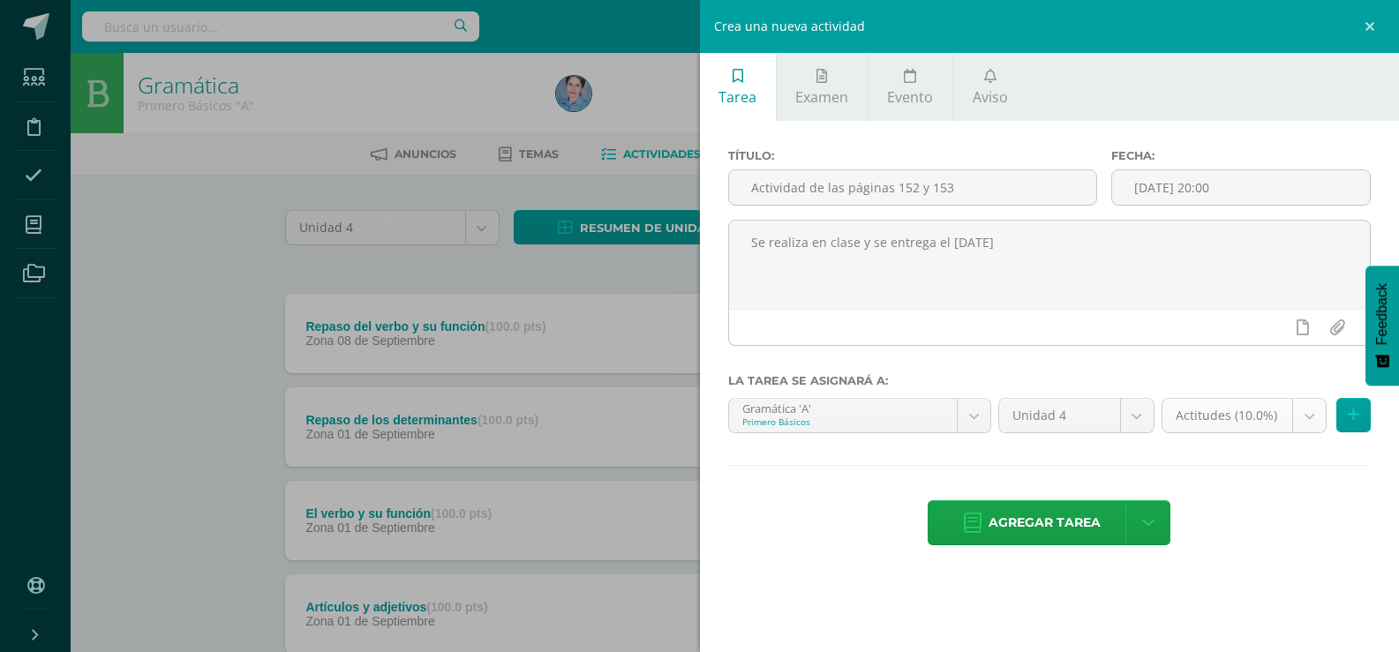
click at [1312, 417] on body "Estudiantes Disciplina Asistencia Mis cursos Archivos Soporte Ayuda Reportar un…" at bounding box center [699, 620] width 1399 height 1240
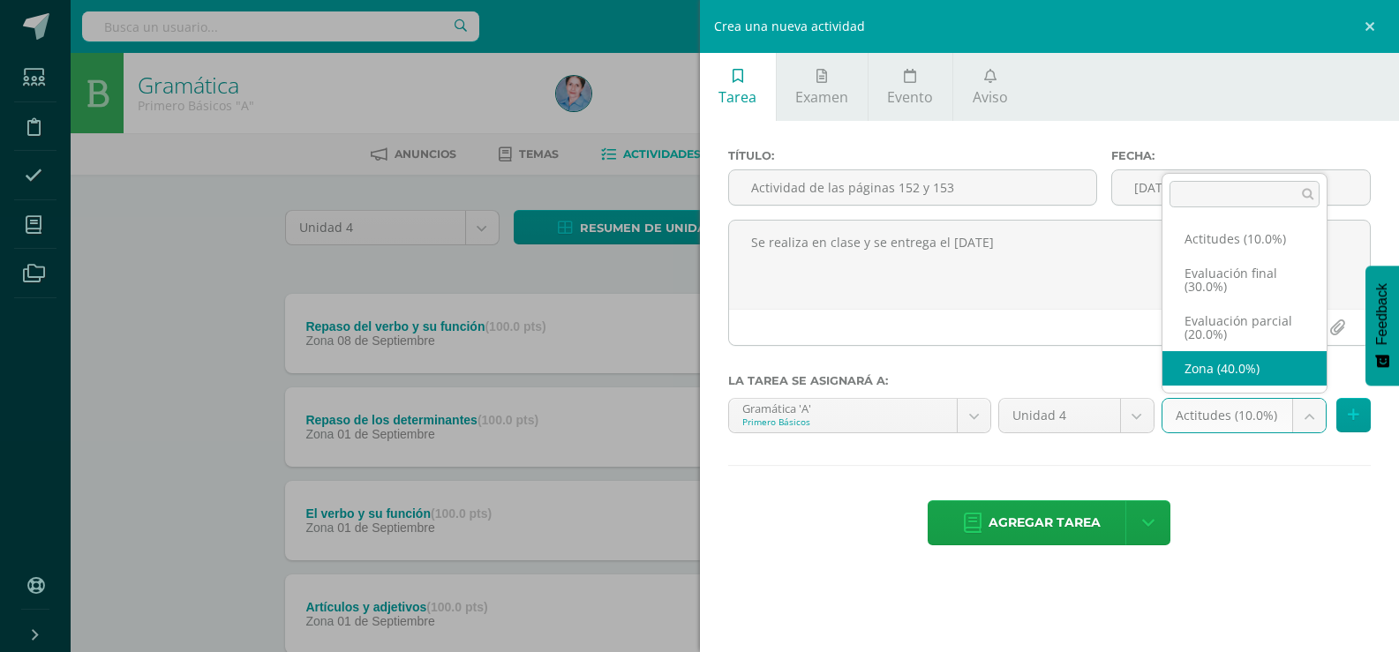
select select "169102"
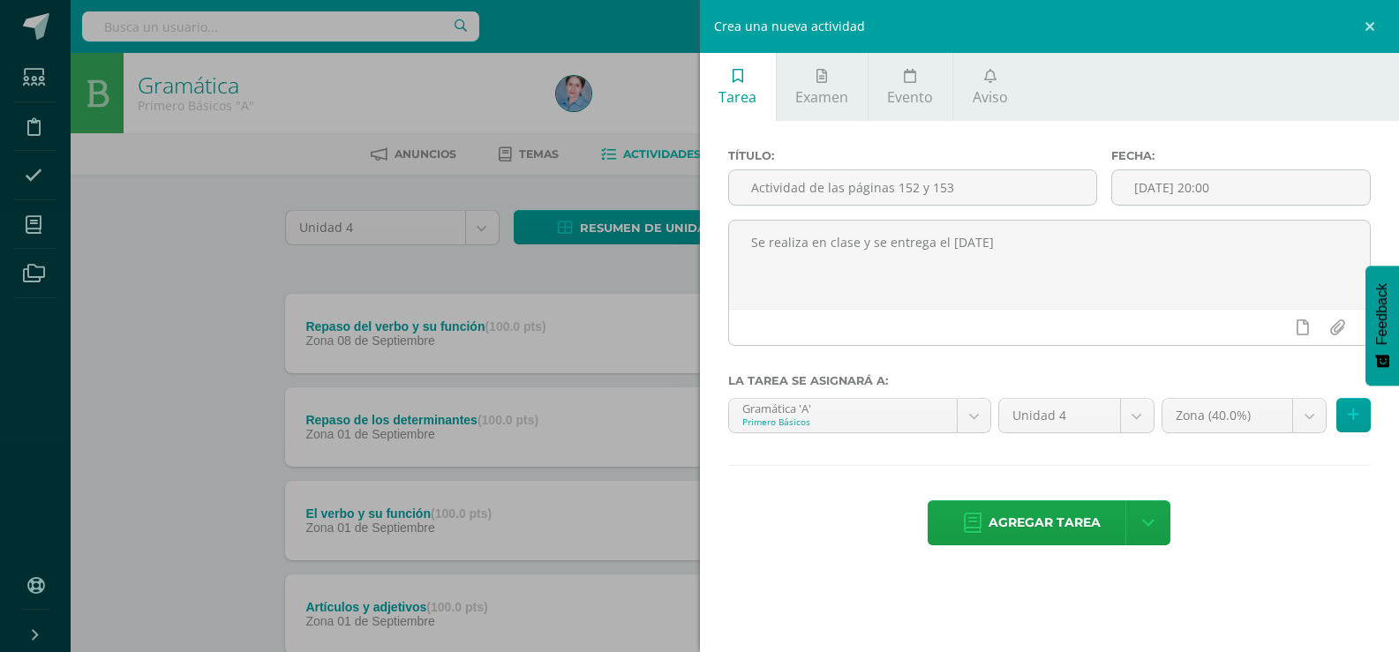
click at [976, 521] on icon at bounding box center [973, 523] width 18 height 19
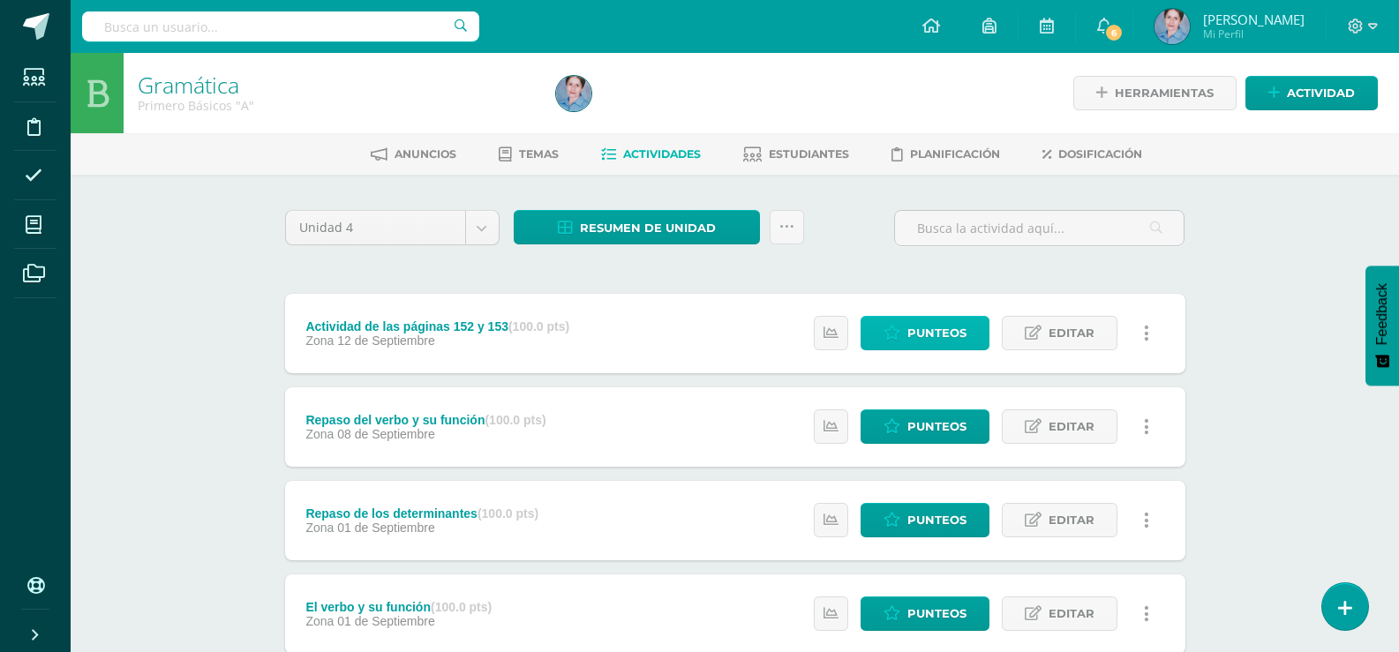
click at [936, 332] on span "Punteos" at bounding box center [937, 333] width 59 height 33
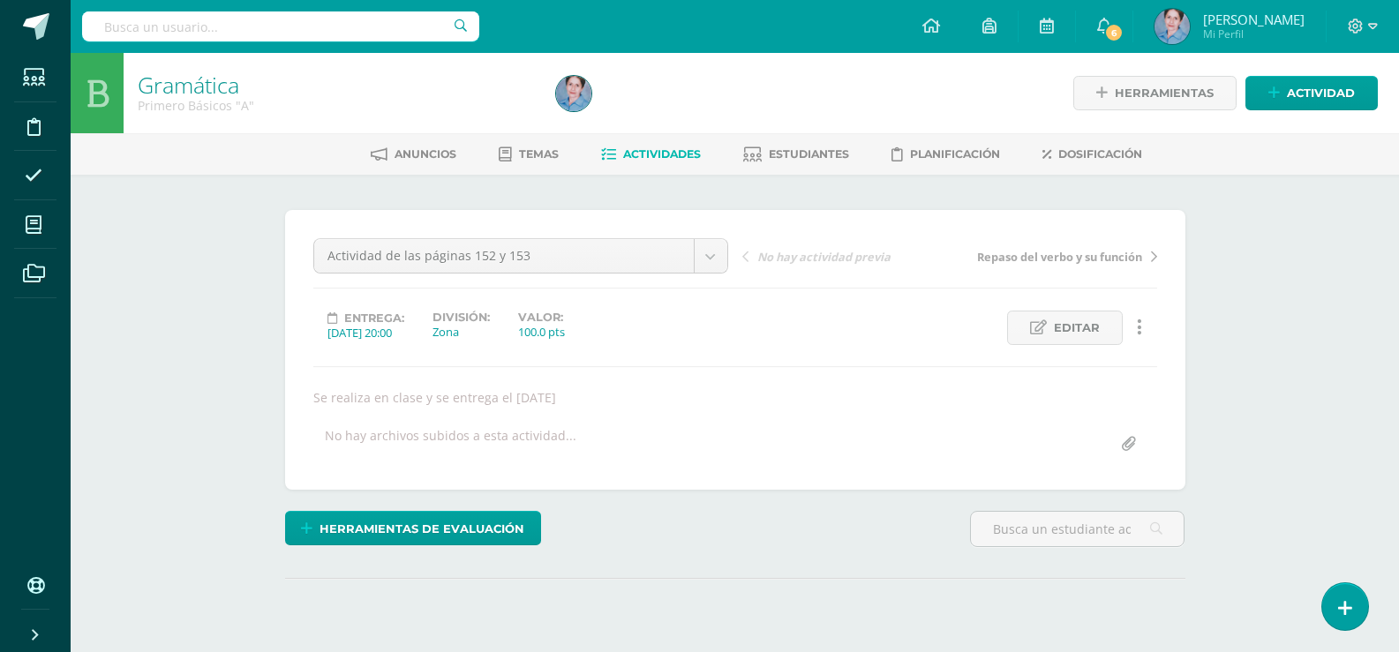
click at [1232, 328] on div "Gramática Primero Básicos "A" Herramientas Detalle de asistencias Actividad Anu…" at bounding box center [735, 384] width 1329 height 663
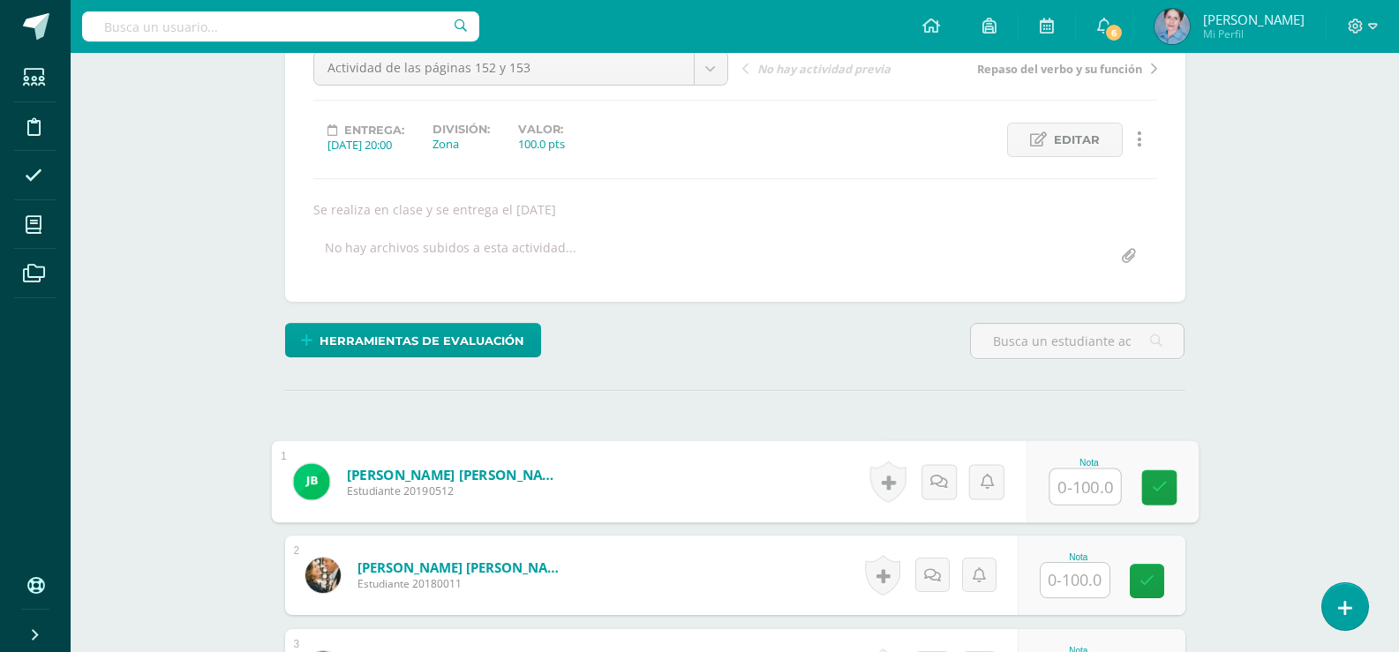
click at [1088, 484] on input "text" at bounding box center [1085, 487] width 71 height 35
type input "0"
click at [1162, 486] on icon at bounding box center [1159, 487] width 16 height 15
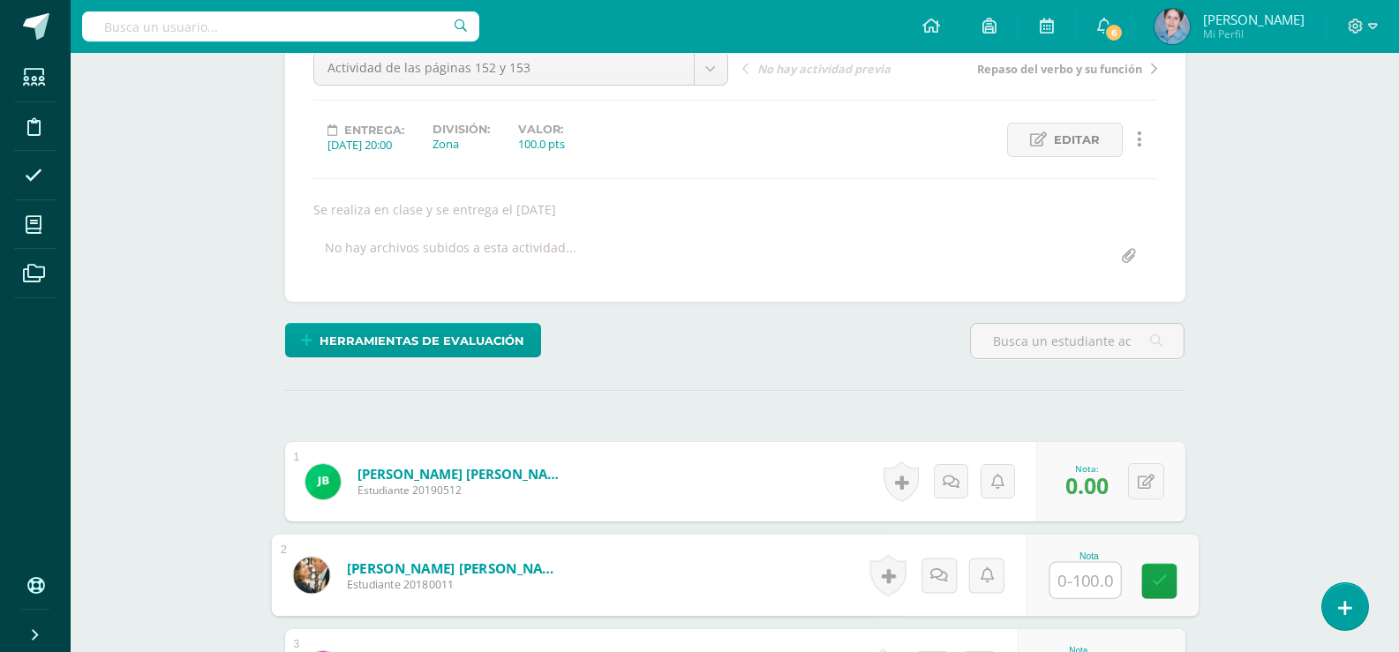
click at [1067, 584] on input "text" at bounding box center [1085, 580] width 71 height 35
type input "80"
click at [1155, 575] on icon at bounding box center [1159, 581] width 16 height 15
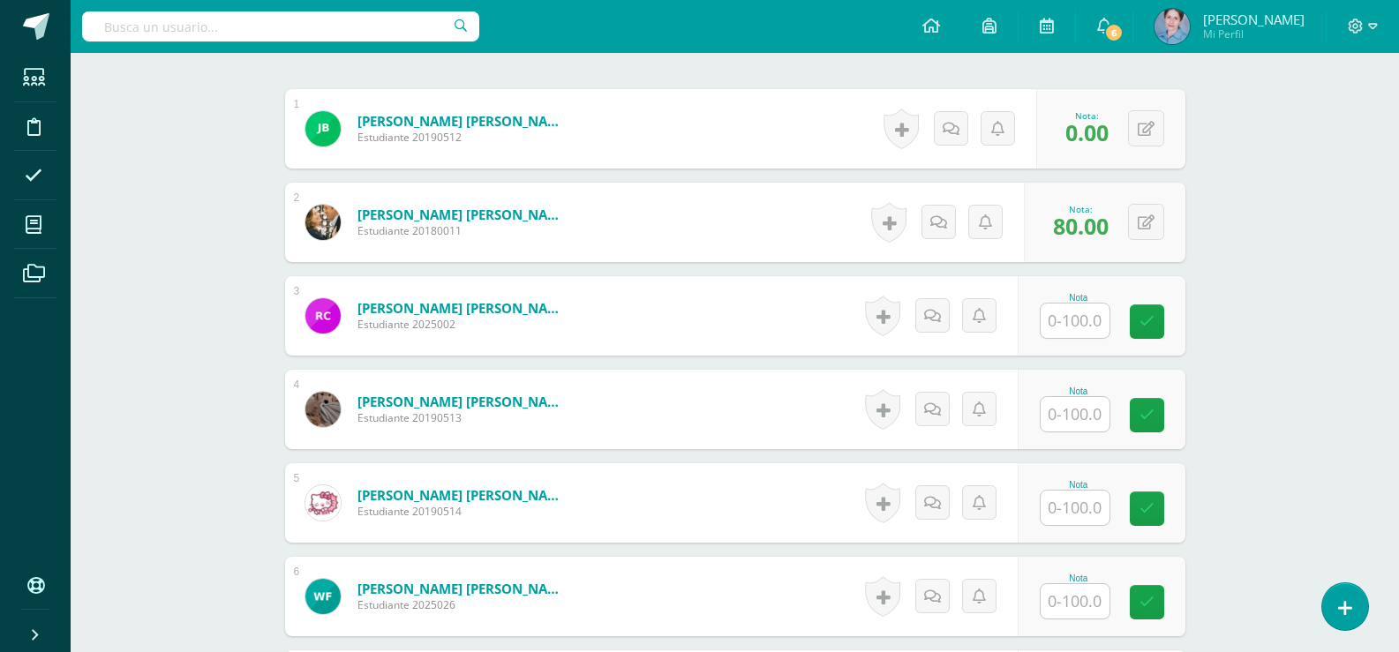
click at [1084, 311] on input "text" at bounding box center [1075, 321] width 69 height 34
drag, startPoint x: 1164, startPoint y: 318, endPoint x: 1052, endPoint y: 431, distance: 159.2
click at [1144, 345] on div "Nota 80" at bounding box center [1112, 316] width 172 height 82
type input "80"
click at [1073, 416] on input "text" at bounding box center [1075, 414] width 69 height 34
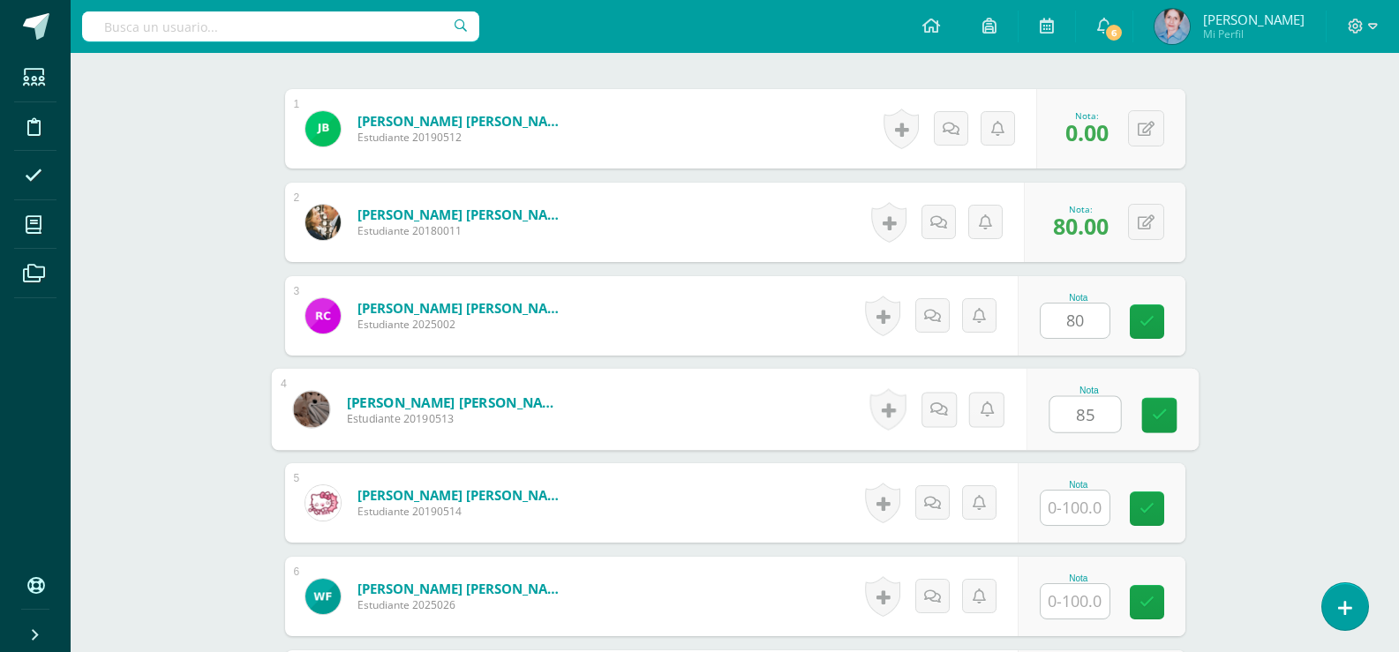
click at [1091, 420] on input "85" at bounding box center [1085, 414] width 71 height 35
type input "85"
click at [1090, 502] on input "text" at bounding box center [1075, 508] width 69 height 34
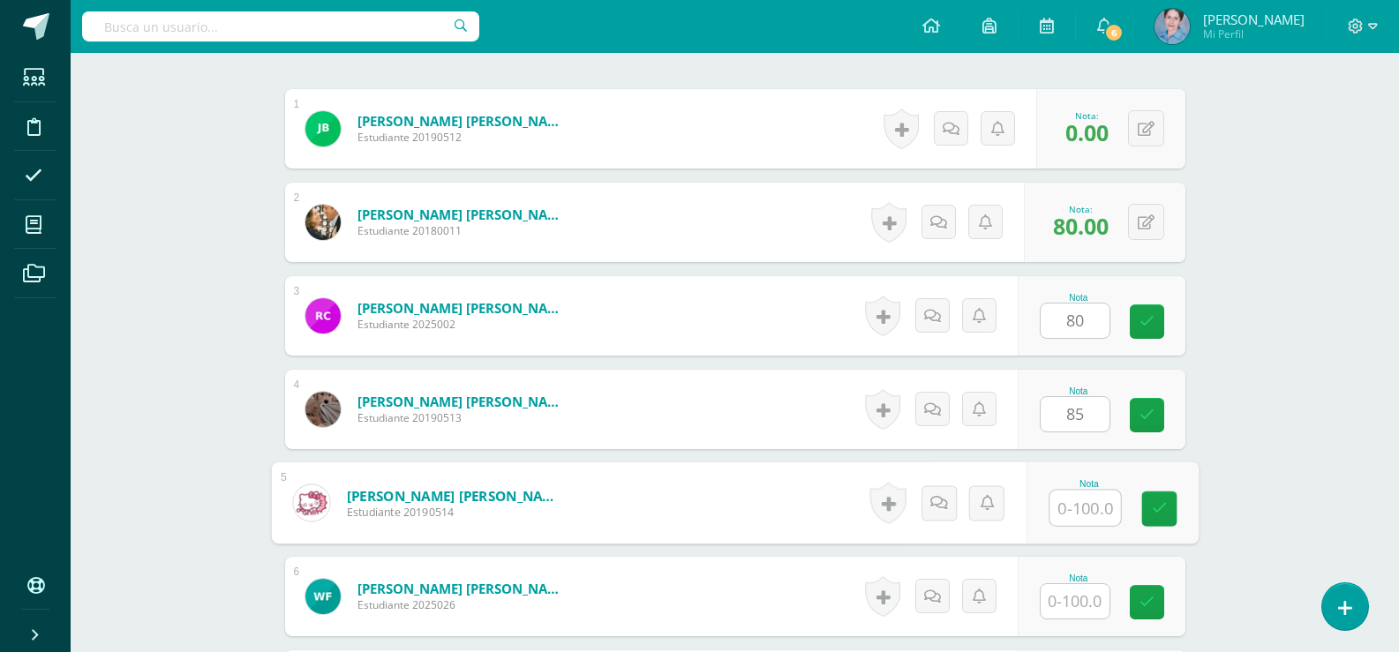
type input "7"
type input "85.00"
type input "75"
click at [1152, 496] on link at bounding box center [1159, 509] width 35 height 35
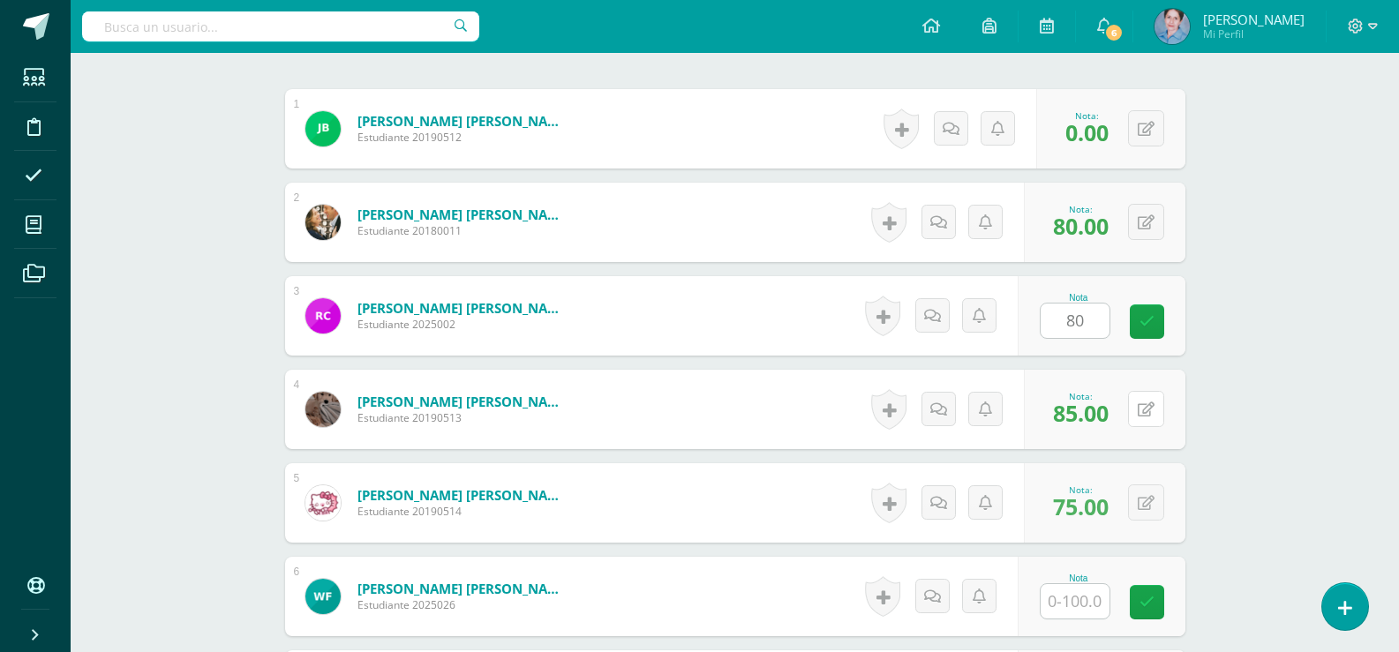
drag, startPoint x: 1147, startPoint y: 403, endPoint x: 1157, endPoint y: 345, distance: 58.2
click at [1147, 403] on icon at bounding box center [1146, 410] width 17 height 15
click at [1144, 318] on icon at bounding box center [1147, 321] width 15 height 15
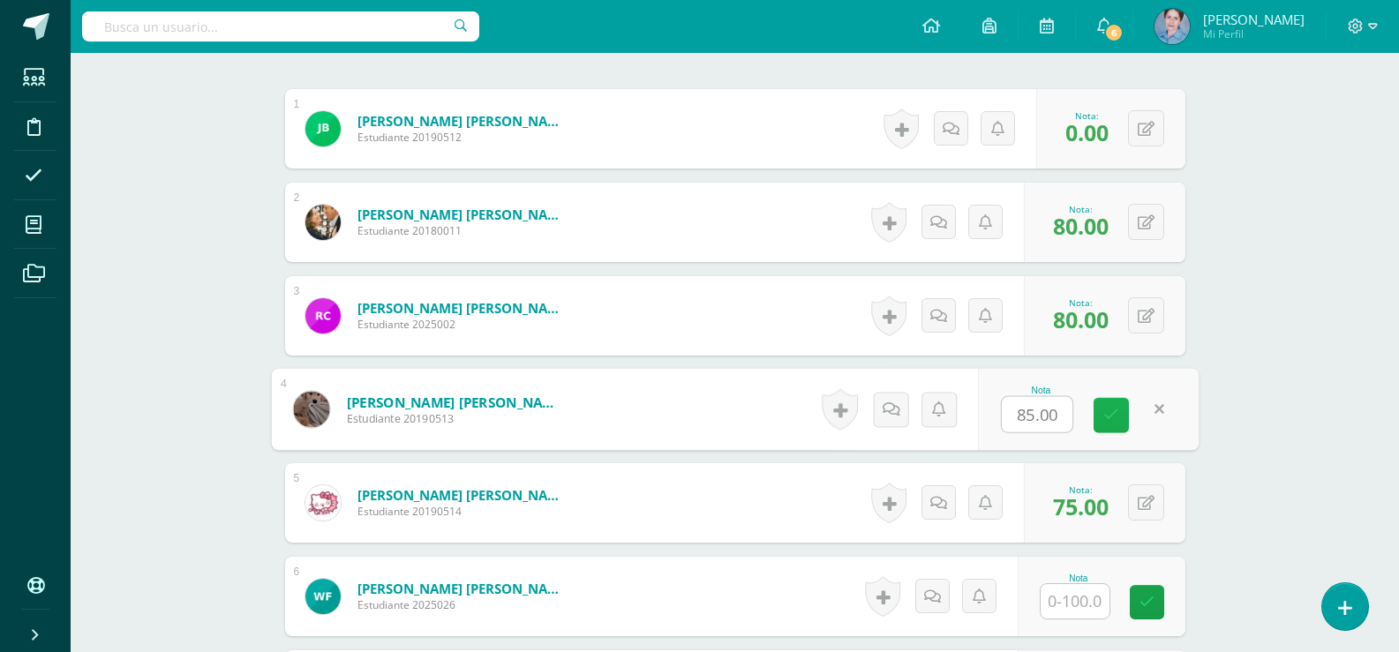
click at [1126, 415] on link at bounding box center [1111, 415] width 35 height 35
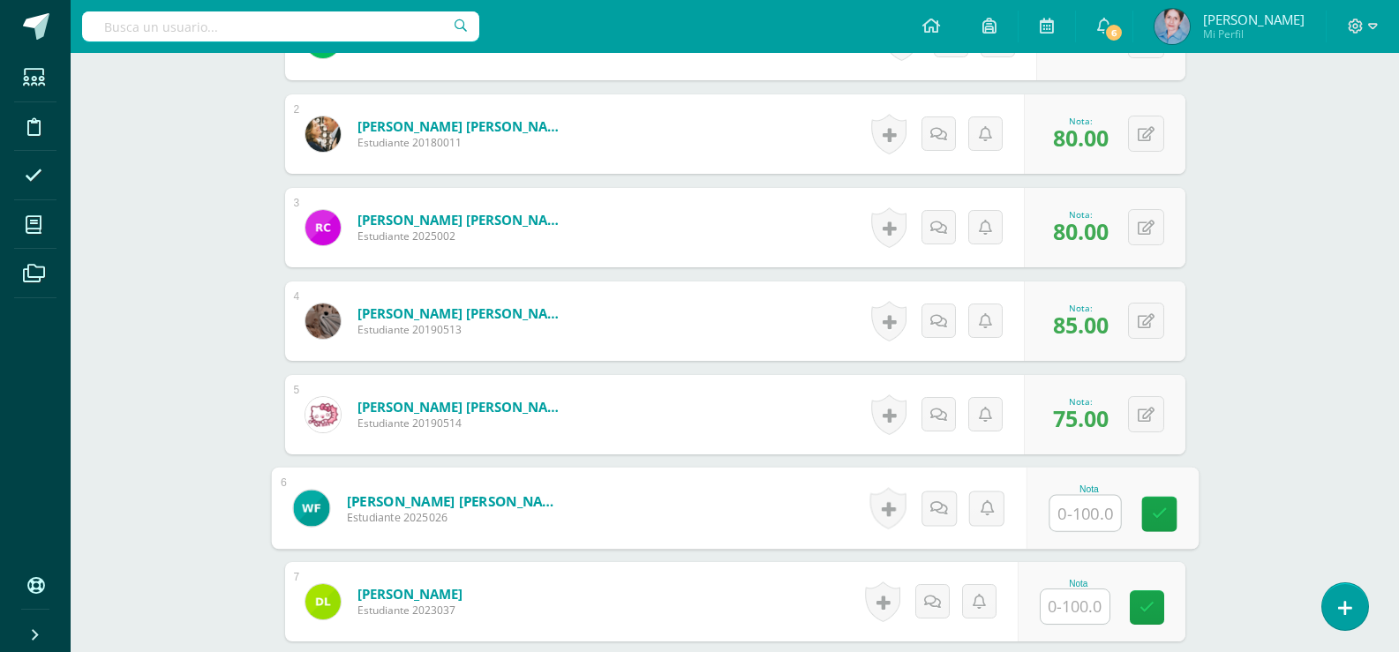
click at [1074, 521] on input "text" at bounding box center [1085, 513] width 71 height 35
type input "70"
drag, startPoint x: 1165, startPoint y: 506, endPoint x: 1082, endPoint y: 578, distance: 110.1
click at [1158, 512] on icon at bounding box center [1159, 514] width 16 height 15
click at [1078, 610] on input "text" at bounding box center [1075, 607] width 69 height 34
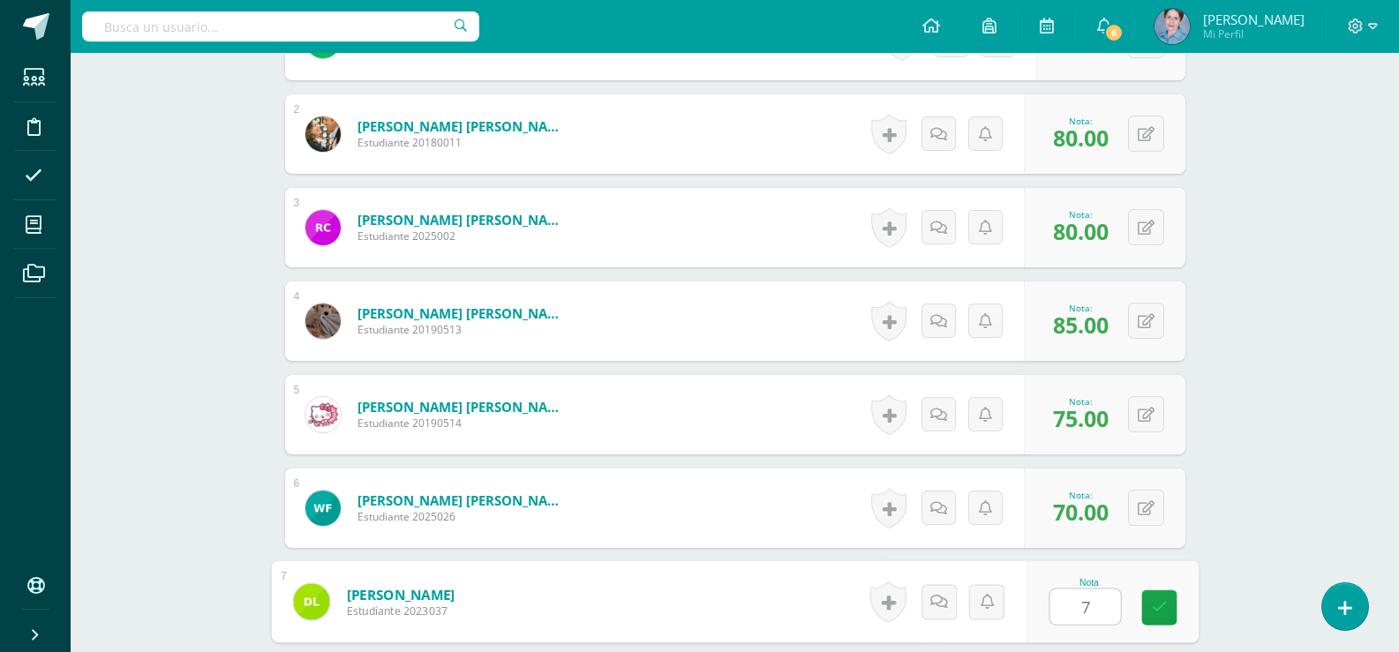
type input "75"
click at [1156, 606] on icon at bounding box center [1159, 607] width 16 height 15
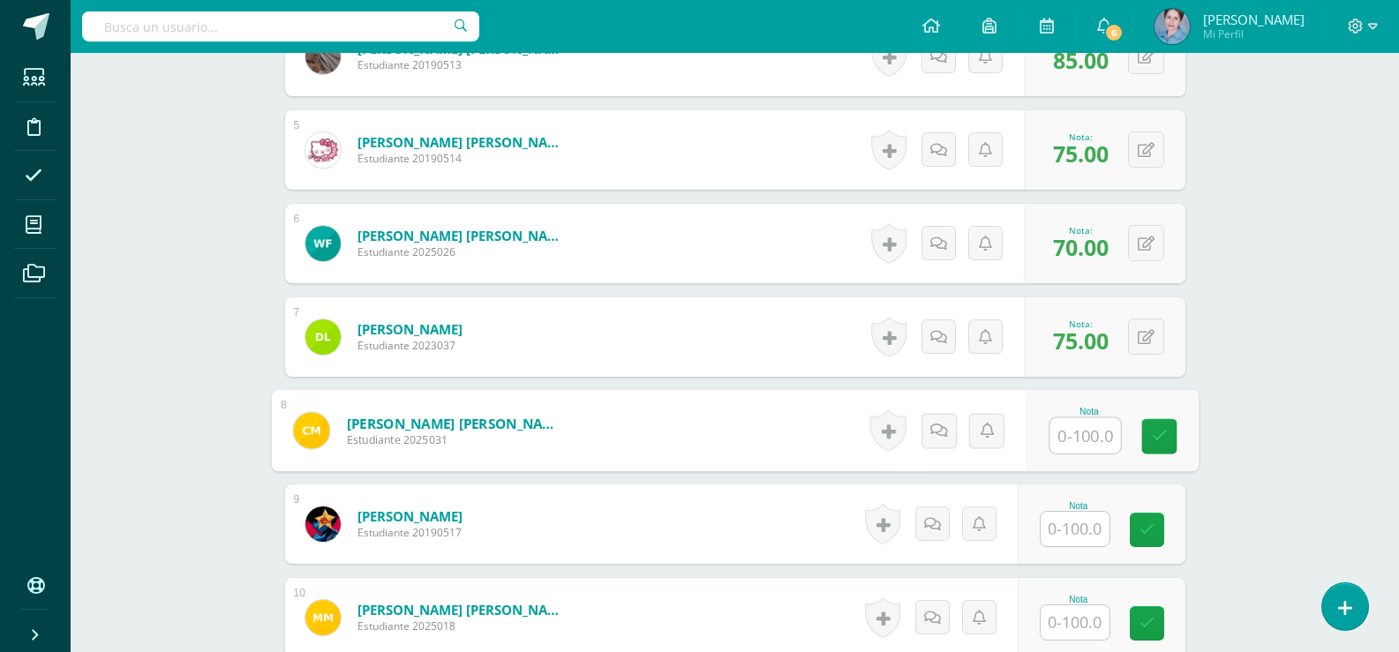
click at [1073, 431] on input "text" at bounding box center [1085, 435] width 71 height 35
type input "80"
click at [1157, 417] on div "Nota 80" at bounding box center [1102, 430] width 168 height 79
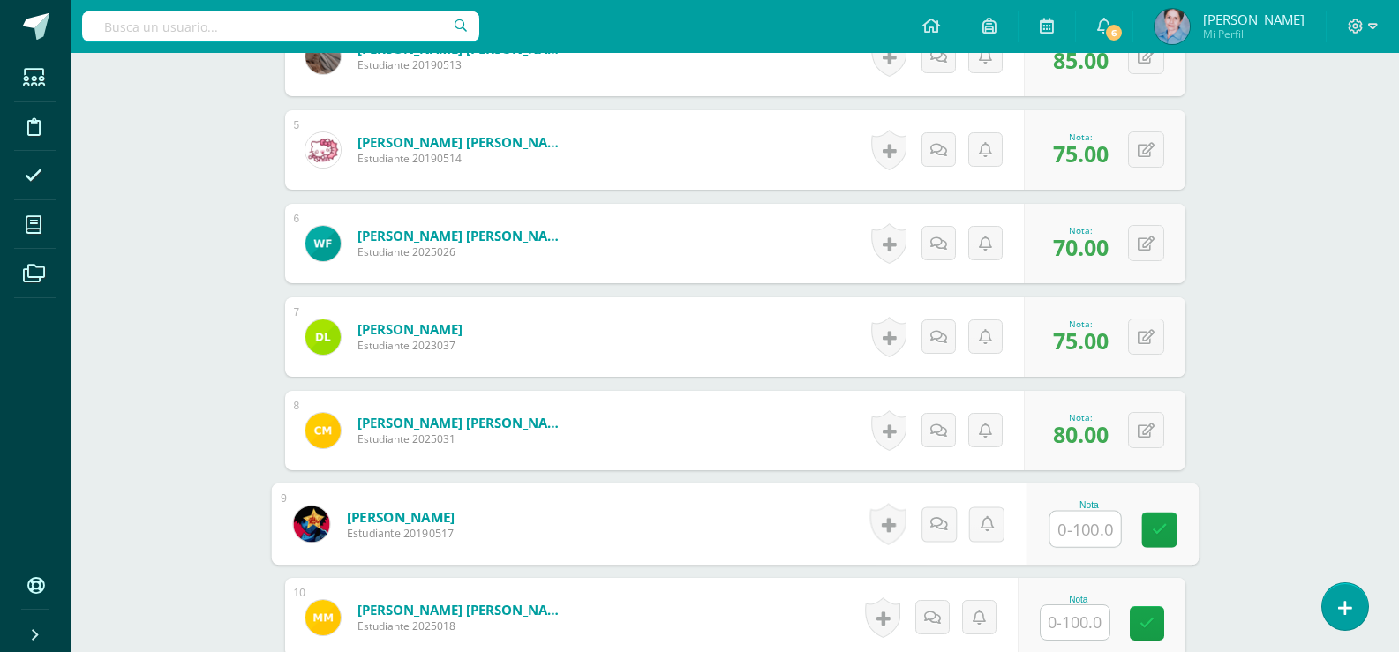
click at [1089, 534] on input "text" at bounding box center [1085, 529] width 71 height 35
type input "70"
click at [1154, 533] on icon at bounding box center [1159, 530] width 16 height 15
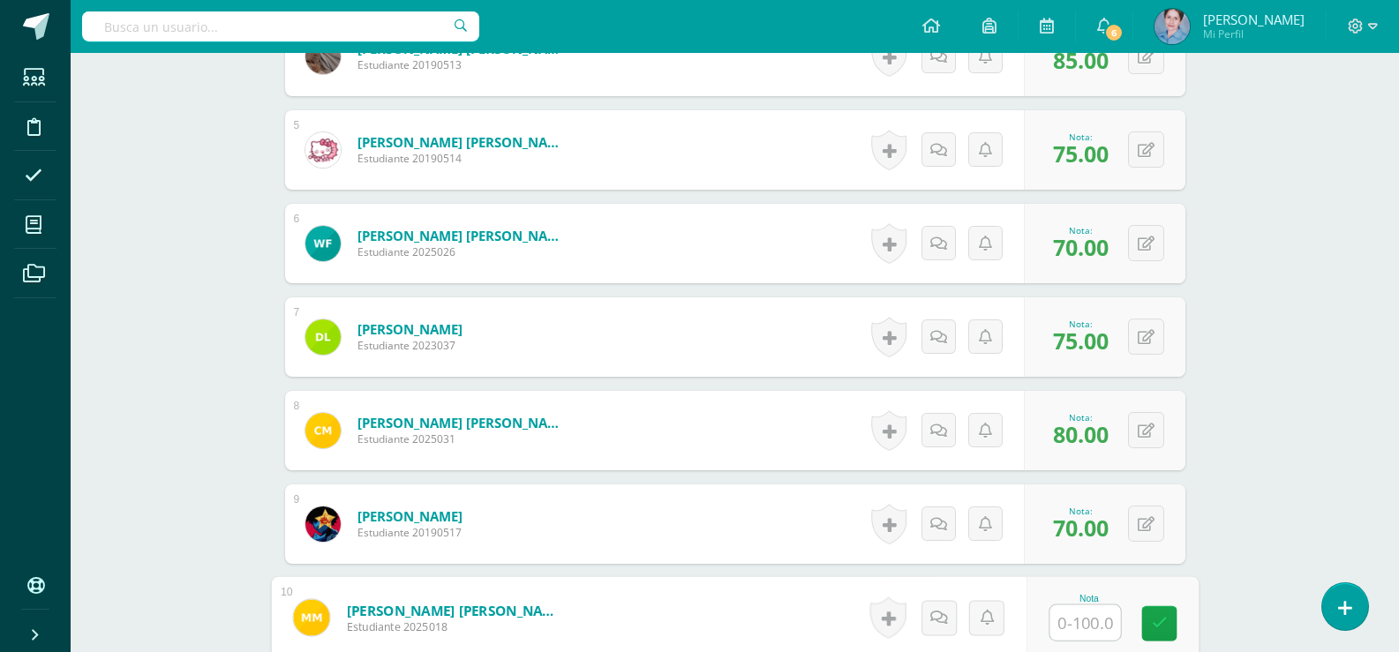
click at [1052, 618] on input "text" at bounding box center [1085, 623] width 71 height 35
type input "0"
click at [1155, 622] on icon at bounding box center [1159, 623] width 16 height 15
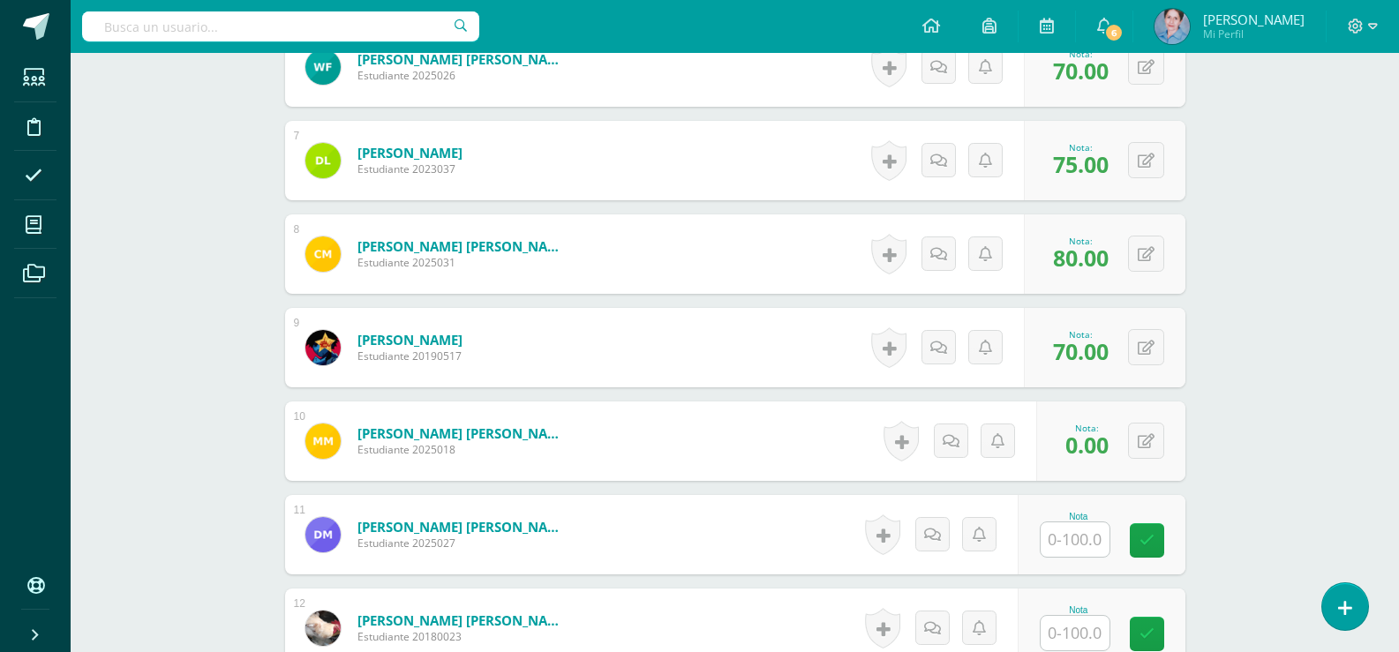
click at [1085, 540] on input "text" at bounding box center [1075, 540] width 69 height 34
type input "70"
click at [1149, 537] on link at bounding box center [1159, 541] width 35 height 35
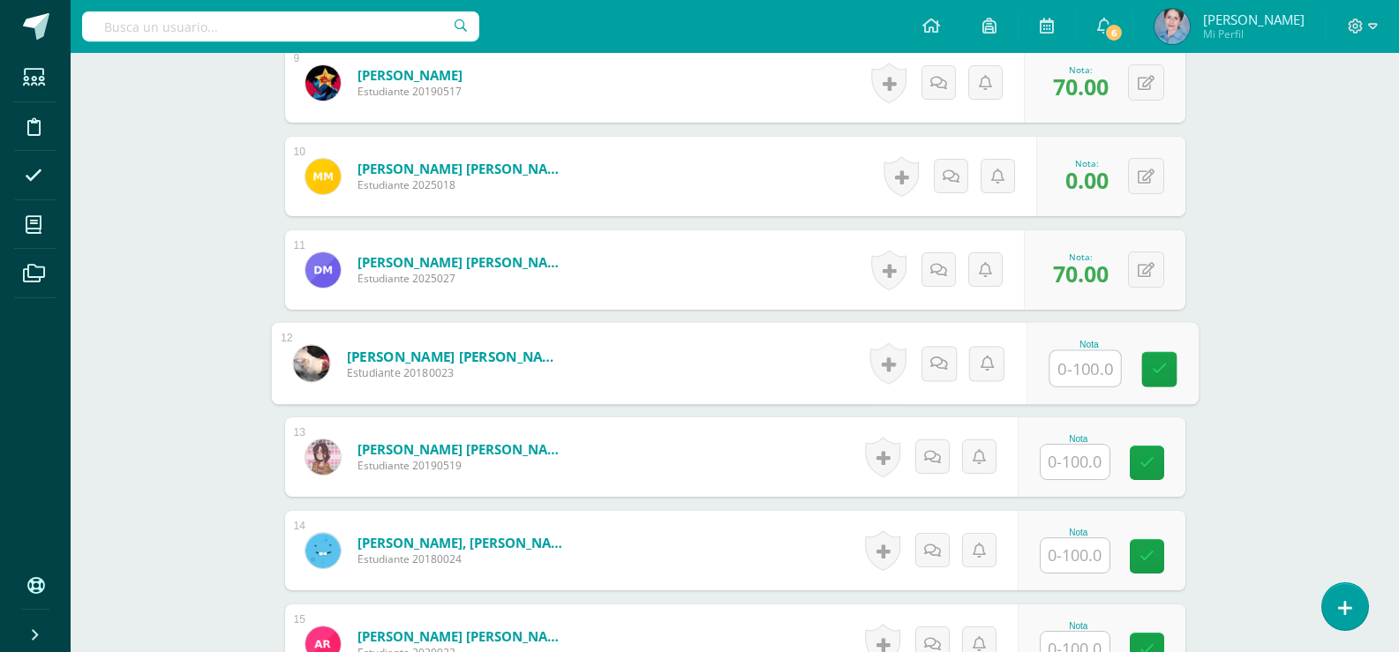
click at [1076, 371] on input "text" at bounding box center [1085, 368] width 71 height 35
type input "70"
click at [1162, 362] on icon at bounding box center [1159, 369] width 16 height 15
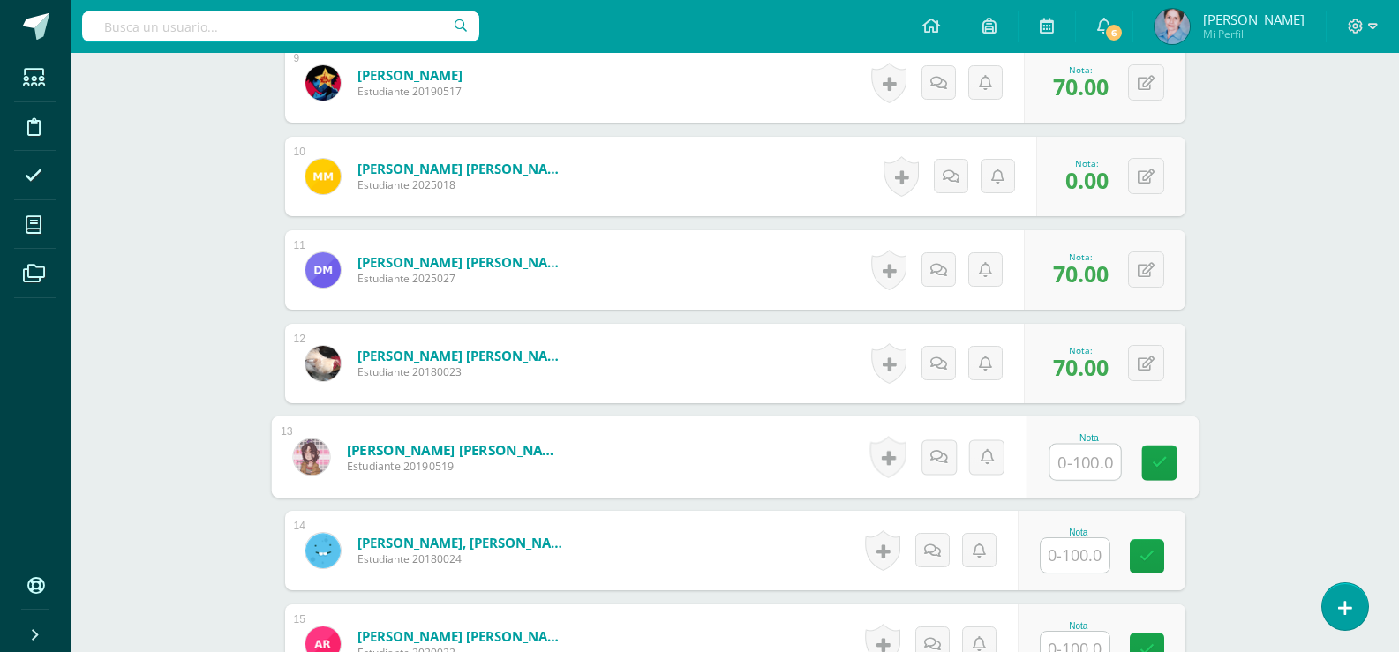
click at [1087, 461] on input "text" at bounding box center [1085, 462] width 71 height 35
type input "7"
type input "80"
click at [1164, 459] on icon at bounding box center [1159, 463] width 16 height 15
click at [1077, 548] on input "text" at bounding box center [1075, 556] width 69 height 34
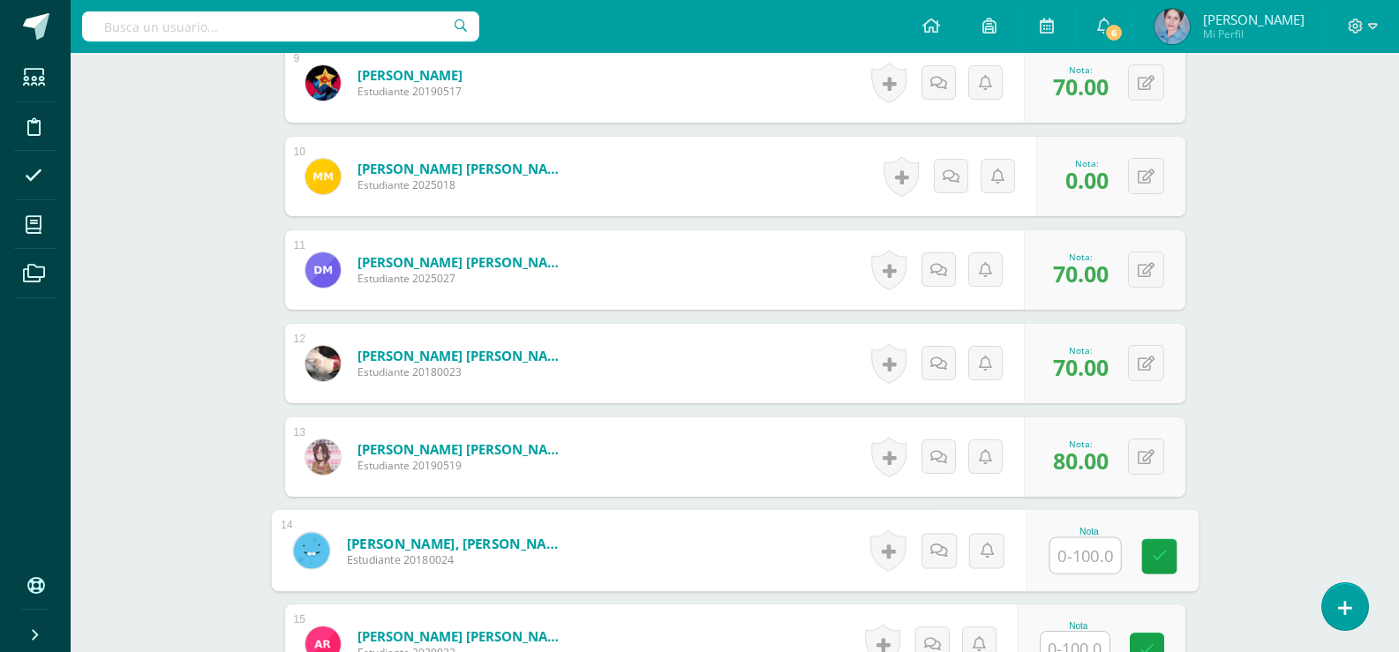
click at [1083, 556] on input "text" at bounding box center [1085, 556] width 71 height 35
type input "80"
click at [1150, 556] on link at bounding box center [1159, 556] width 35 height 35
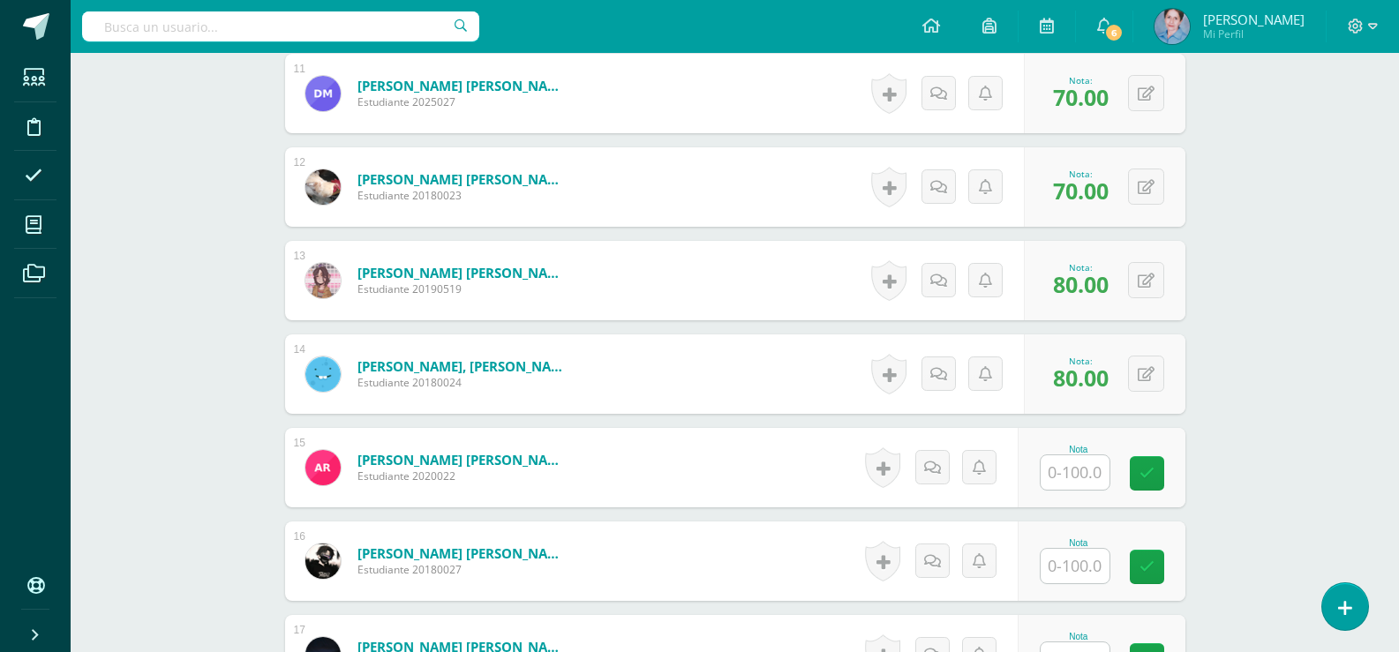
click at [1083, 473] on input "text" at bounding box center [1075, 473] width 69 height 34
type input "80"
click at [1154, 474] on icon at bounding box center [1159, 473] width 16 height 15
click at [1062, 564] on input "text" at bounding box center [1075, 566] width 69 height 34
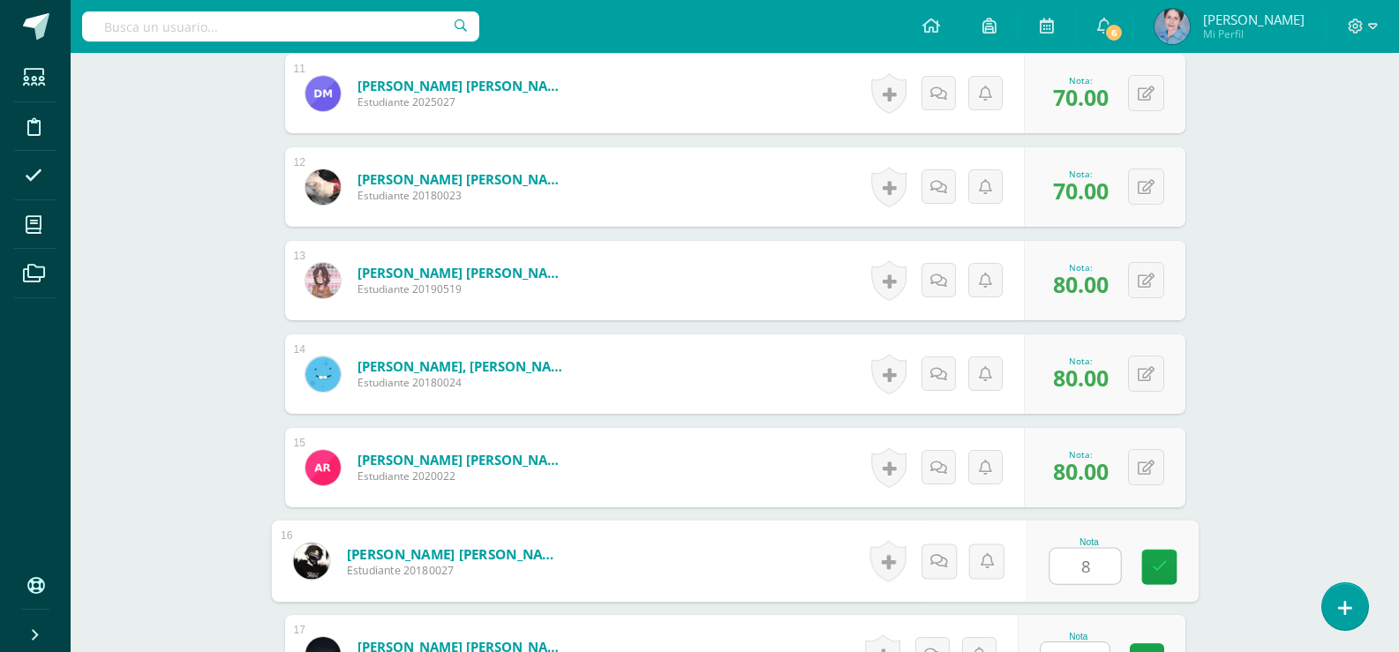
type input "80"
click at [1159, 563] on icon at bounding box center [1159, 567] width 16 height 15
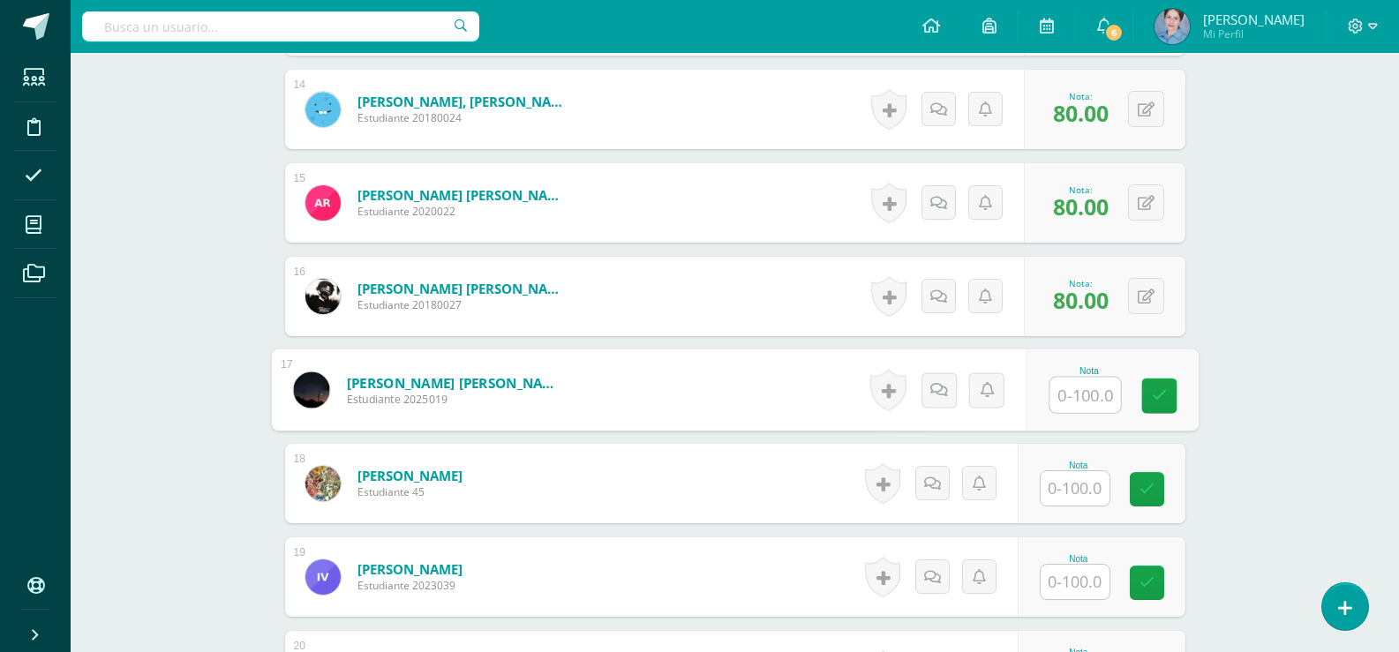
click at [1084, 387] on input "text" at bounding box center [1085, 395] width 71 height 35
type input "80"
click at [1172, 403] on link at bounding box center [1159, 396] width 35 height 35
click at [1069, 500] on input "text" at bounding box center [1075, 488] width 69 height 34
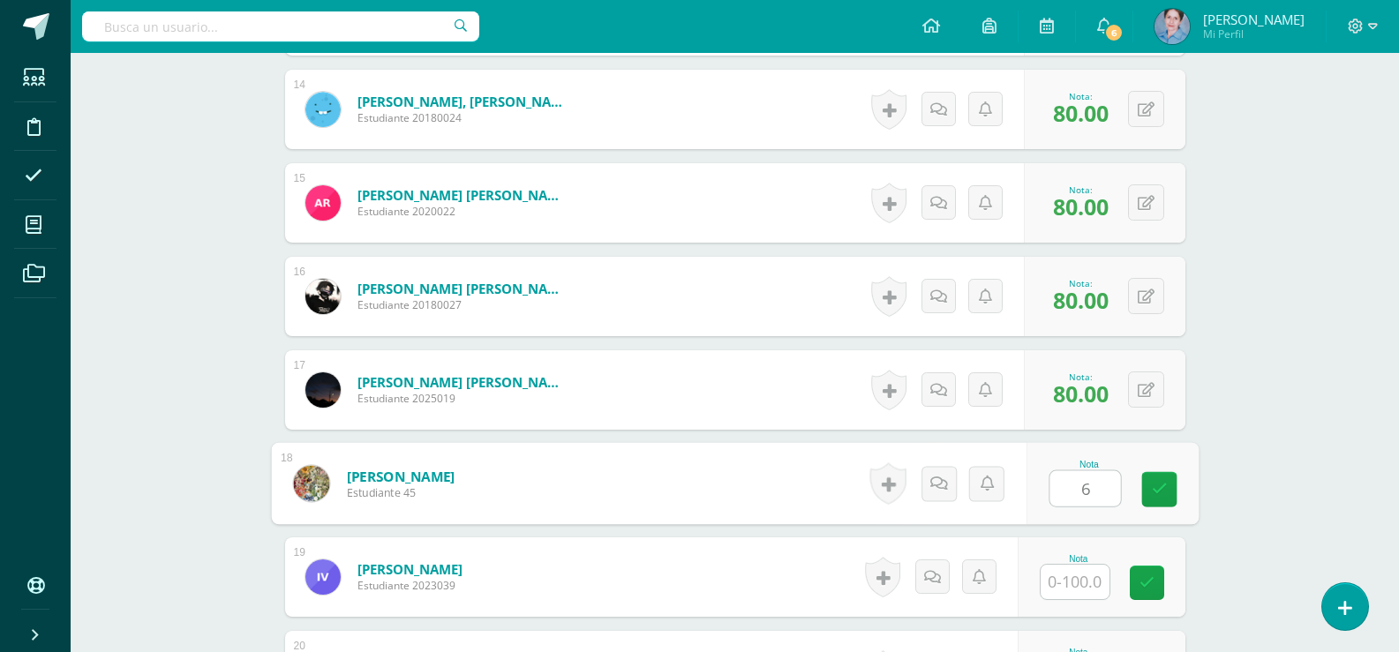
type input "60"
drag, startPoint x: 1159, startPoint y: 480, endPoint x: 1124, endPoint y: 554, distance: 81.3
click at [1159, 483] on icon at bounding box center [1159, 489] width 16 height 15
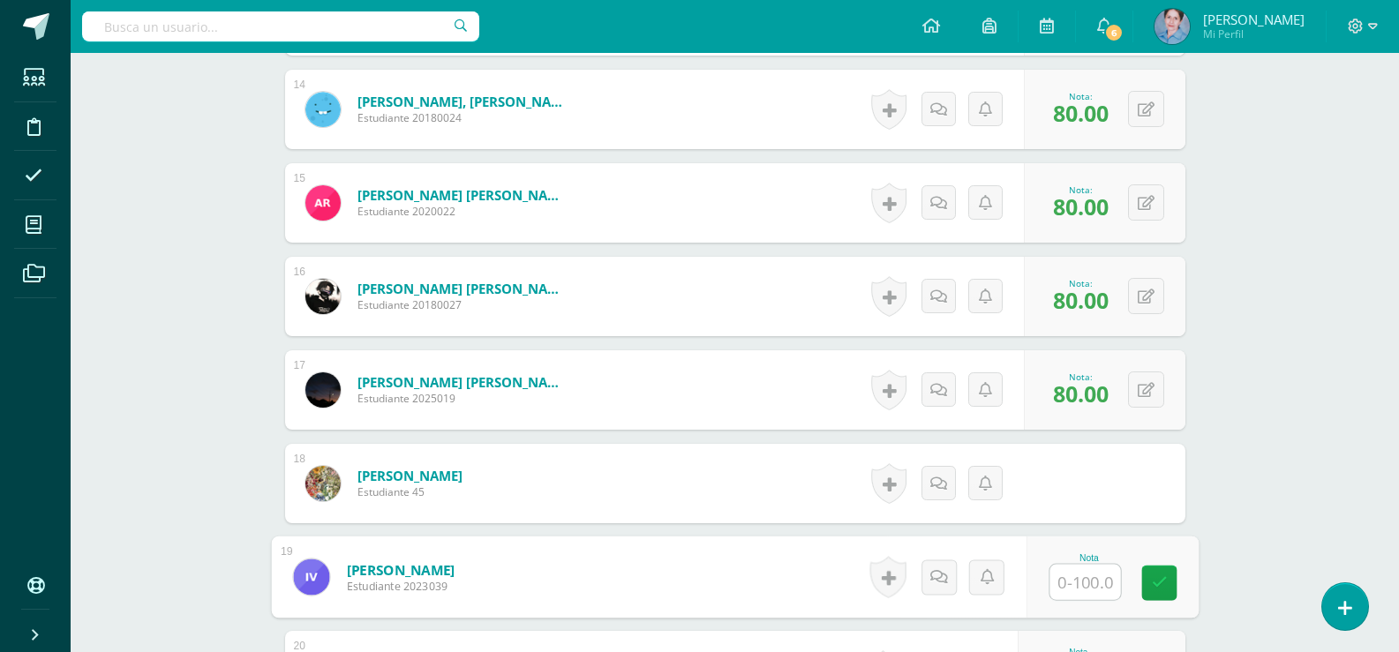
click at [1085, 581] on input "text" at bounding box center [1085, 582] width 71 height 35
click at [1160, 582] on icon at bounding box center [1159, 583] width 16 height 15
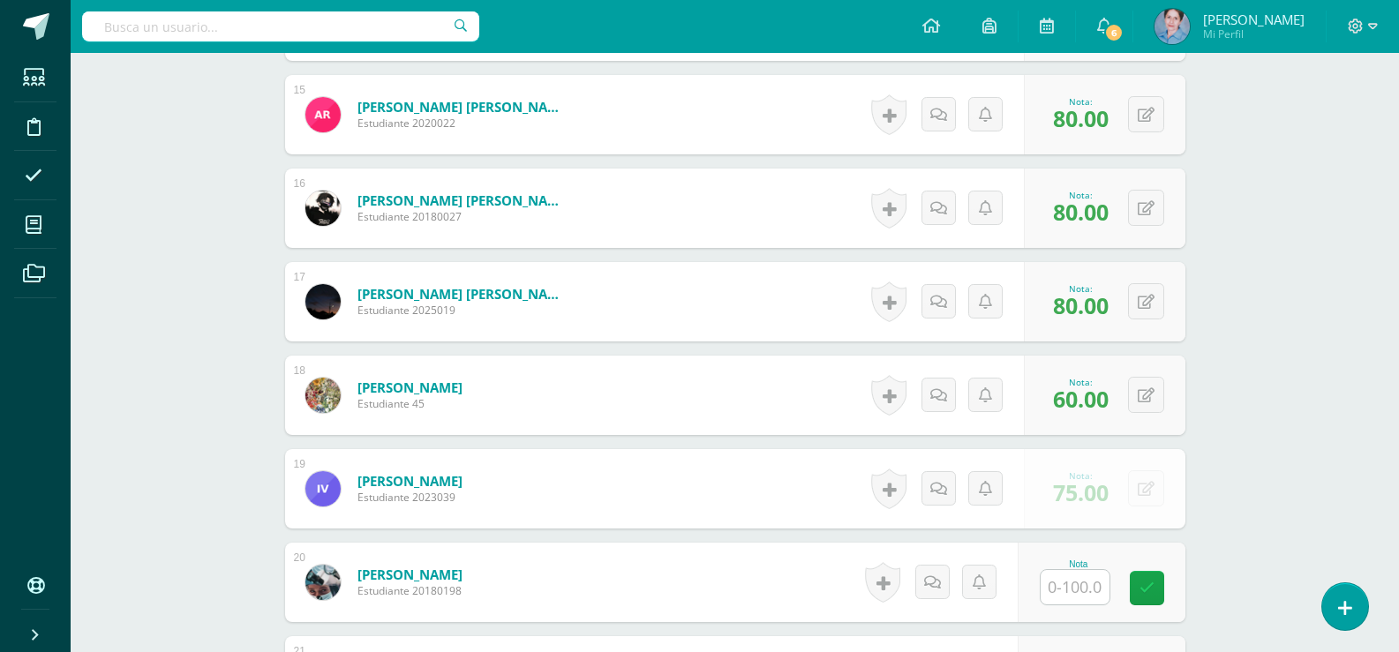
scroll to position [1954, 0]
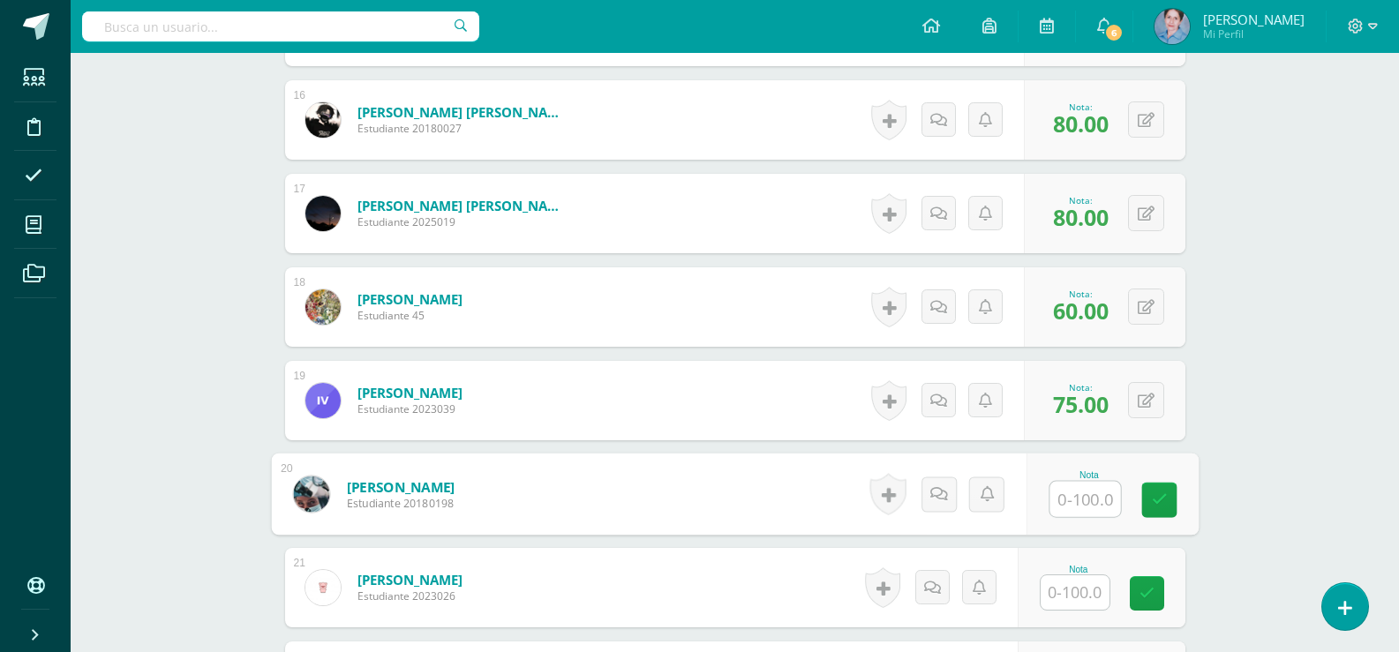
click at [1077, 505] on input "text" at bounding box center [1085, 499] width 71 height 35
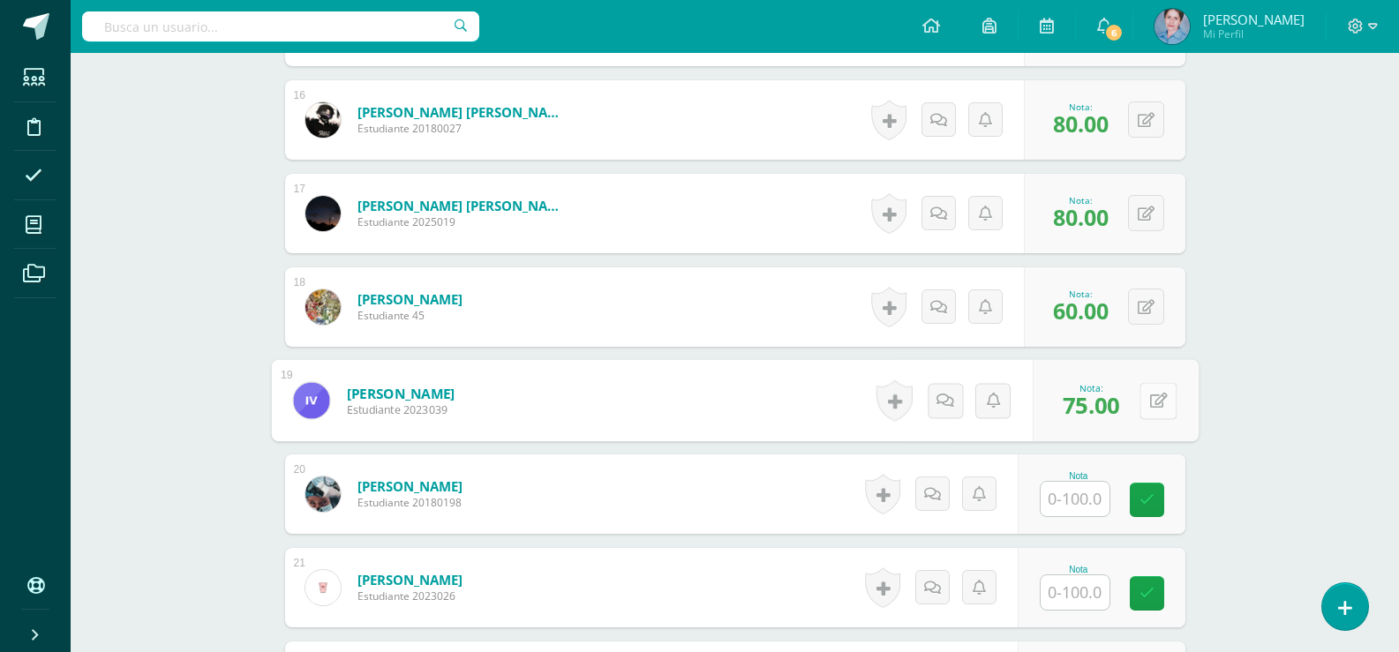
click at [1146, 401] on button at bounding box center [1158, 400] width 37 height 37
type input "80"
click at [1111, 401] on icon at bounding box center [1112, 406] width 16 height 15
click at [1065, 500] on input "text" at bounding box center [1075, 499] width 69 height 34
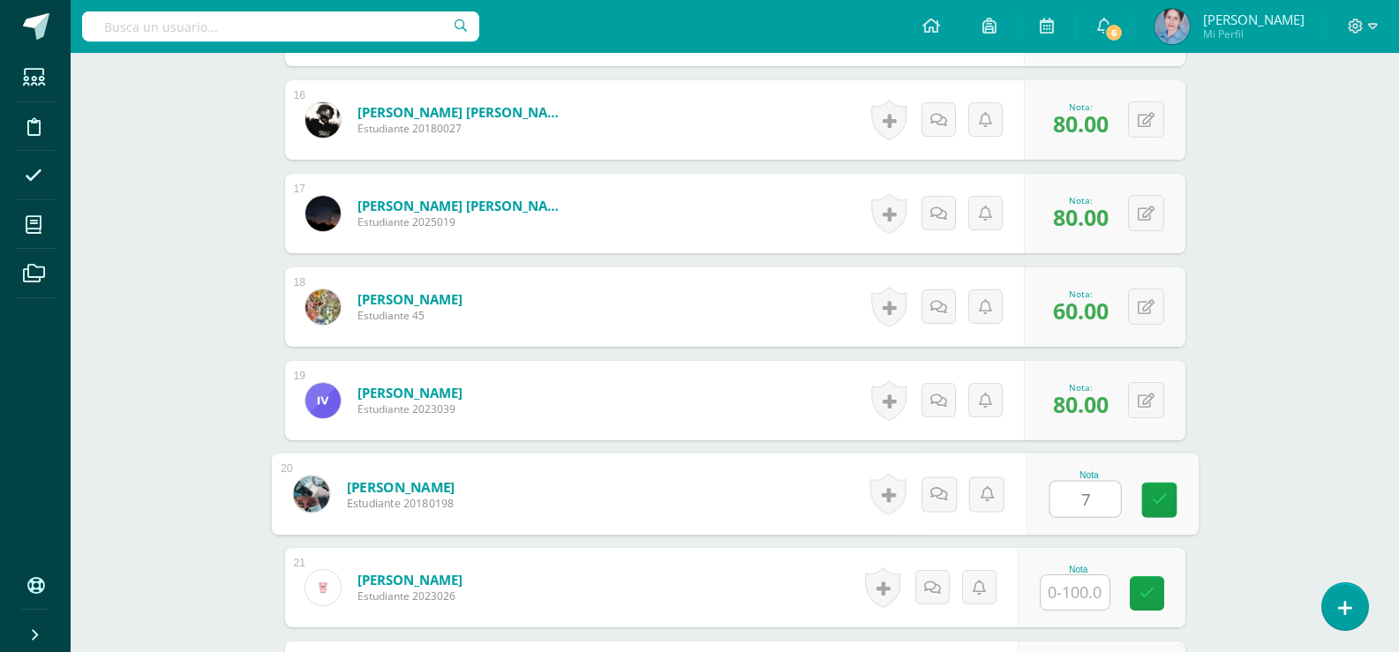
type input "75"
drag, startPoint x: 1169, startPoint y: 492, endPoint x: 1119, endPoint y: 554, distance: 80.4
click at [1168, 493] on link at bounding box center [1159, 500] width 35 height 35
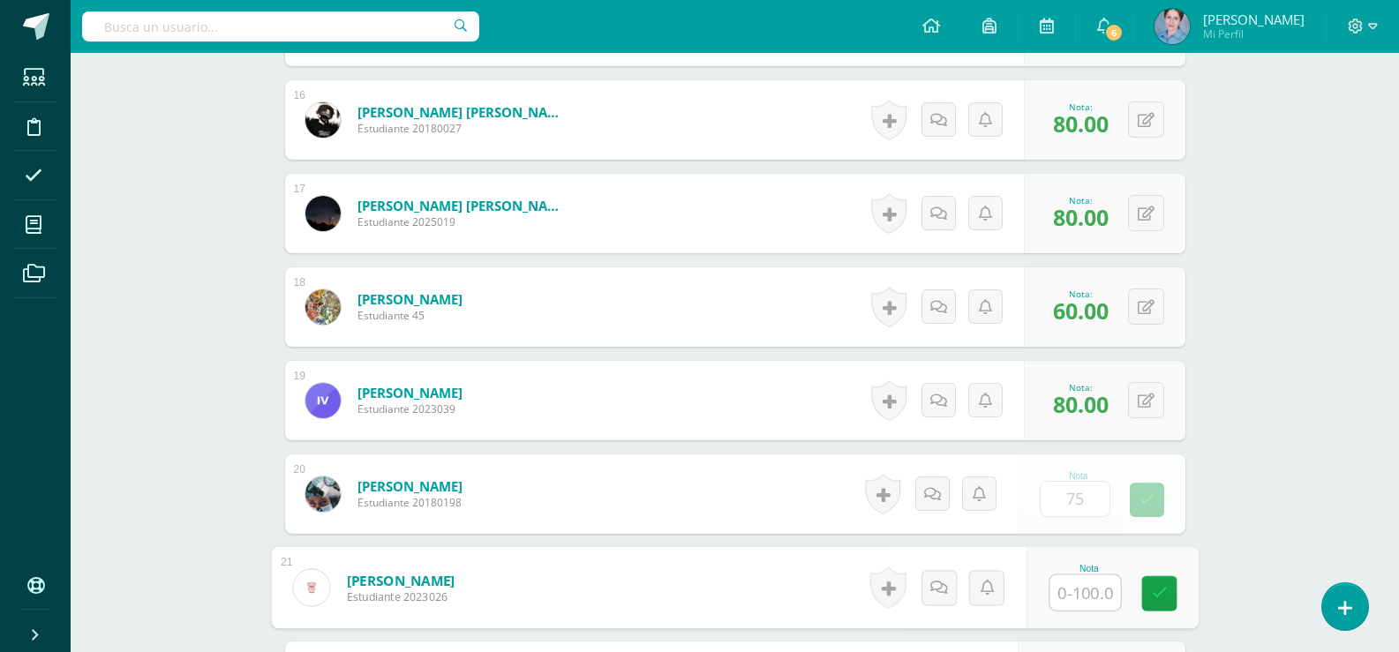
click at [1088, 594] on input "text" at bounding box center [1085, 593] width 71 height 35
type input "85"
click at [1172, 588] on link at bounding box center [1159, 594] width 35 height 35
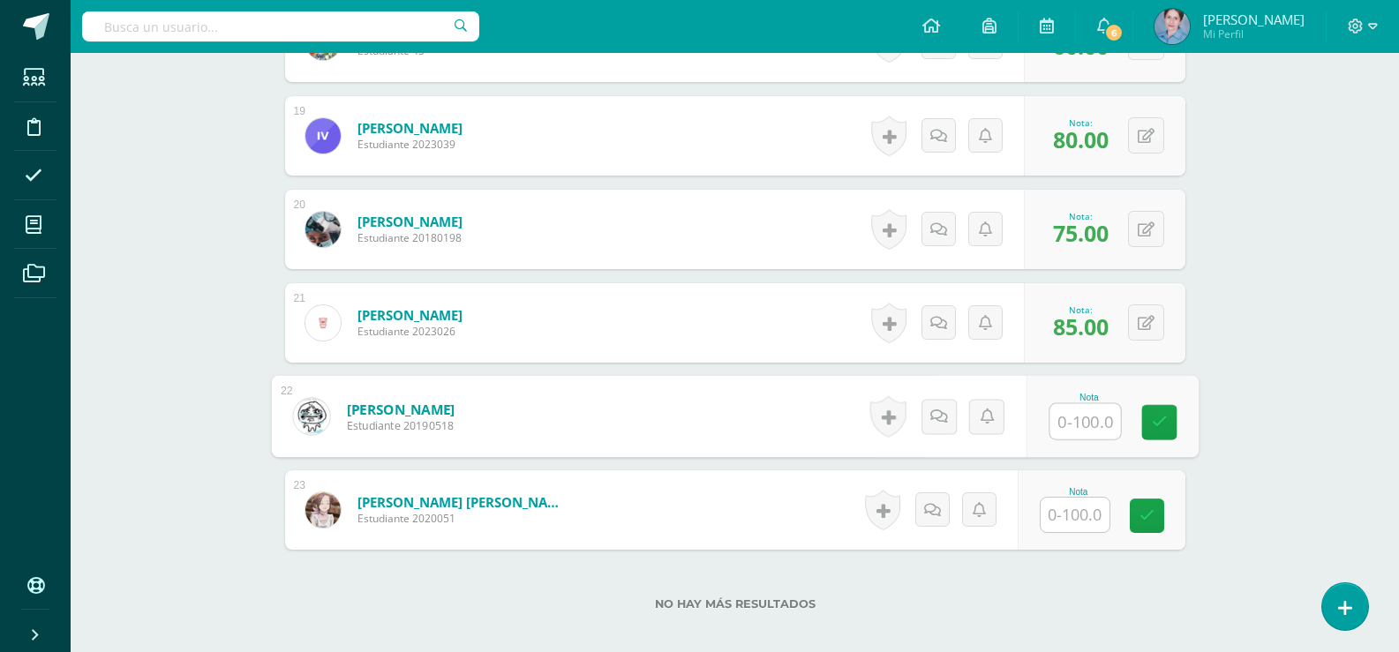
click at [1082, 428] on input "text" at bounding box center [1085, 421] width 71 height 35
drag, startPoint x: 1153, startPoint y: 417, endPoint x: 1092, endPoint y: 461, distance: 75.2
click at [1153, 418] on icon at bounding box center [1159, 422] width 16 height 15
type input "80"
click at [1080, 522] on input "text" at bounding box center [1075, 515] width 69 height 34
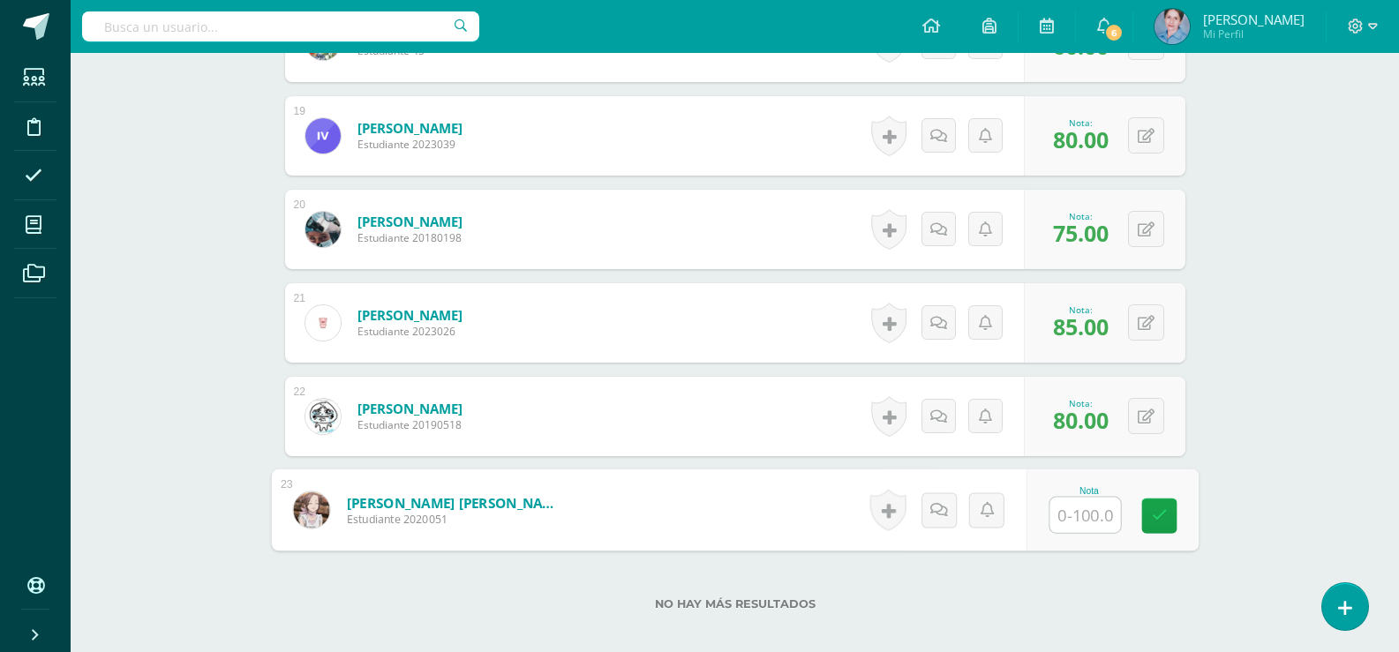
scroll to position [2307, 0]
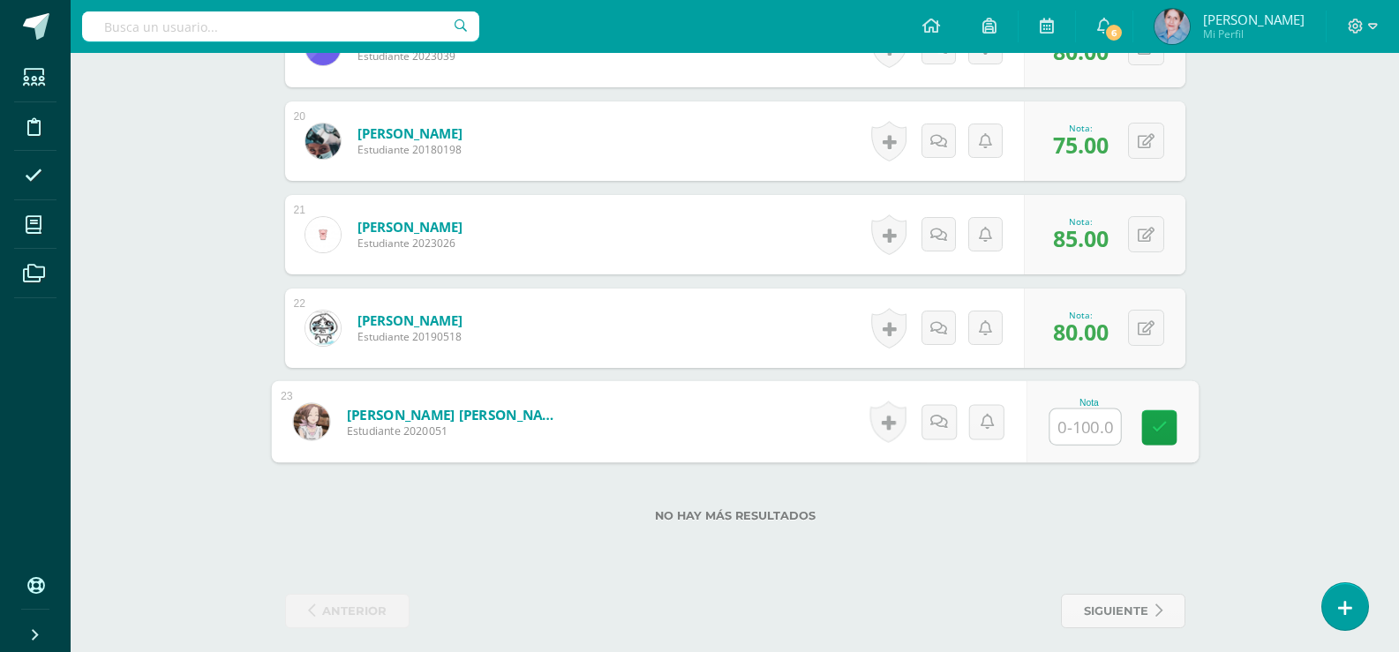
click at [1089, 428] on input "text" at bounding box center [1085, 427] width 71 height 35
type input "60"
click at [1158, 423] on icon at bounding box center [1159, 427] width 16 height 15
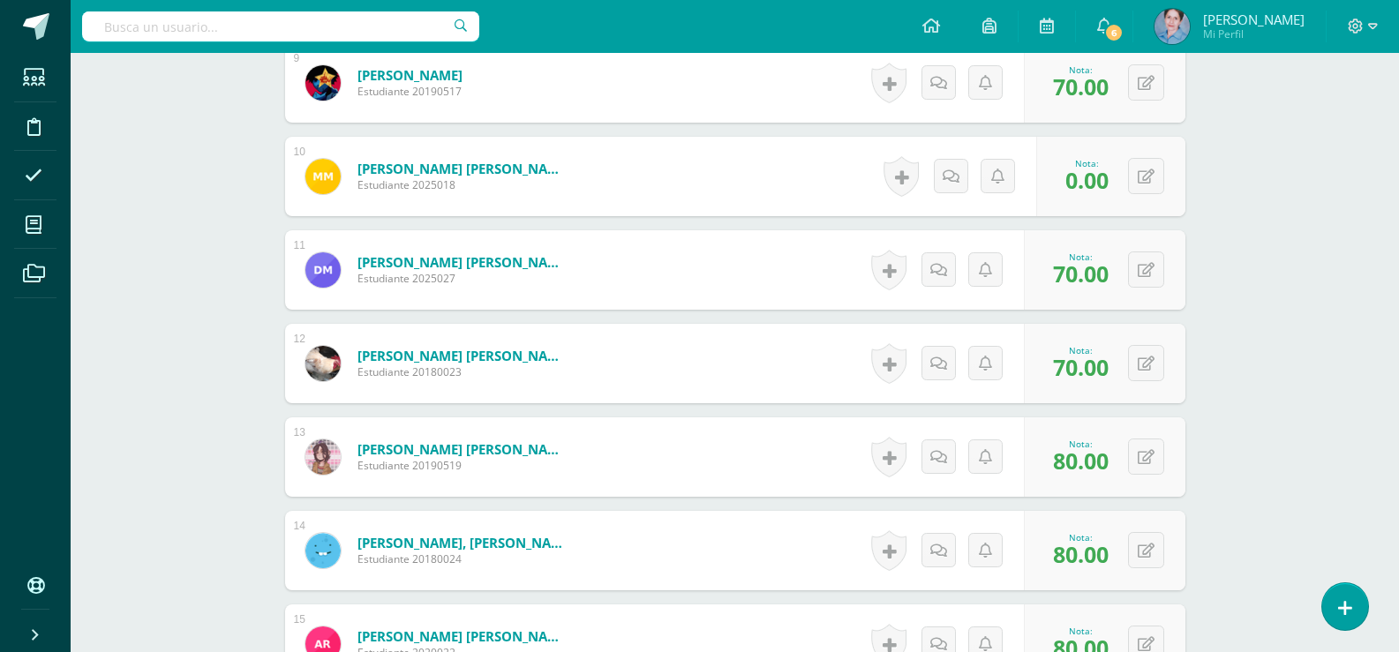
scroll to position [2042, 0]
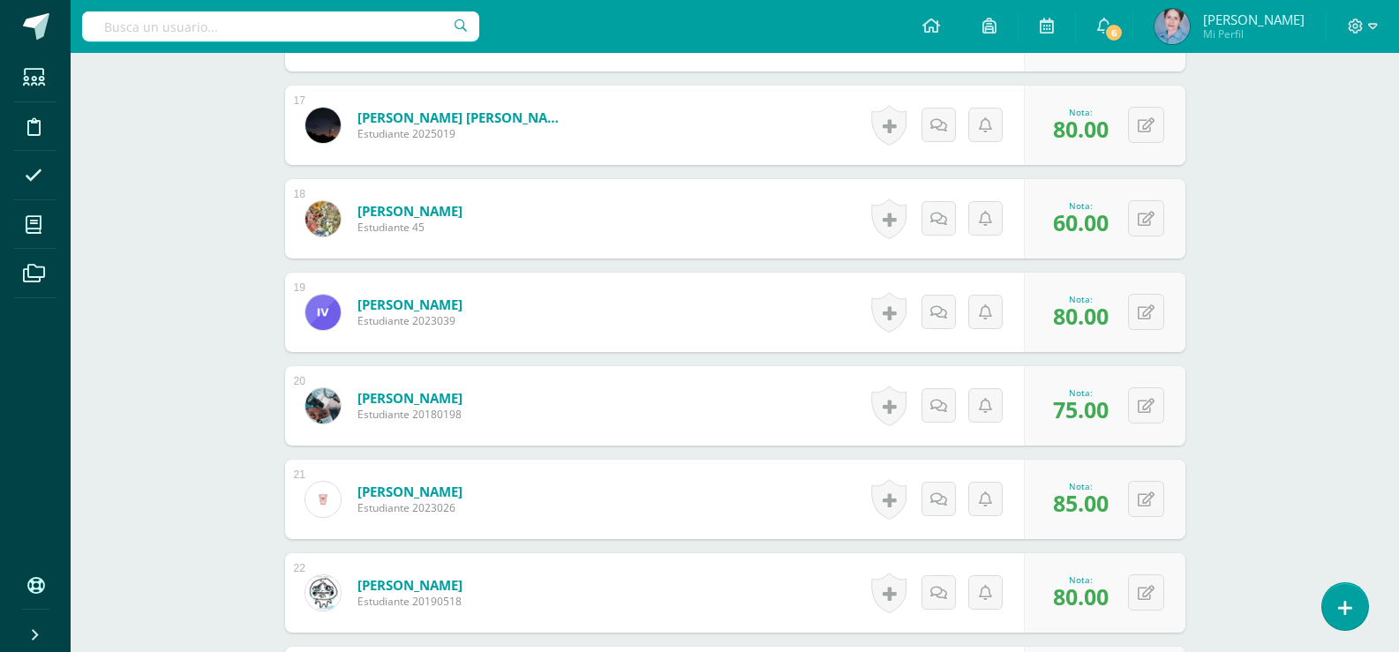
click at [613, 135] on form "Salazar Franco, Karla Madelaine Estudiante 2025019 Nota 80.00 0 Logros" at bounding box center [735, 125] width 901 height 79
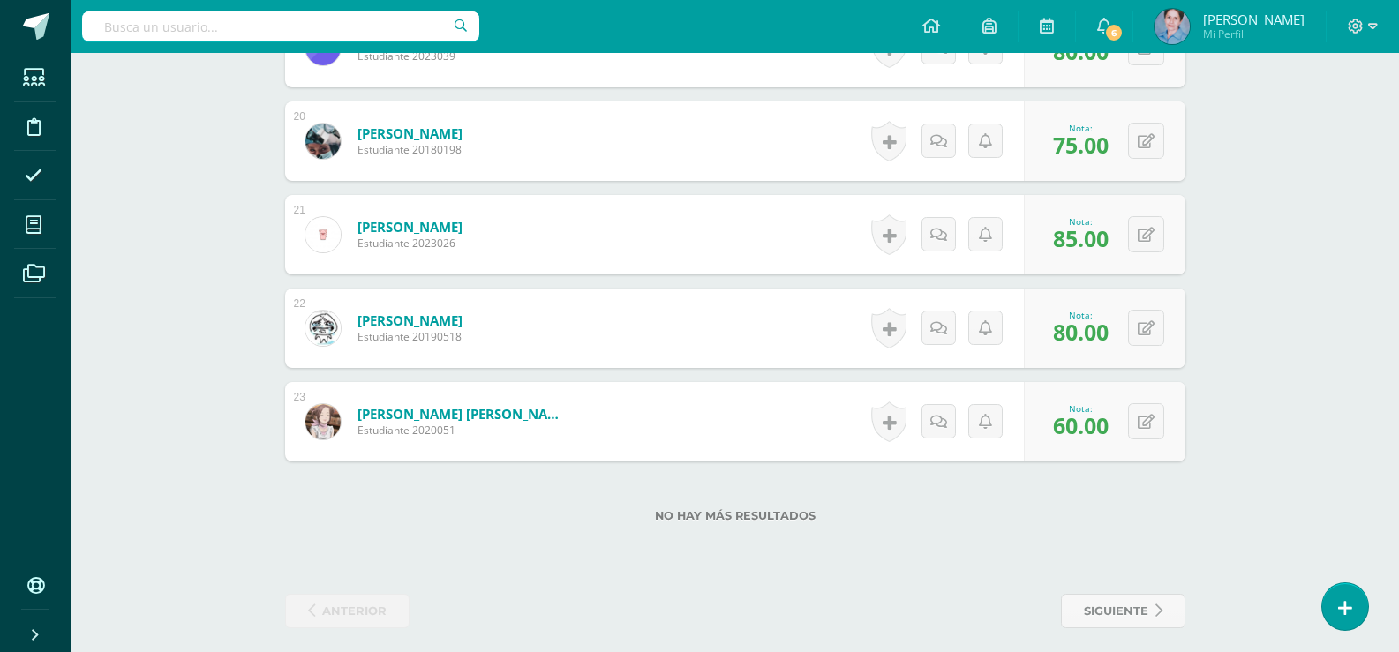
scroll to position [2318, 0]
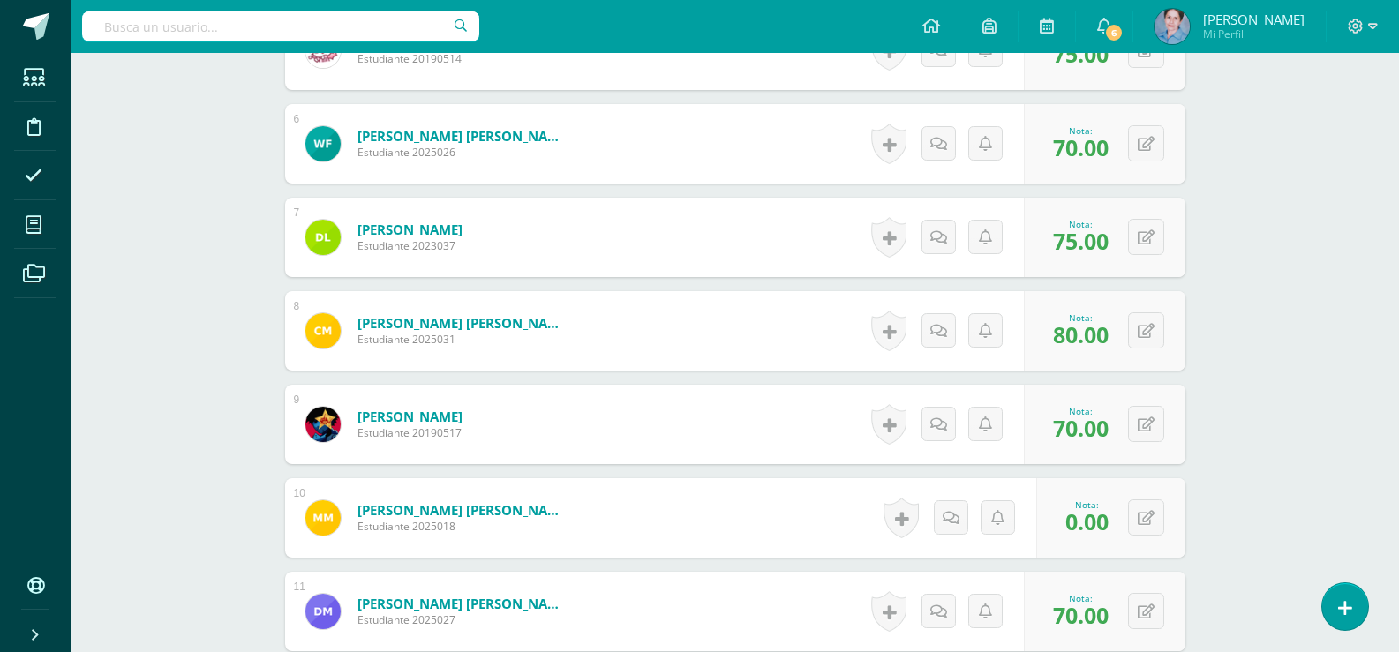
scroll to position [553, 0]
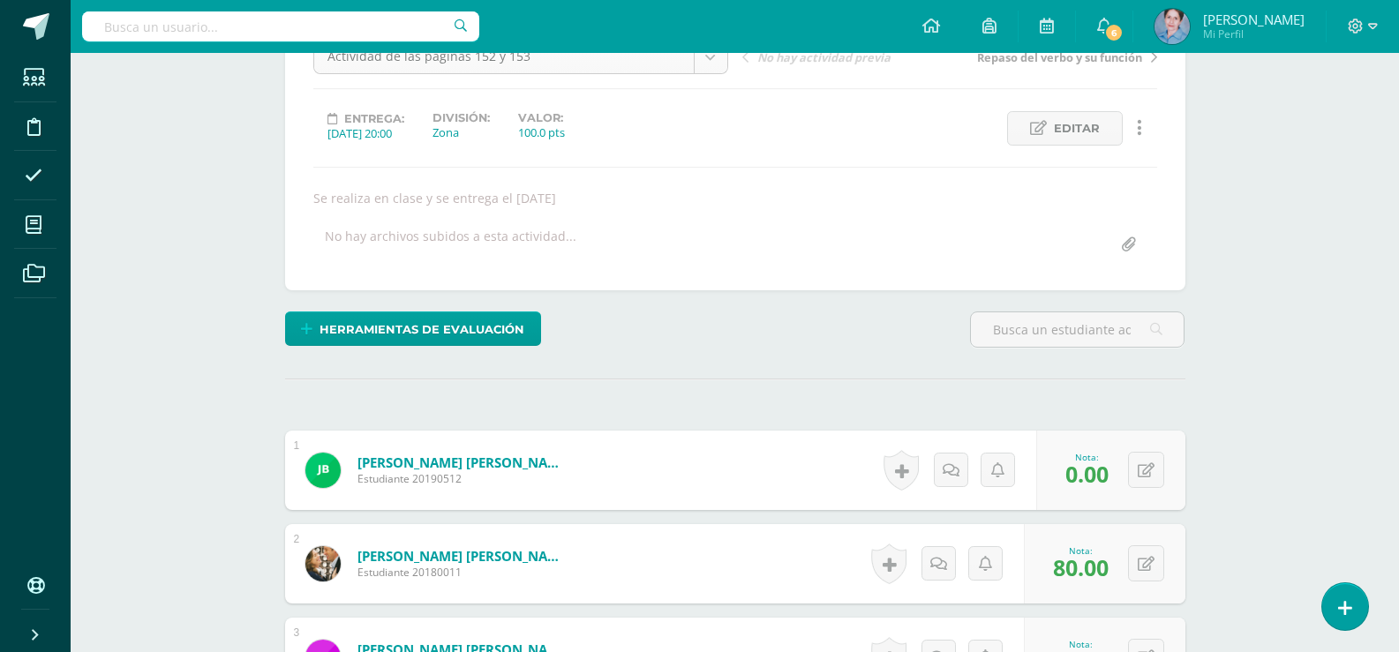
scroll to position [0, 0]
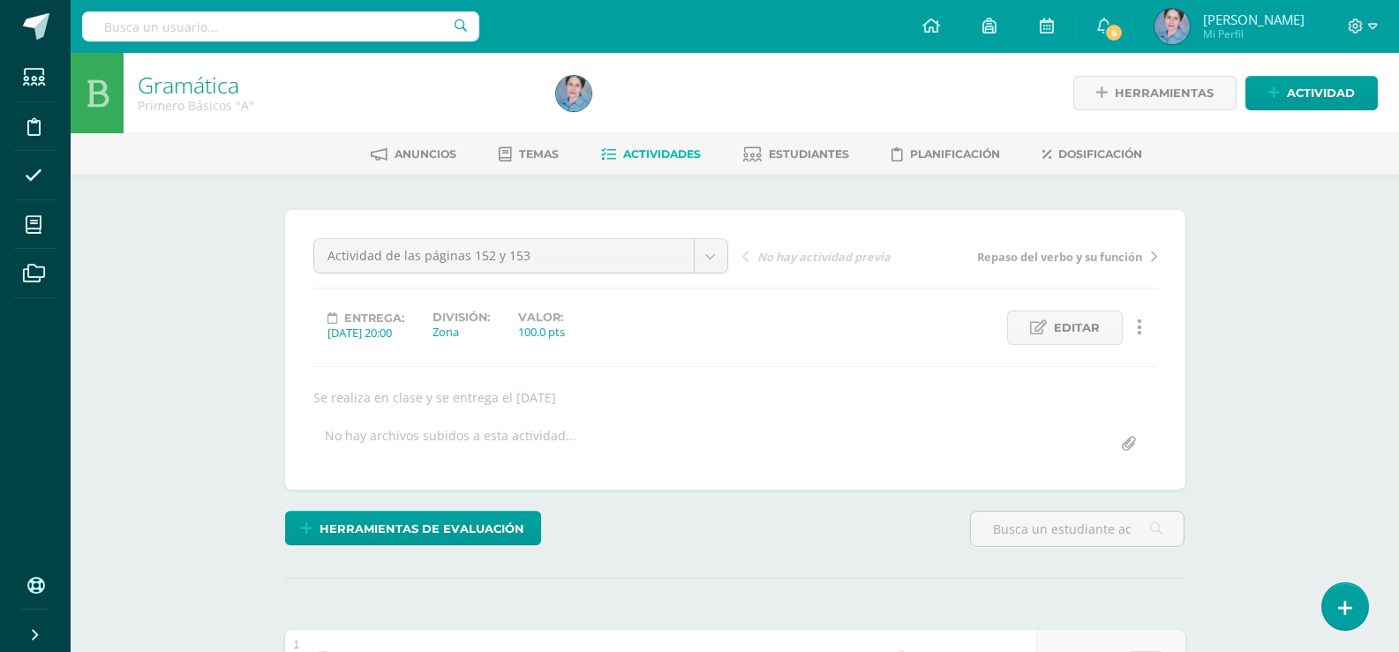
click at [611, 149] on icon at bounding box center [608, 154] width 15 height 15
click at [606, 155] on icon at bounding box center [608, 154] width 15 height 15
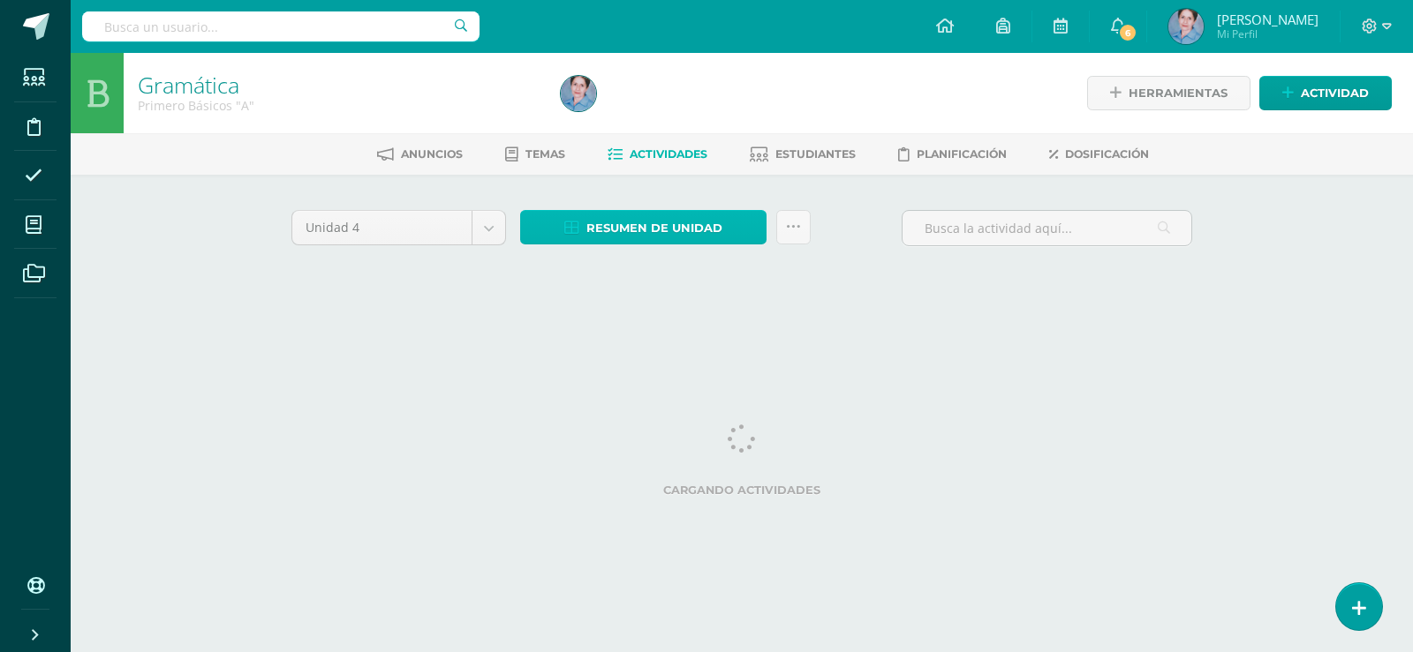
click at [570, 230] on icon at bounding box center [571, 228] width 15 height 15
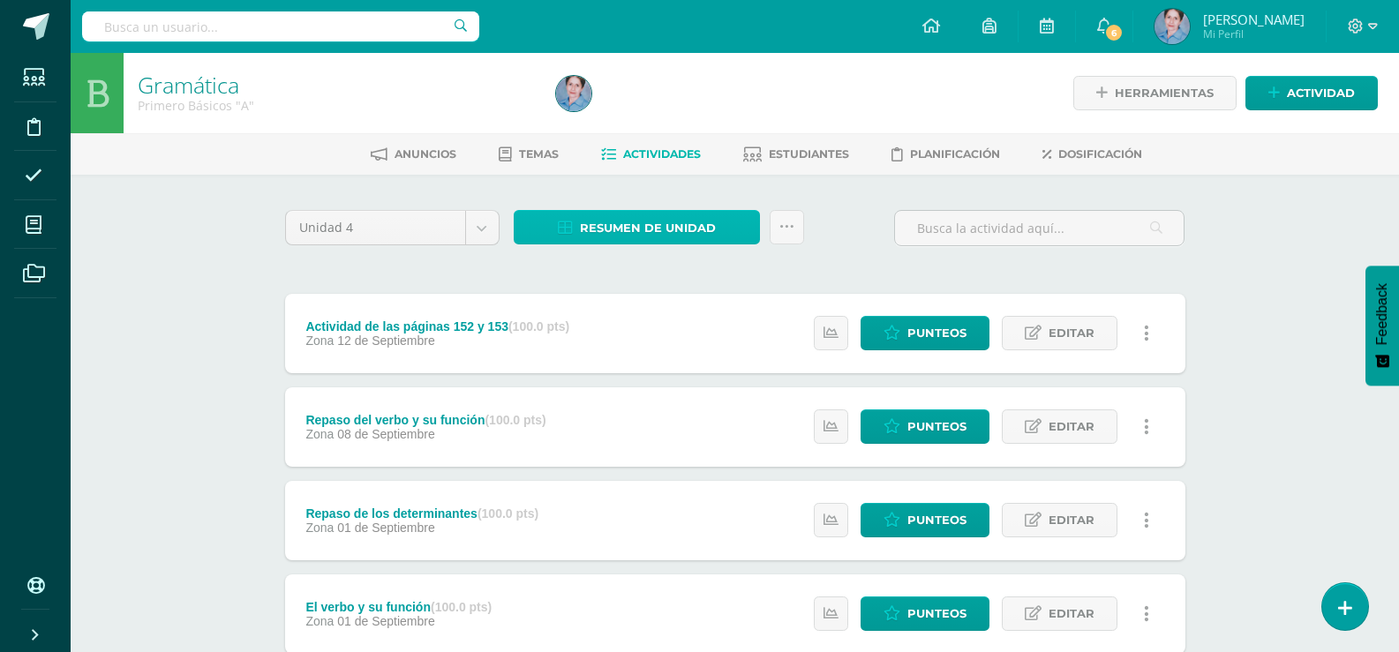
click at [573, 237] on link "Resumen de unidad" at bounding box center [637, 227] width 246 height 34
click at [567, 227] on icon at bounding box center [565, 228] width 15 height 15
click at [610, 143] on link "Actividades" at bounding box center [651, 154] width 100 height 28
click at [605, 156] on icon at bounding box center [608, 154] width 15 height 15
click at [569, 223] on icon at bounding box center [565, 228] width 15 height 15
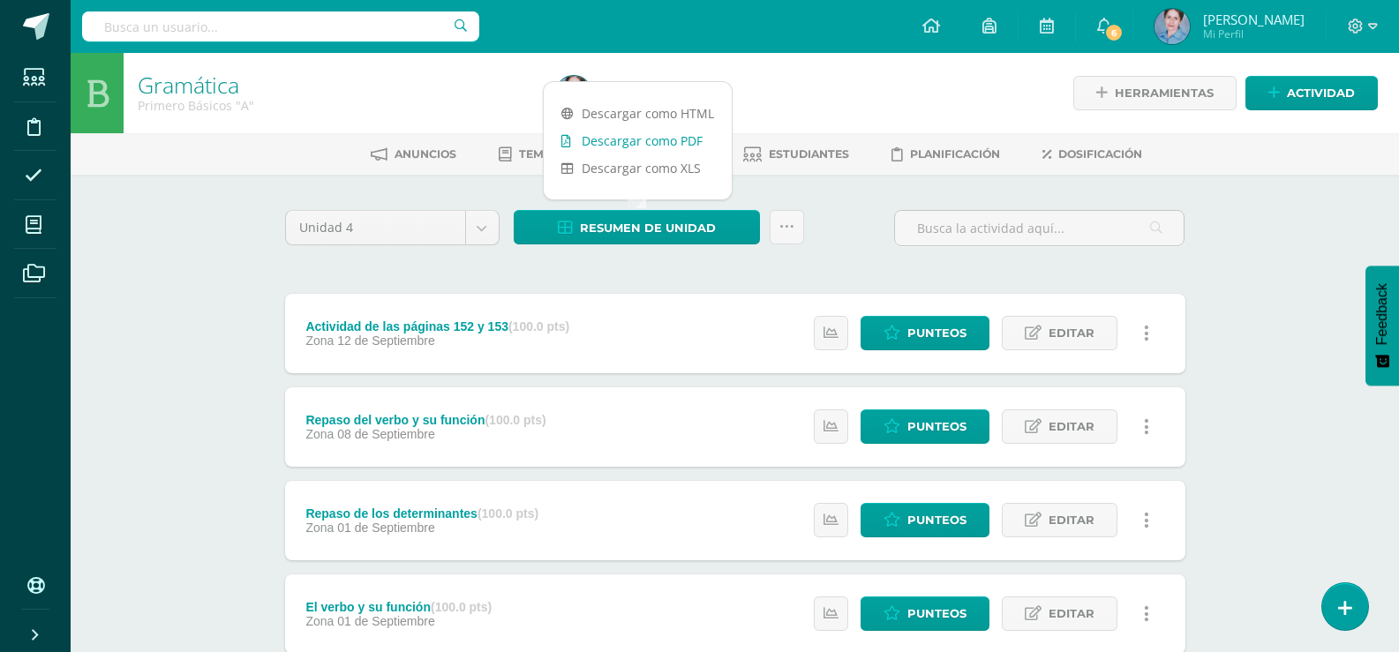
click at [569, 139] on icon at bounding box center [567, 141] width 10 height 12
